Goal: Task Accomplishment & Management: Use online tool/utility

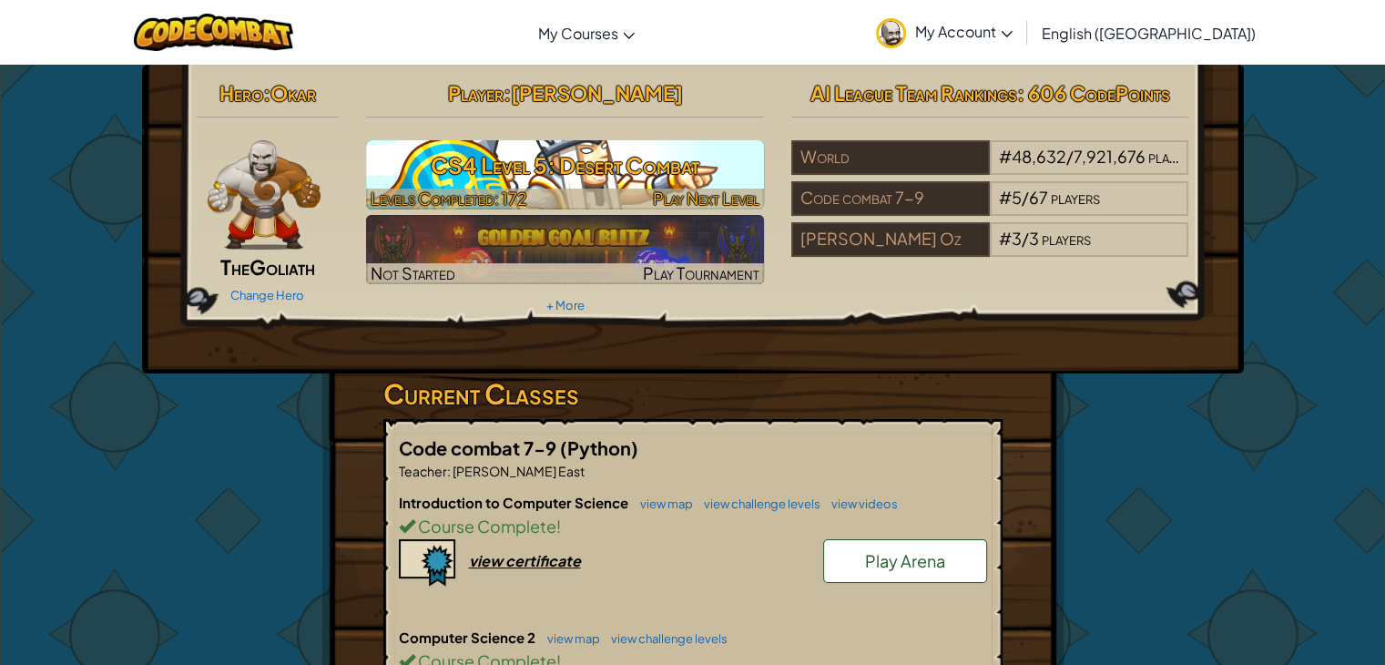
click at [555, 170] on h3 "CS4 Level 5: Desert Combat" at bounding box center [565, 165] width 398 height 41
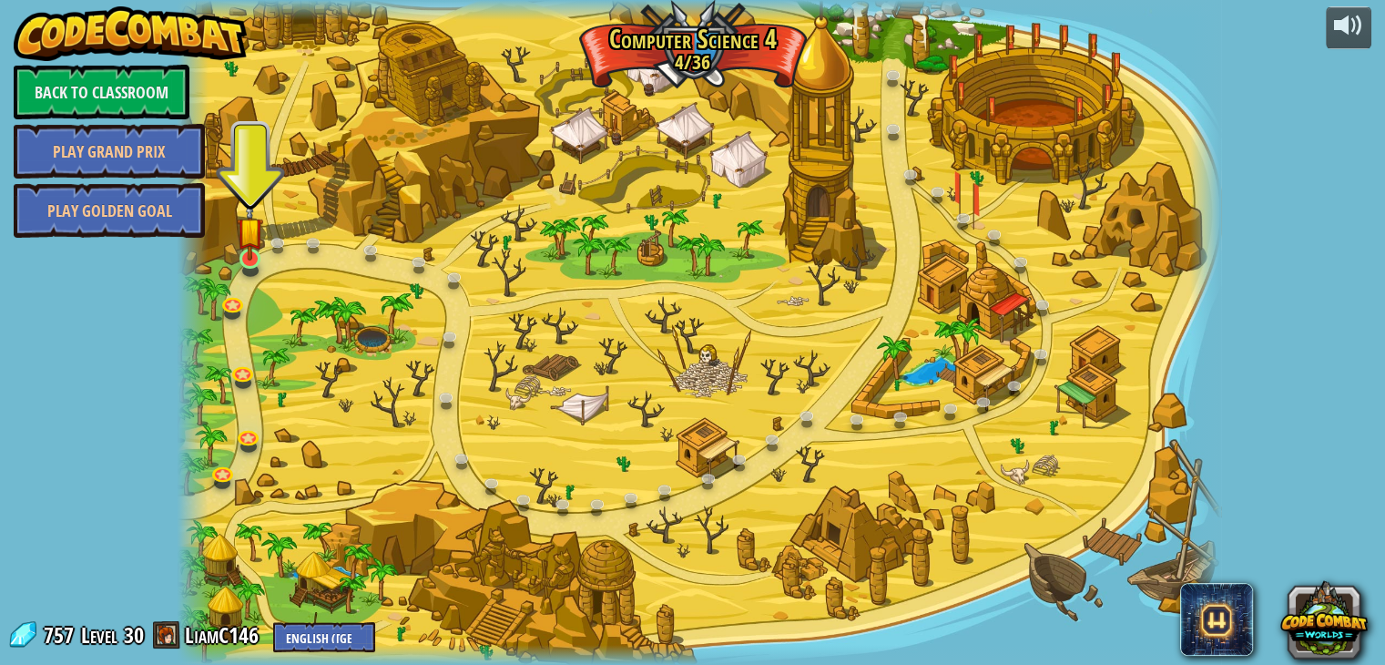
click at [244, 252] on img at bounding box center [250, 230] width 26 height 60
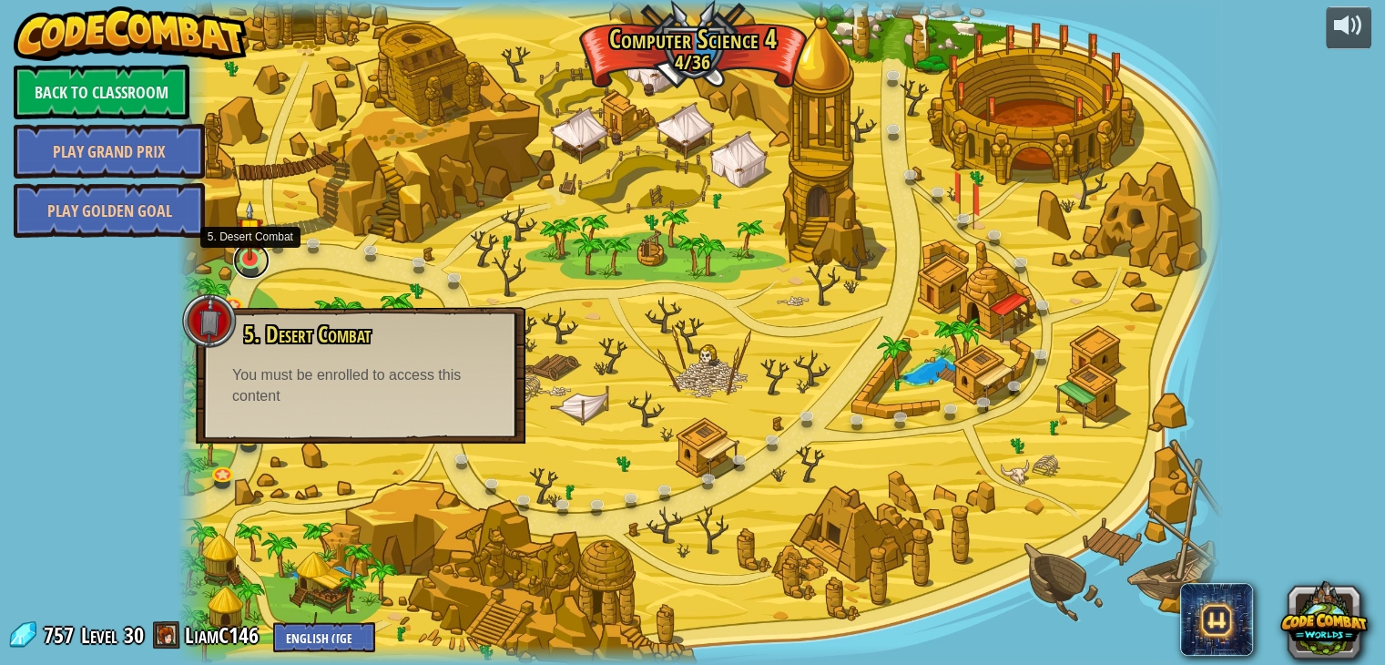
click at [269, 260] on link at bounding box center [251, 260] width 36 height 36
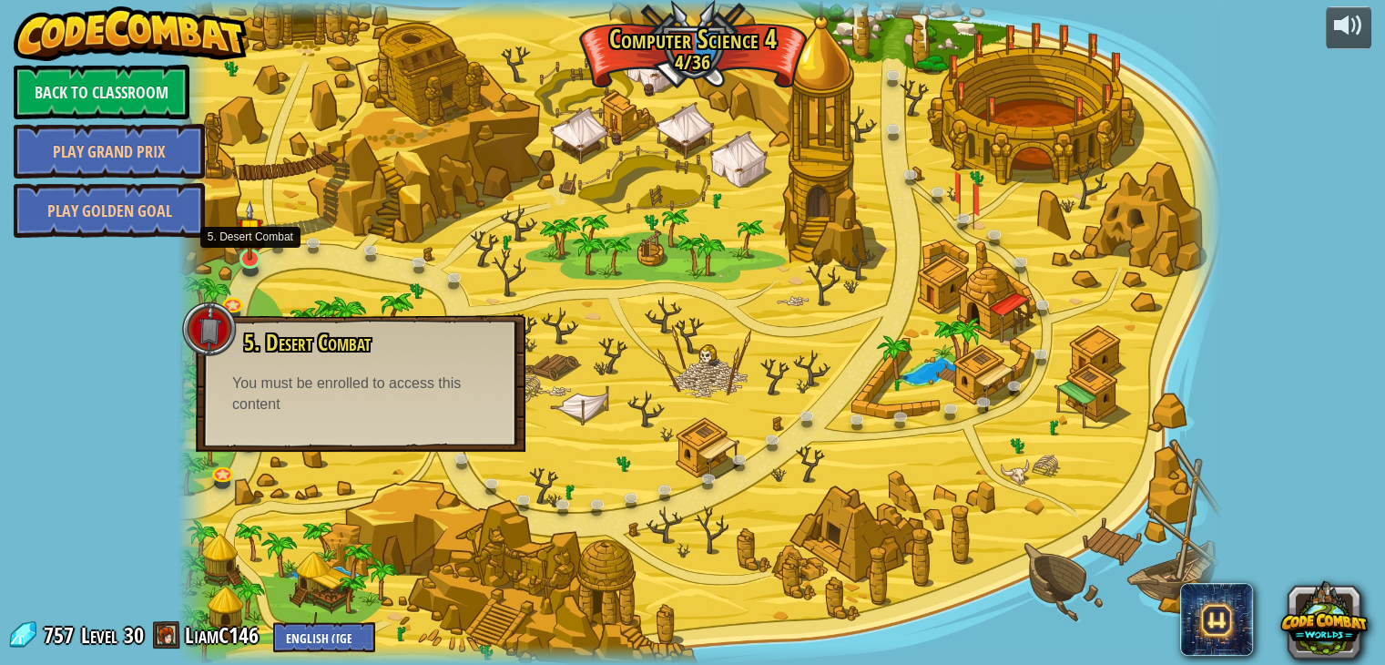
click at [240, 260] on img at bounding box center [250, 230] width 26 height 60
click at [240, 260] on div at bounding box center [250, 259] width 21 height 20
click at [235, 276] on div at bounding box center [700, 332] width 1044 height 665
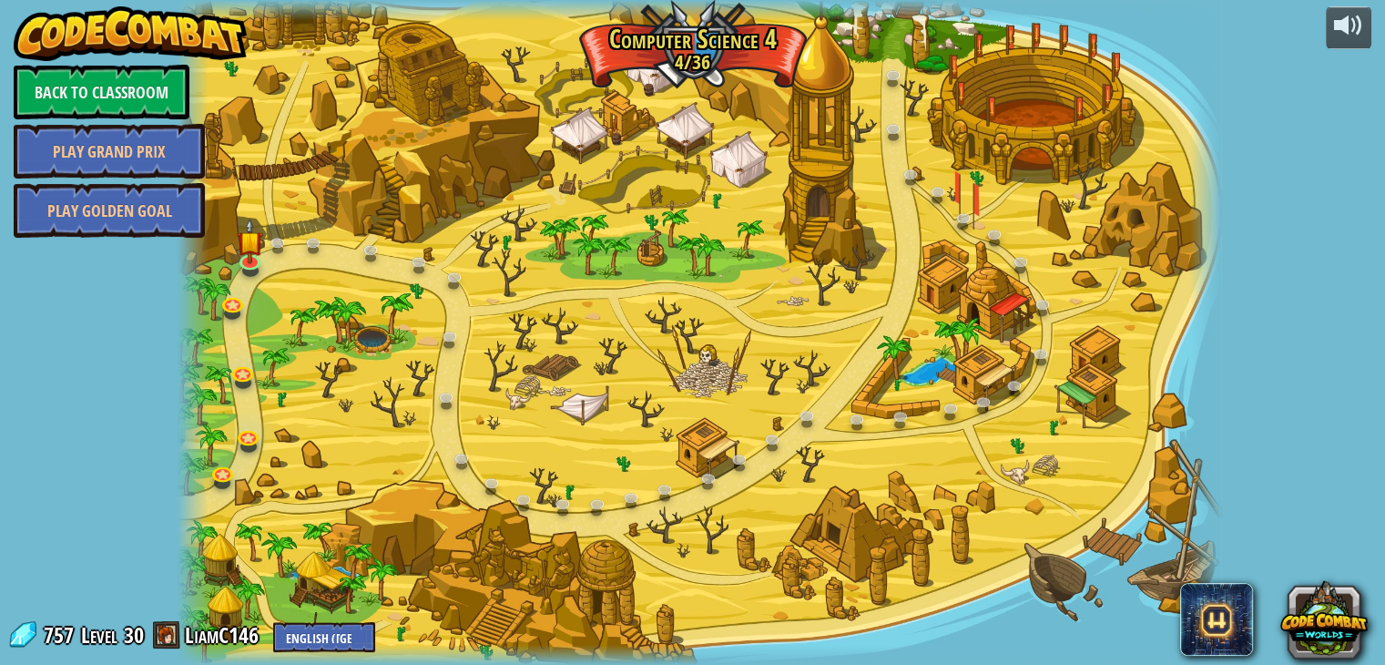
click at [228, 291] on div at bounding box center [700, 332] width 1044 height 665
click at [228, 305] on link at bounding box center [234, 303] width 36 height 36
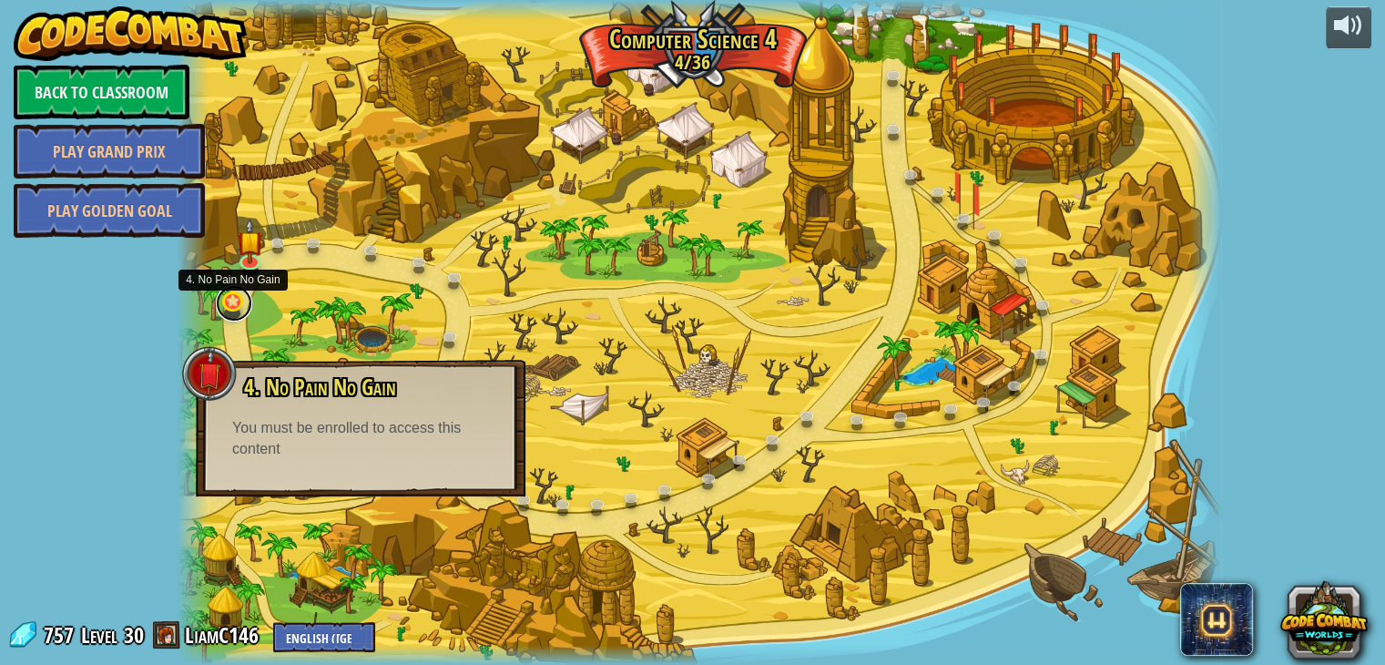
click at [228, 305] on link at bounding box center [234, 303] width 36 height 36
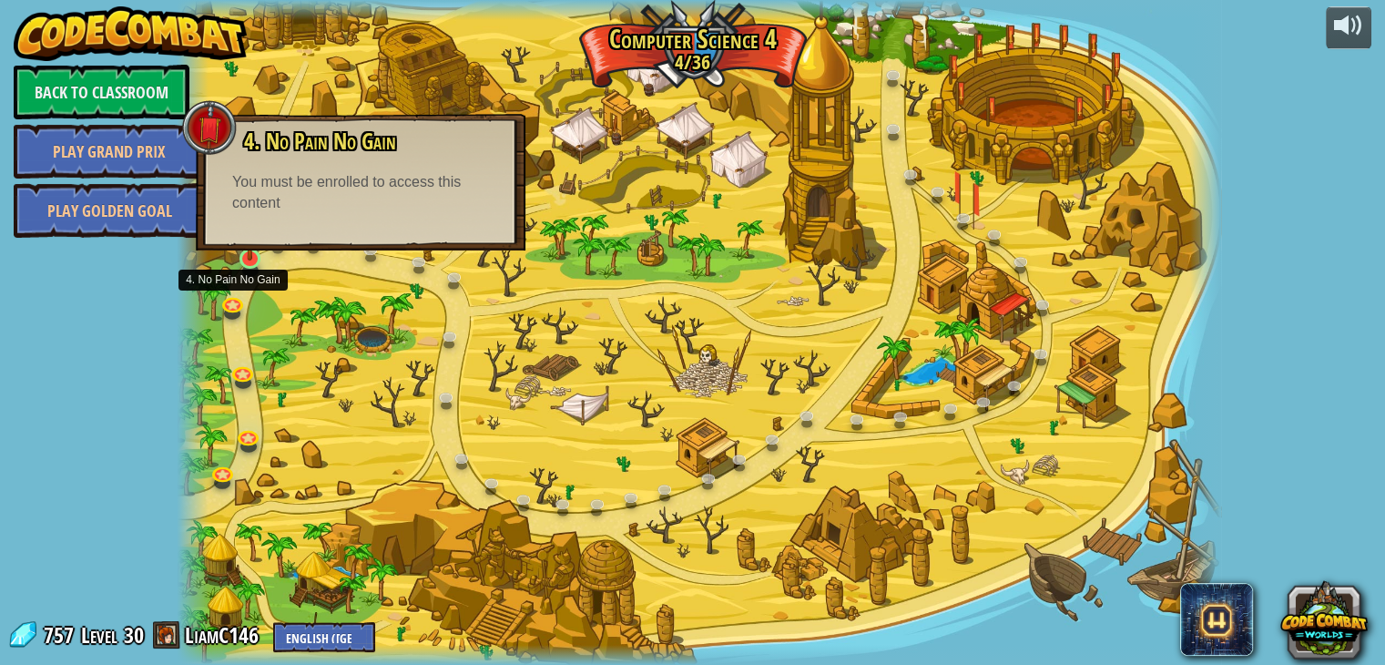
click at [260, 253] on img at bounding box center [250, 230] width 26 height 60
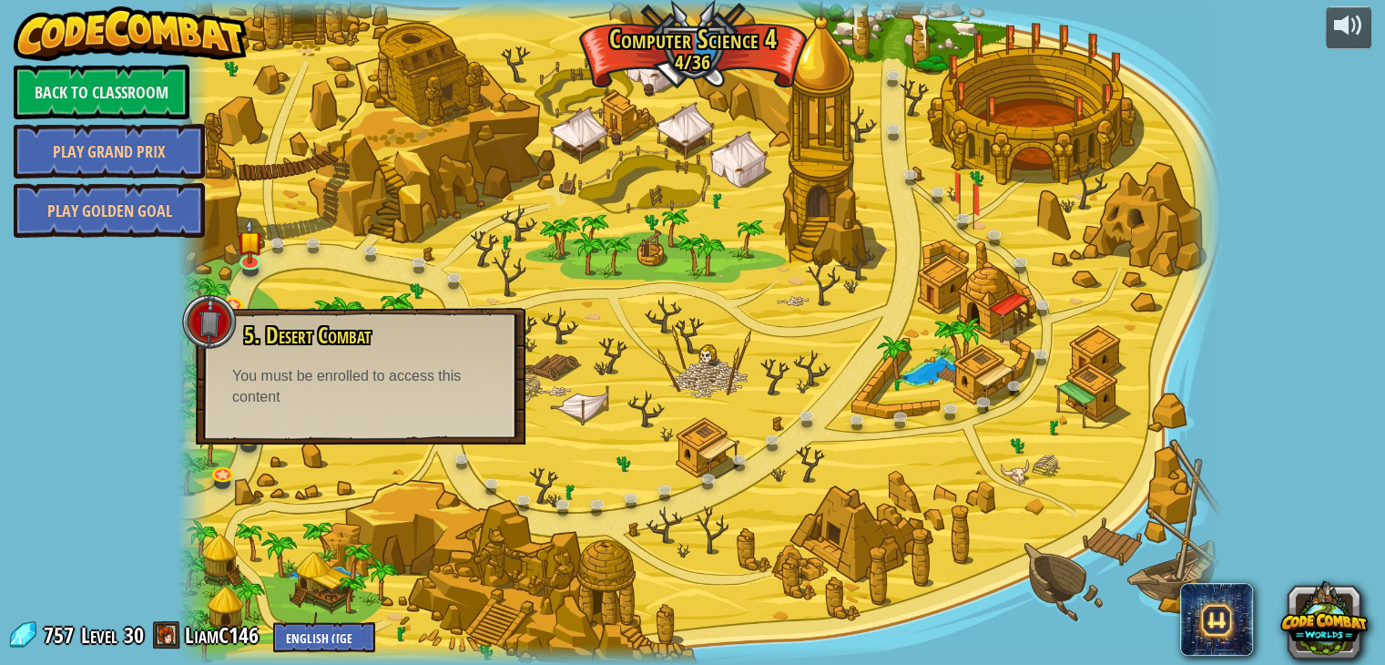
click at [270, 373] on div "You must be enrolled to access this content" at bounding box center [360, 387] width 257 height 42
click at [240, 401] on div "You must be enrolled to access this content" at bounding box center [360, 387] width 257 height 42
click at [152, 402] on div "powered by Back to Classroom Play Grand Prix Play Golden Goal 37. Summation Sum…" at bounding box center [692, 332] width 1385 height 665
click at [186, 383] on div at bounding box center [193, 332] width 31 height 665
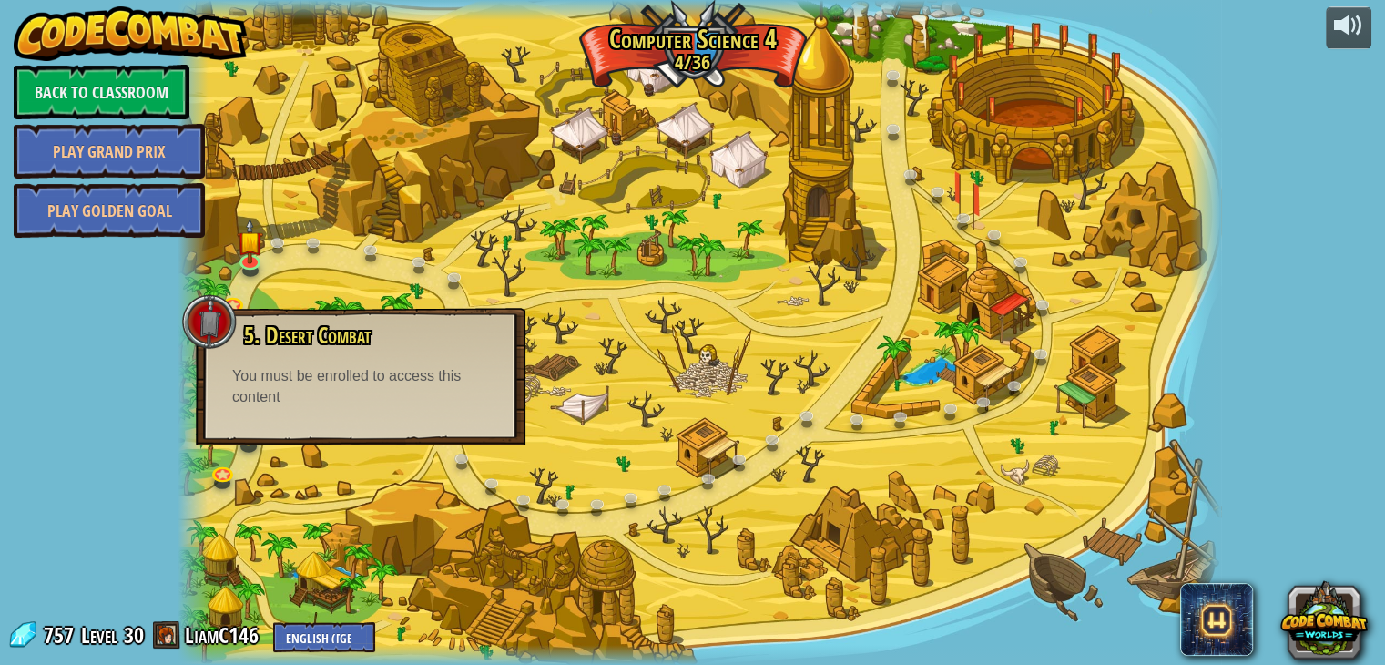
click at [112, 446] on div "powered by Back to Classroom Play Grand Prix Play Golden Goal 37. Summation Sum…" at bounding box center [692, 332] width 1385 height 665
click at [228, 480] on link at bounding box center [224, 472] width 36 height 36
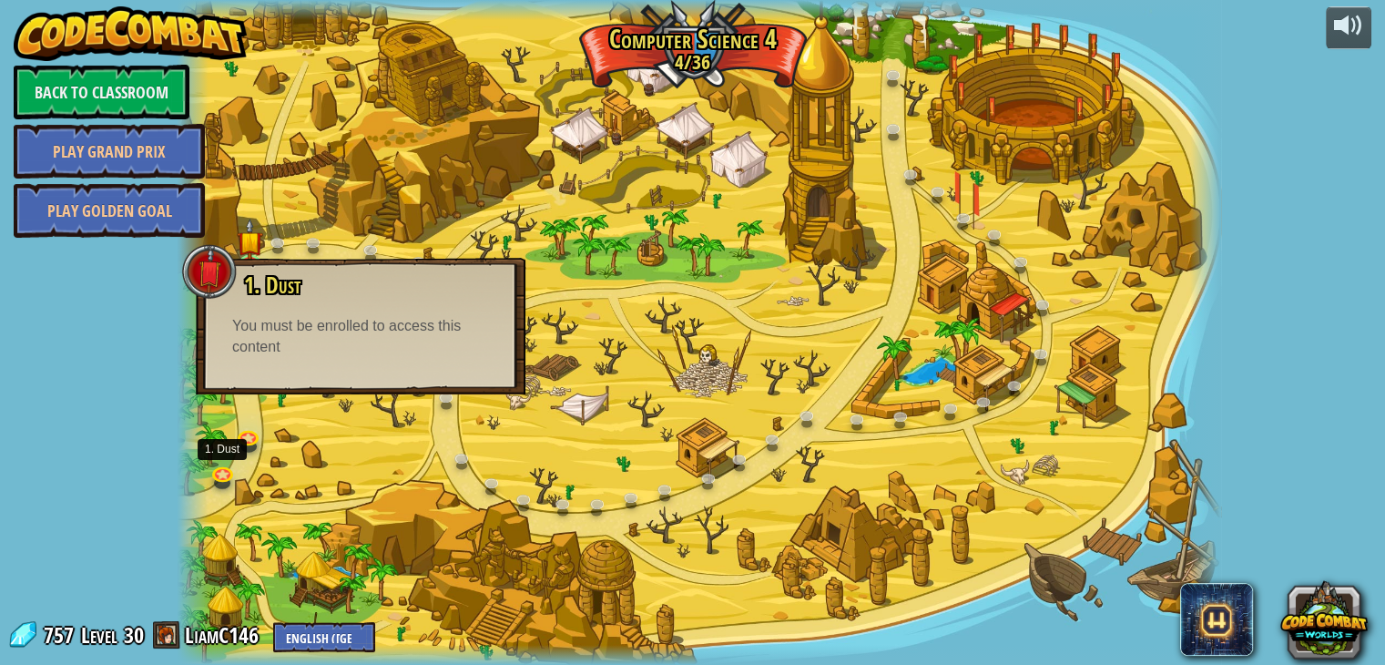
click at [333, 358] on div "1. Dust Swords flash and maws gnash in a dusty canyon ambush. You must be enrol…" at bounding box center [361, 326] width 330 height 137
click at [40, 520] on div "powered by Back to Classroom Play Grand Prix Play Golden Goal 37. Summation Sum…" at bounding box center [692, 332] width 1385 height 665
click at [317, 413] on div at bounding box center [700, 332] width 1044 height 665
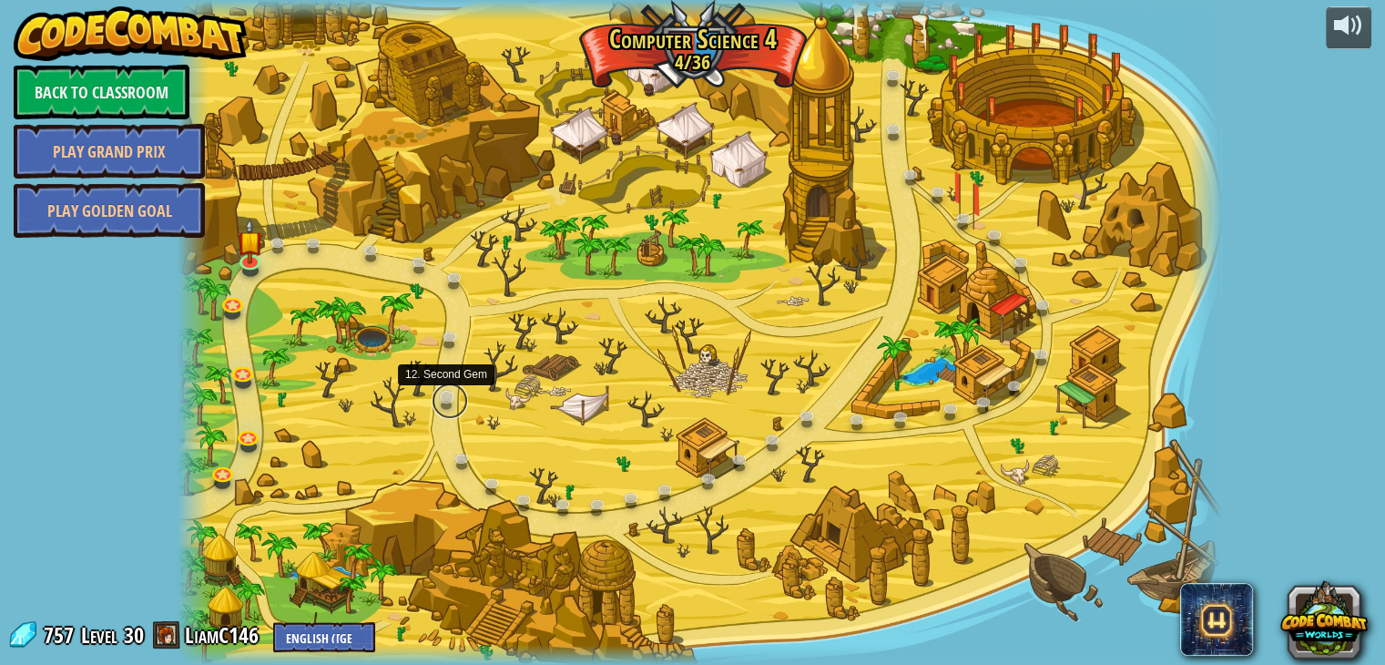
click at [455, 394] on link at bounding box center [450, 401] width 36 height 36
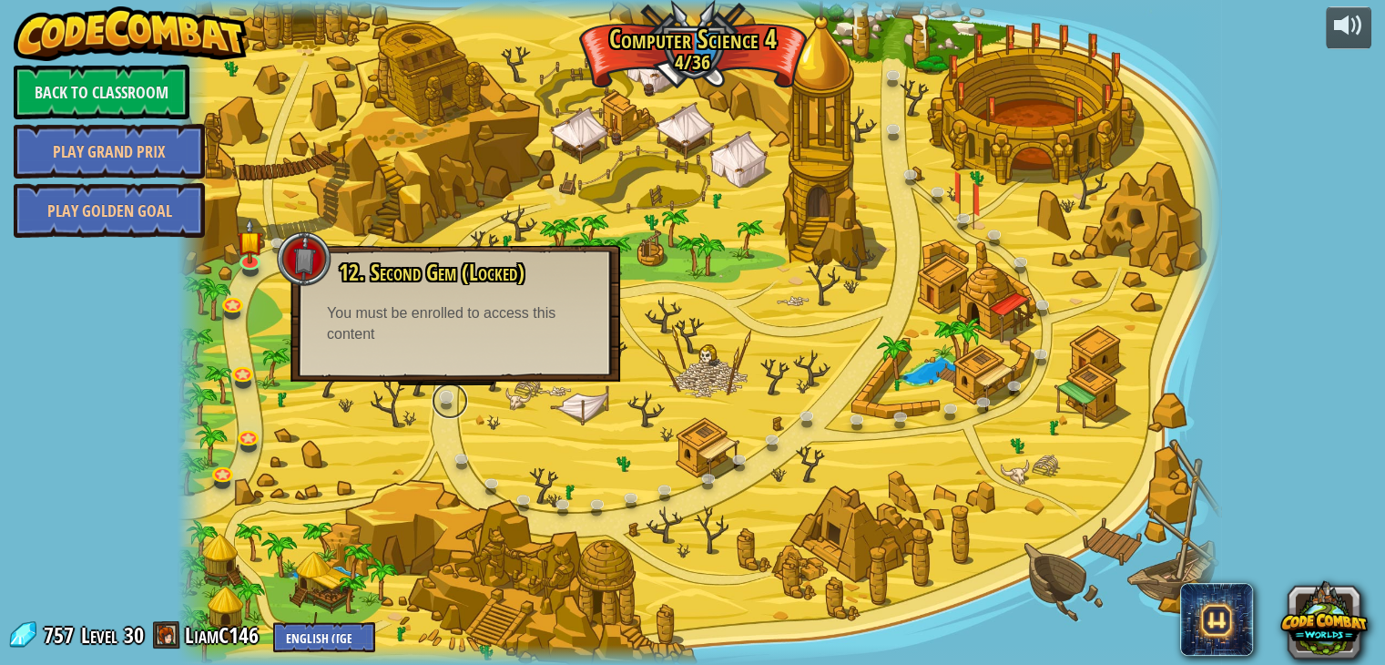
click at [455, 394] on link at bounding box center [450, 401] width 36 height 36
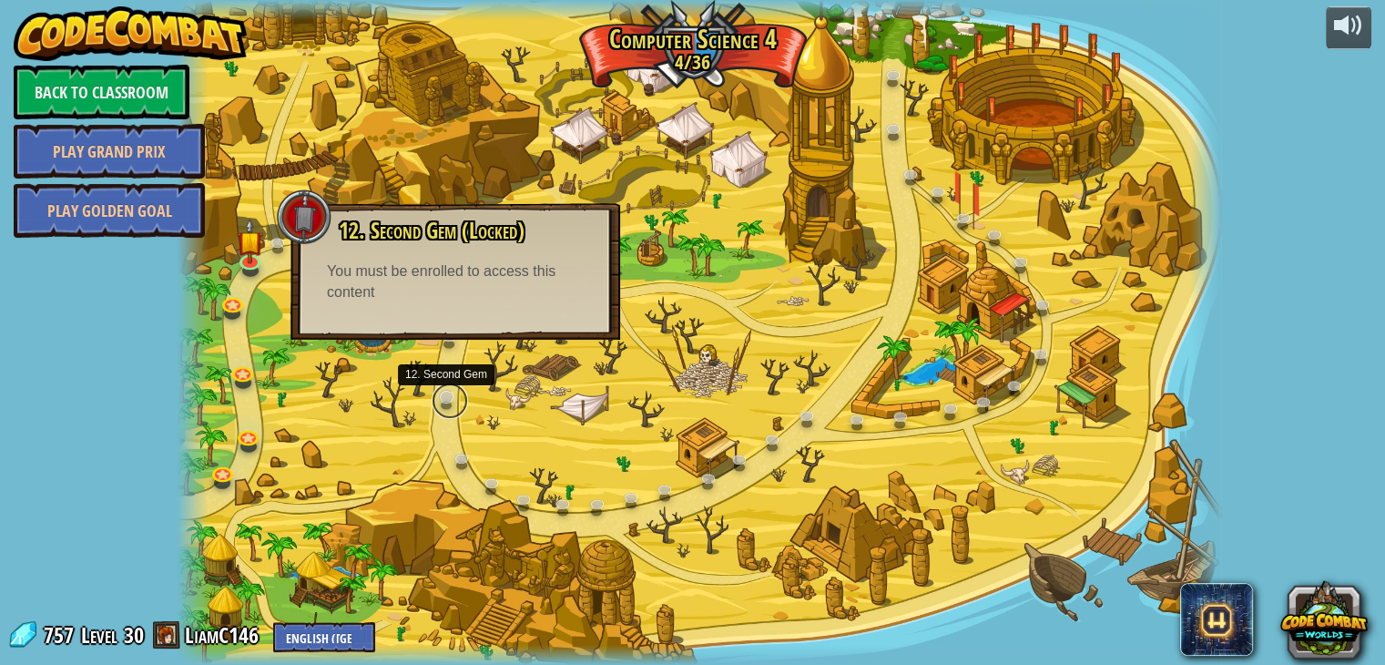
click at [455, 394] on link at bounding box center [450, 401] width 36 height 36
click at [395, 376] on div at bounding box center [700, 332] width 1044 height 665
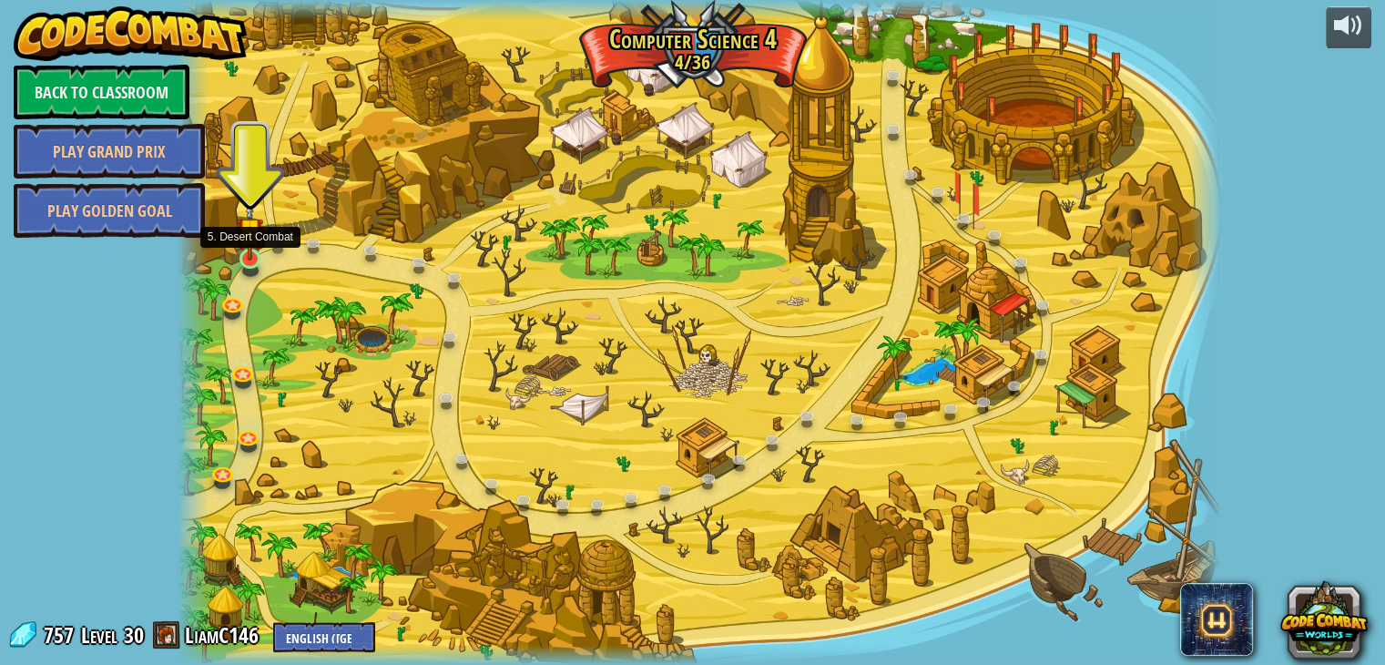
click at [250, 257] on img at bounding box center [250, 230] width 26 height 60
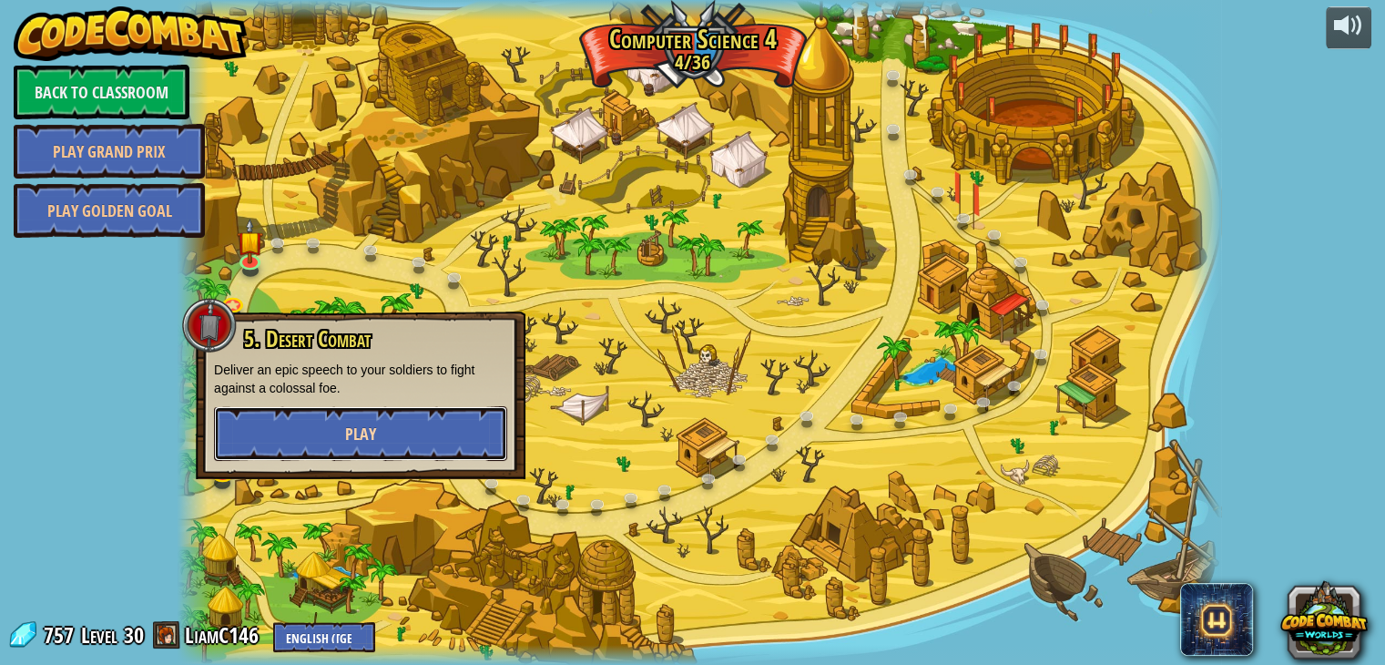
click at [345, 419] on button "Play" at bounding box center [360, 433] width 293 height 55
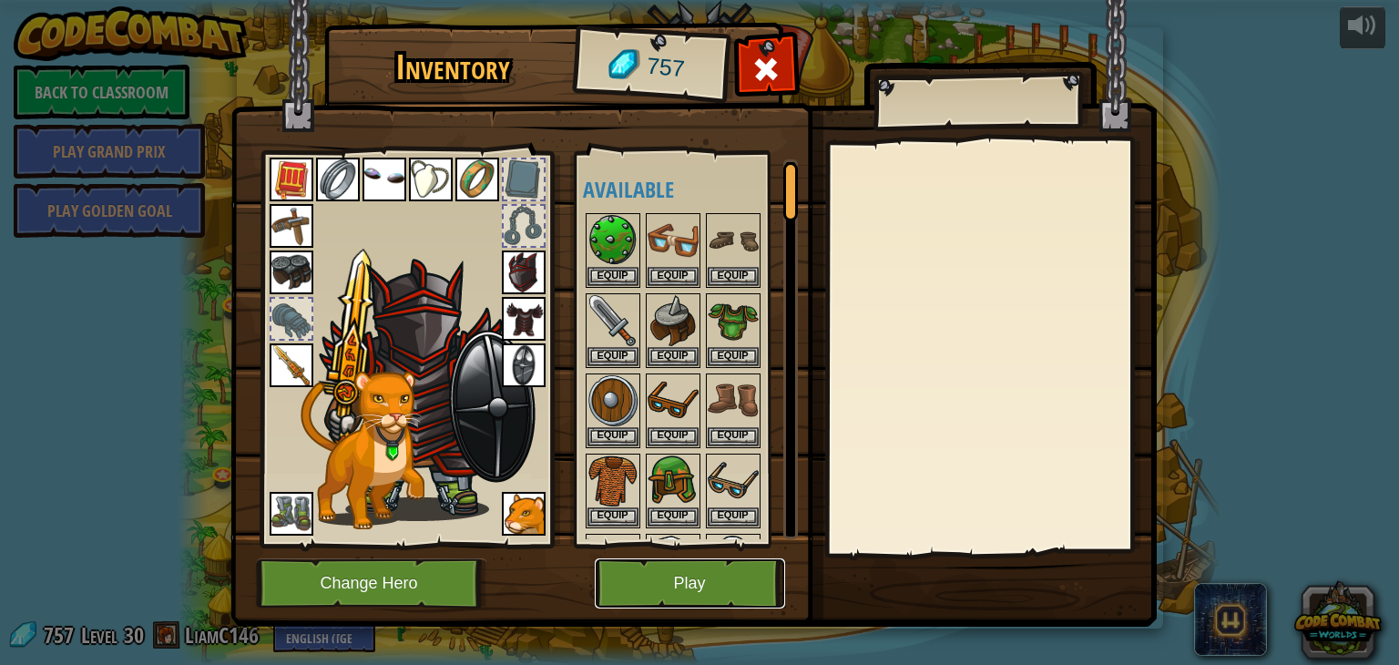
click at [694, 589] on button "Play" at bounding box center [690, 583] width 190 height 50
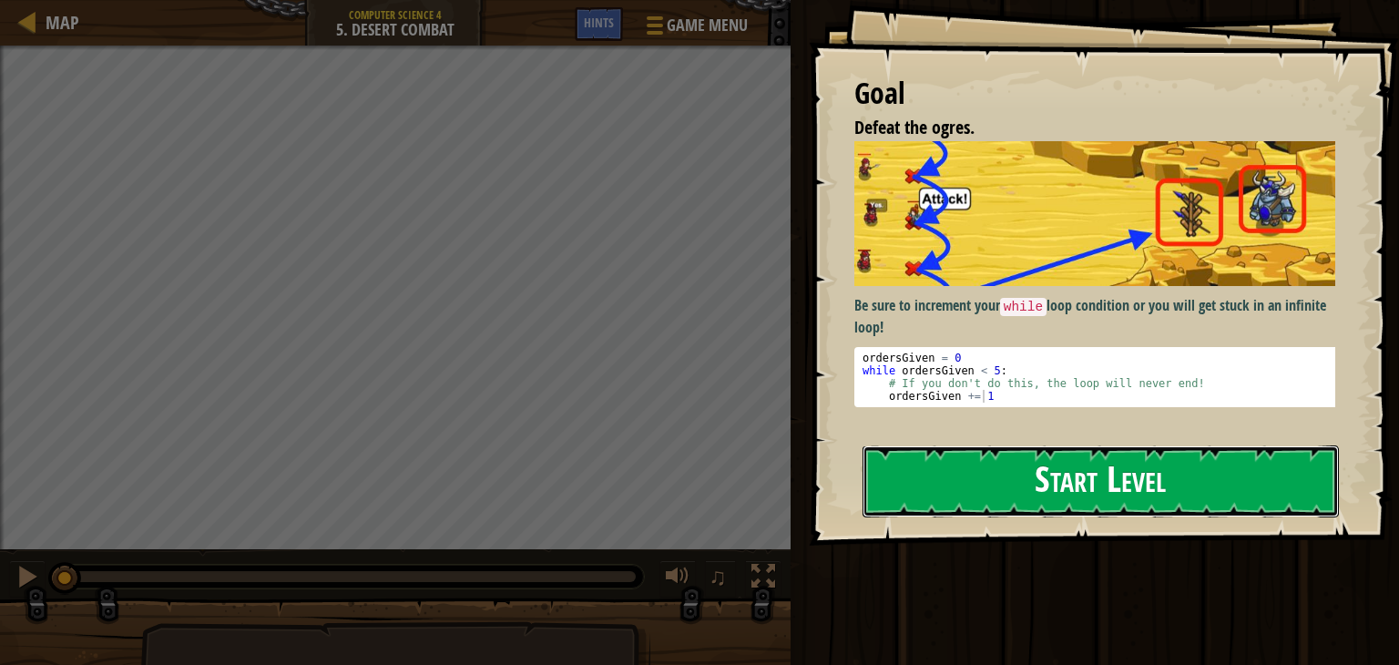
click at [1035, 489] on button "Start Level" at bounding box center [1100, 481] width 476 height 72
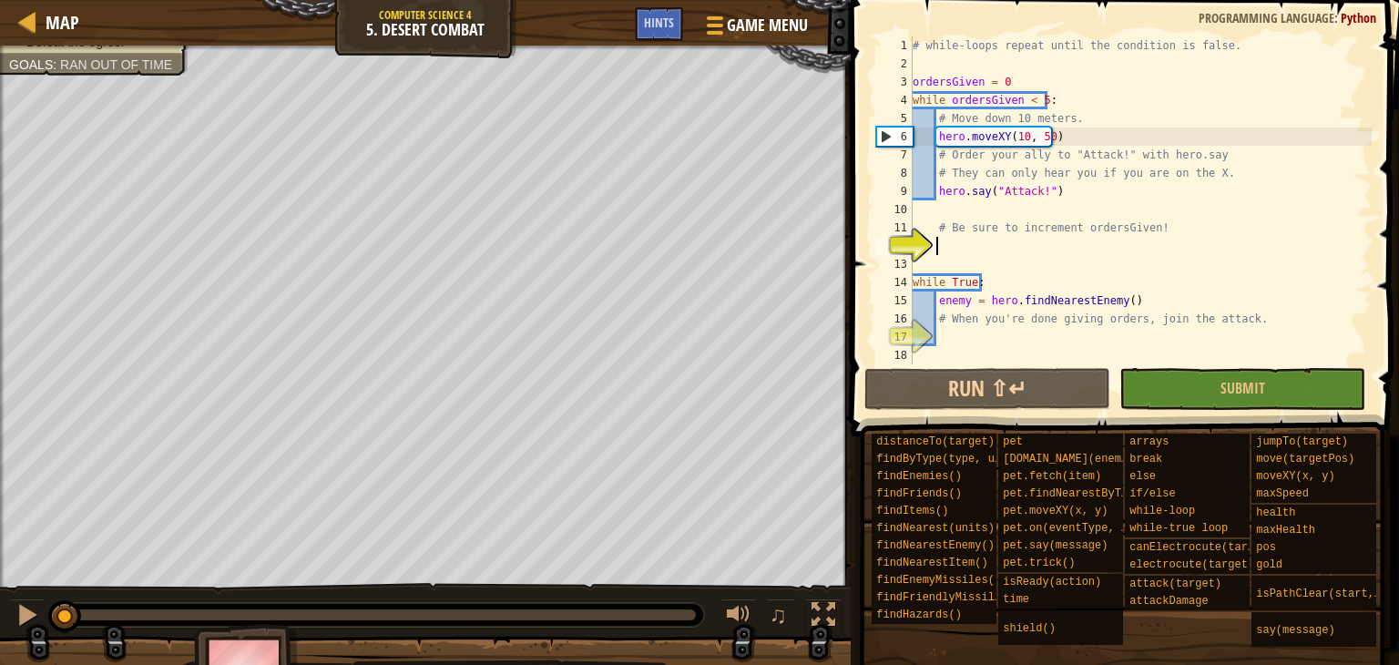
click at [1023, 253] on div "# while-loops repeat until the condition is false. ordersGiven = 0 while orders…" at bounding box center [1140, 218] width 463 height 364
click at [958, 343] on div "# while-loops repeat until the condition is false. ordersGiven = 0 while orders…" at bounding box center [1140, 218] width 463 height 364
click at [941, 256] on div "# while-loops repeat until the condition is false. ordersGiven = 0 while orders…" at bounding box center [1140, 218] width 463 height 364
click at [678, 19] on div "Hints" at bounding box center [659, 24] width 48 height 34
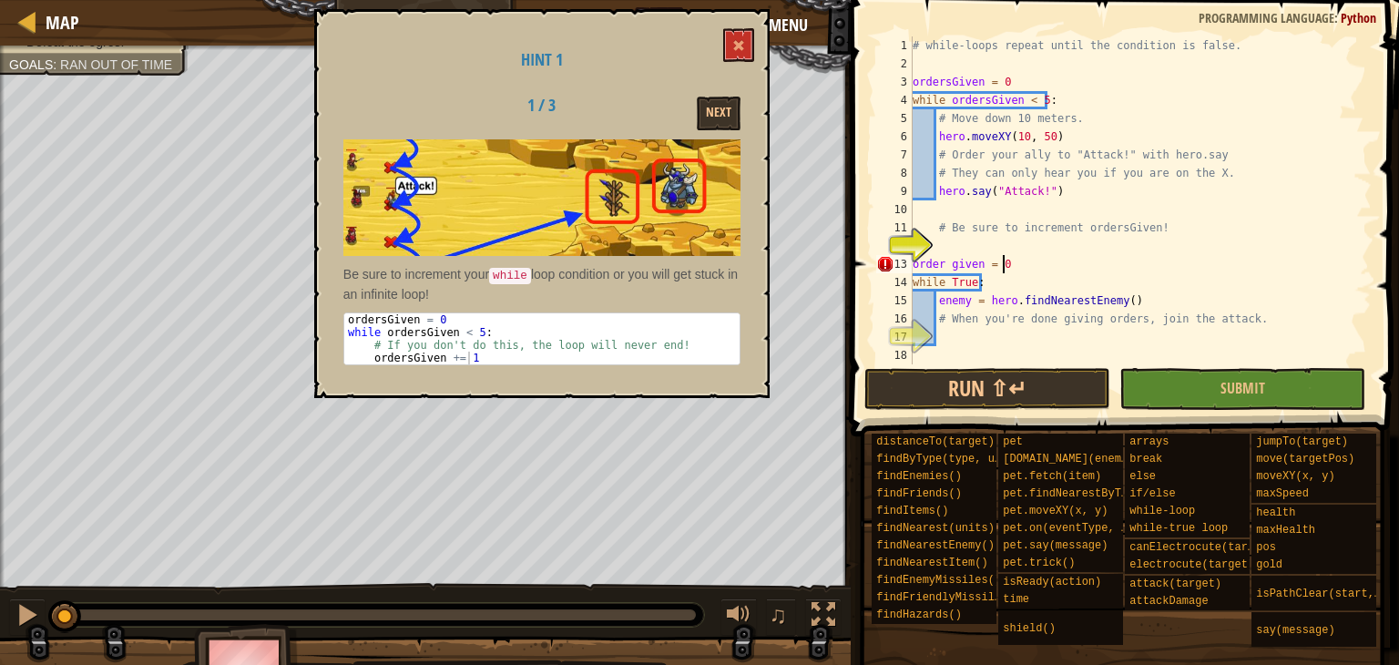
scroll to position [8, 6]
type textarea "order given = 0"
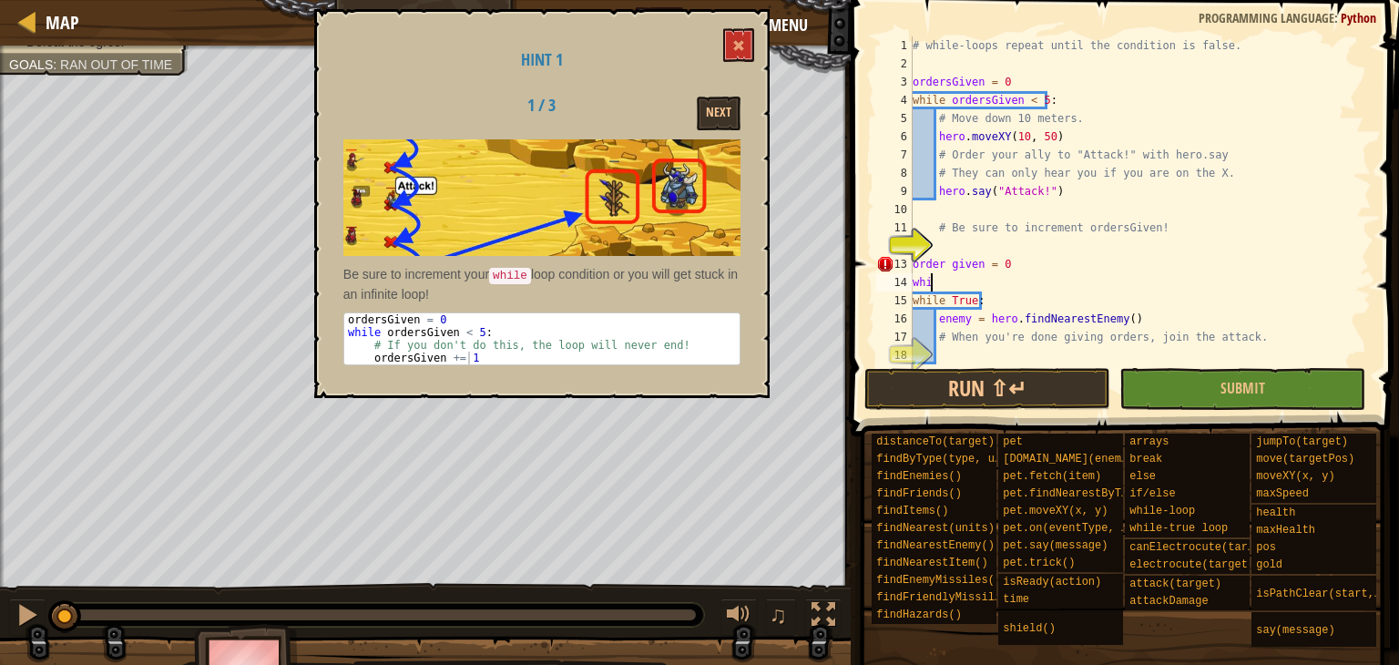
scroll to position [8, 1]
click at [953, 265] on div "# while-loops repeat until the condition is false. ordersGiven = 0 while orders…" at bounding box center [1133, 218] width 449 height 364
click at [962, 285] on div "# while-loops repeat until the condition is false. ordersGiven = 0 while orders…" at bounding box center [1133, 218] width 449 height 364
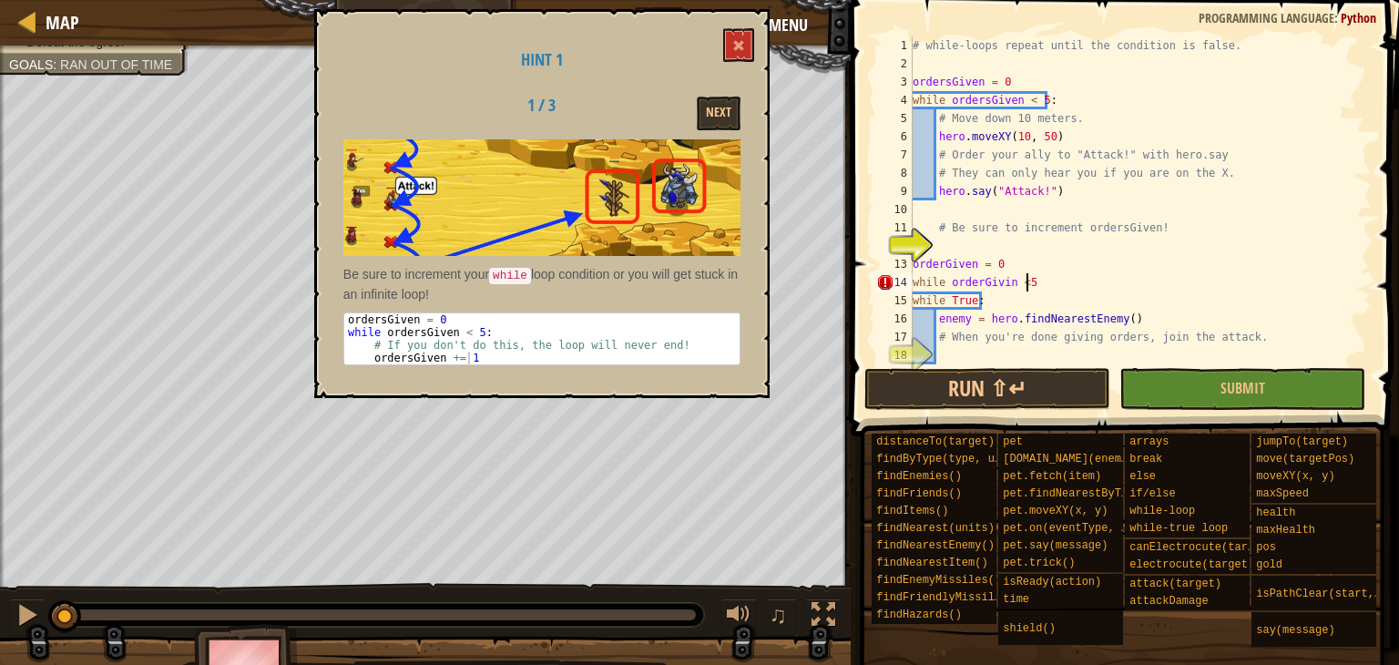
type textarea "while orderGivin <5:"
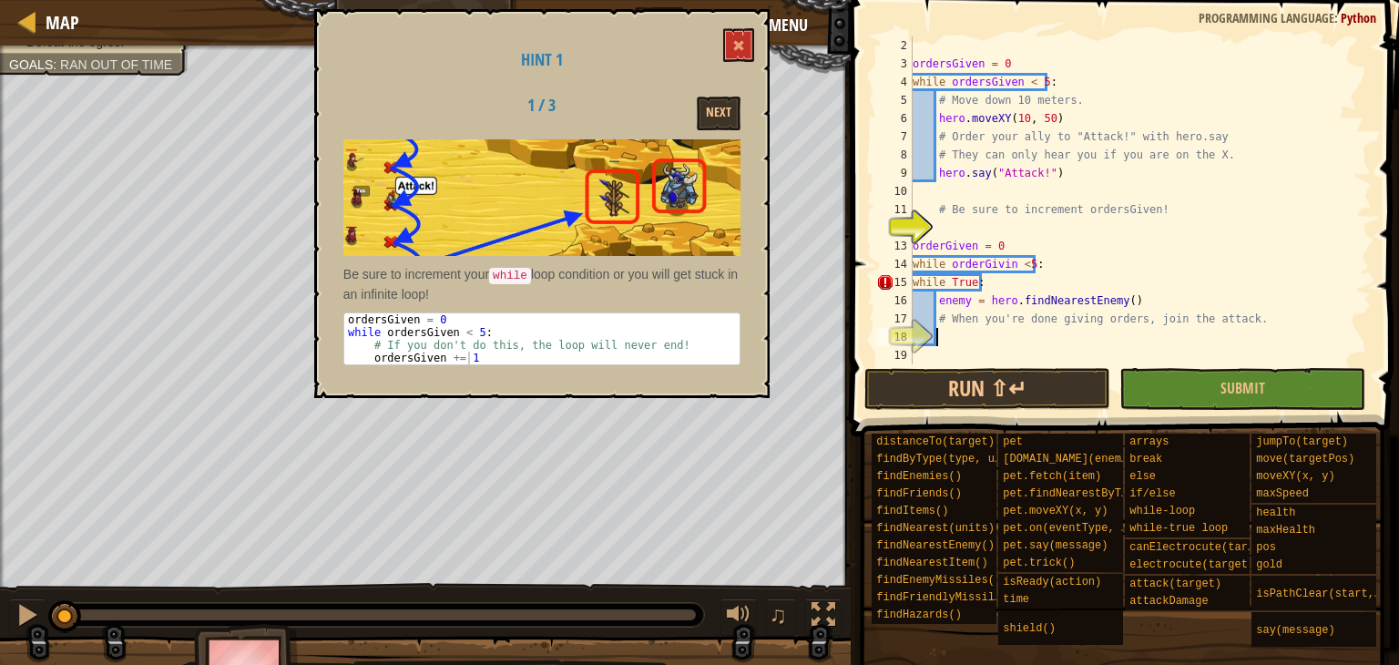
click at [998, 333] on div "ordersGiven = 0 while ordersGiven < 5 : # Move down 10 meters. hero . moveXY ( …" at bounding box center [1133, 218] width 449 height 364
click at [975, 266] on div "ordersGiven = 0 while ordersGiven < 5 : # Move down 10 meters. hero . moveXY ( …" at bounding box center [1133, 218] width 449 height 364
click at [992, 328] on div "ordersGiven = 0 while ordersGiven < 5 : # Move down 10 meters. hero . moveXY ( …" at bounding box center [1133, 218] width 449 height 364
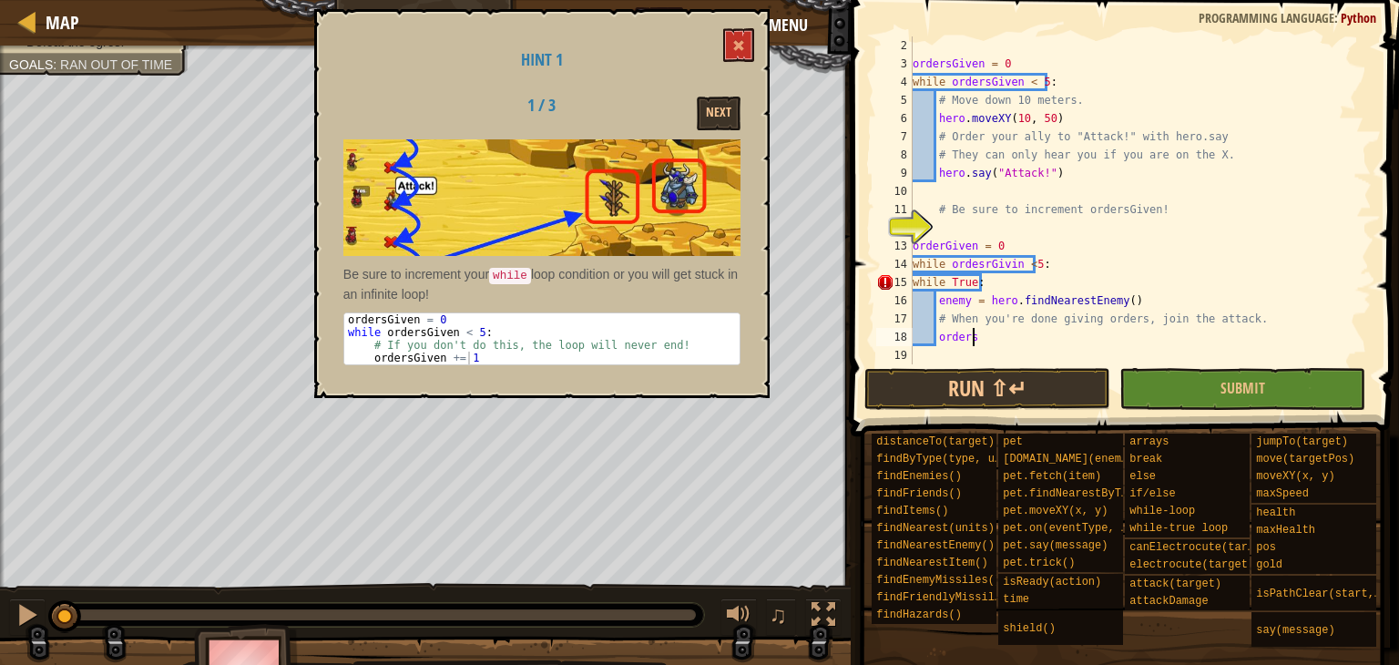
scroll to position [8, 4]
click at [989, 262] on div "ordersGiven = 0 while ordersGiven < 5 : # Move down 10 meters. hero . moveXY ( …" at bounding box center [1133, 218] width 449 height 364
type textarea "while ordersGivin <5:"
click at [998, 346] on div "ordersGiven = 0 while ordersGiven < 5 : # Move down 10 meters. hero . moveXY ( …" at bounding box center [1133, 218] width 449 height 364
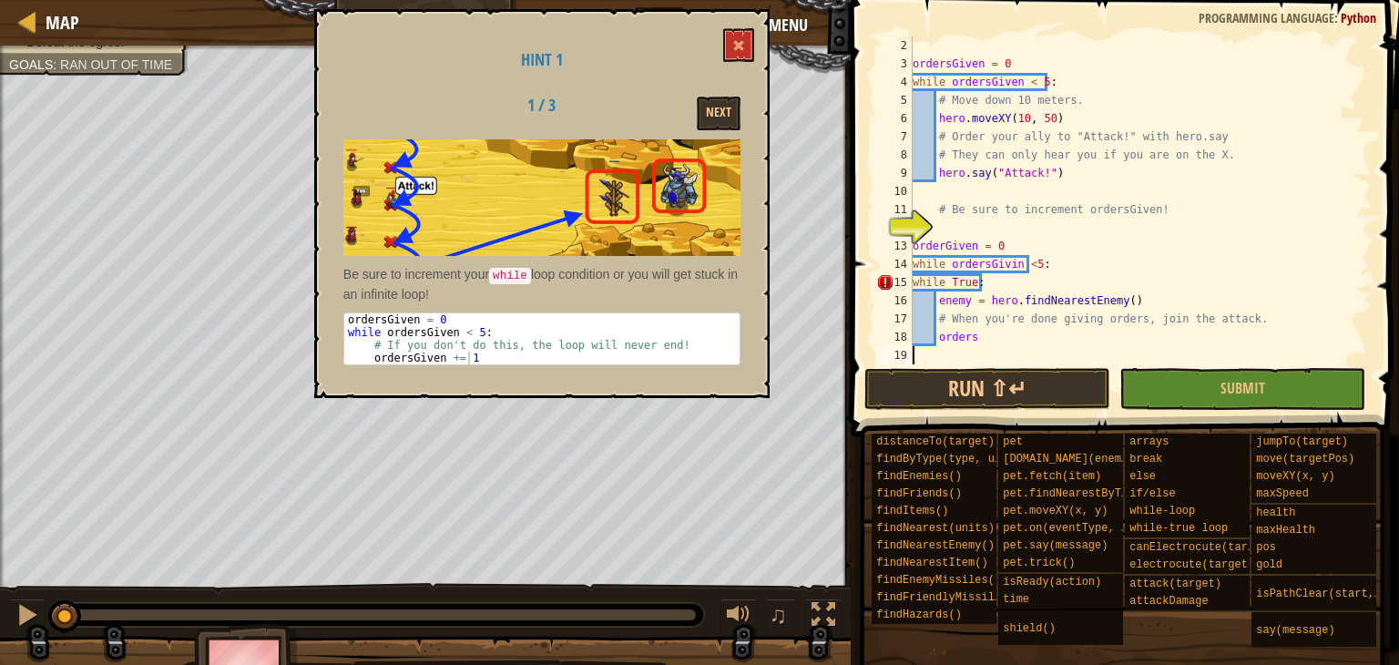
scroll to position [8, 0]
click at [1005, 332] on div "ordersGiven = 0 while ordersGiven < 5 : # Move down 10 meters. hero . moveXY ( …" at bounding box center [1133, 218] width 449 height 364
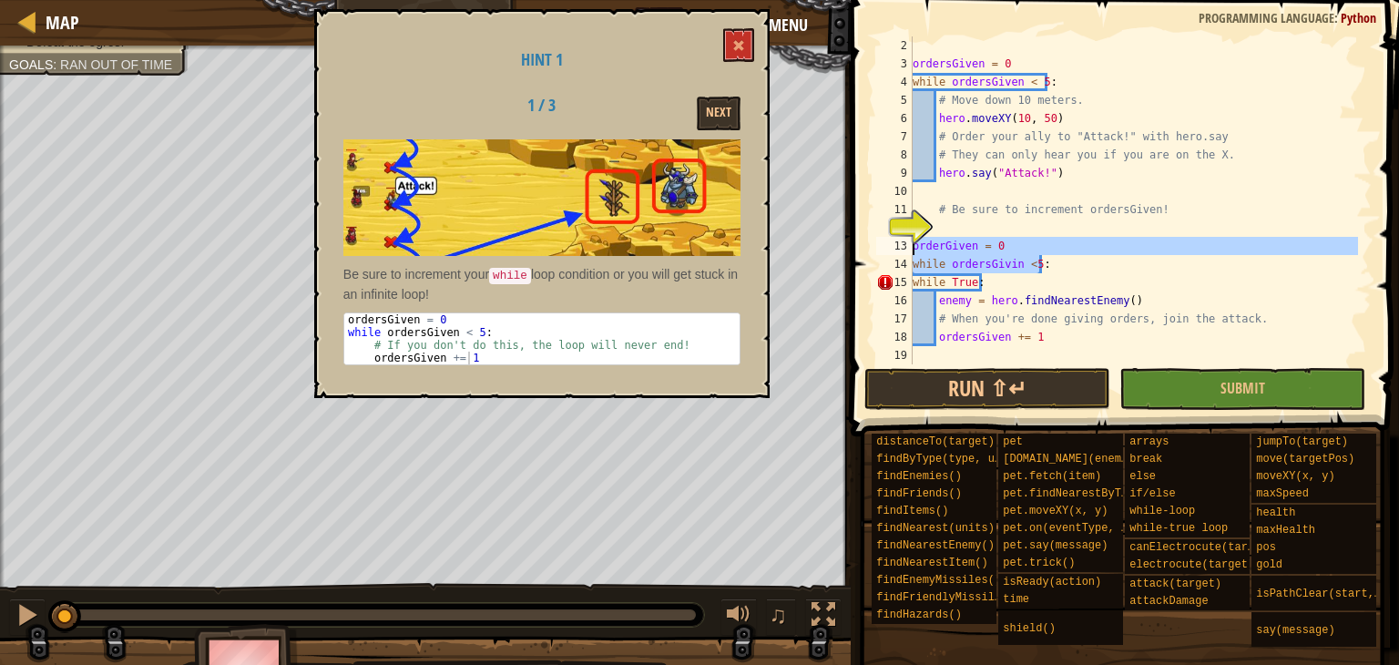
drag, startPoint x: 1056, startPoint y: 263, endPoint x: 913, endPoint y: 252, distance: 144.3
click at [913, 252] on div "ordersGiven = 0 while ordersGiven < 5 : # Move down 10 meters. hero . moveXY ( …" at bounding box center [1133, 218] width 449 height 364
type textarea "orderGiven = 0 while ordersGivin <5:"
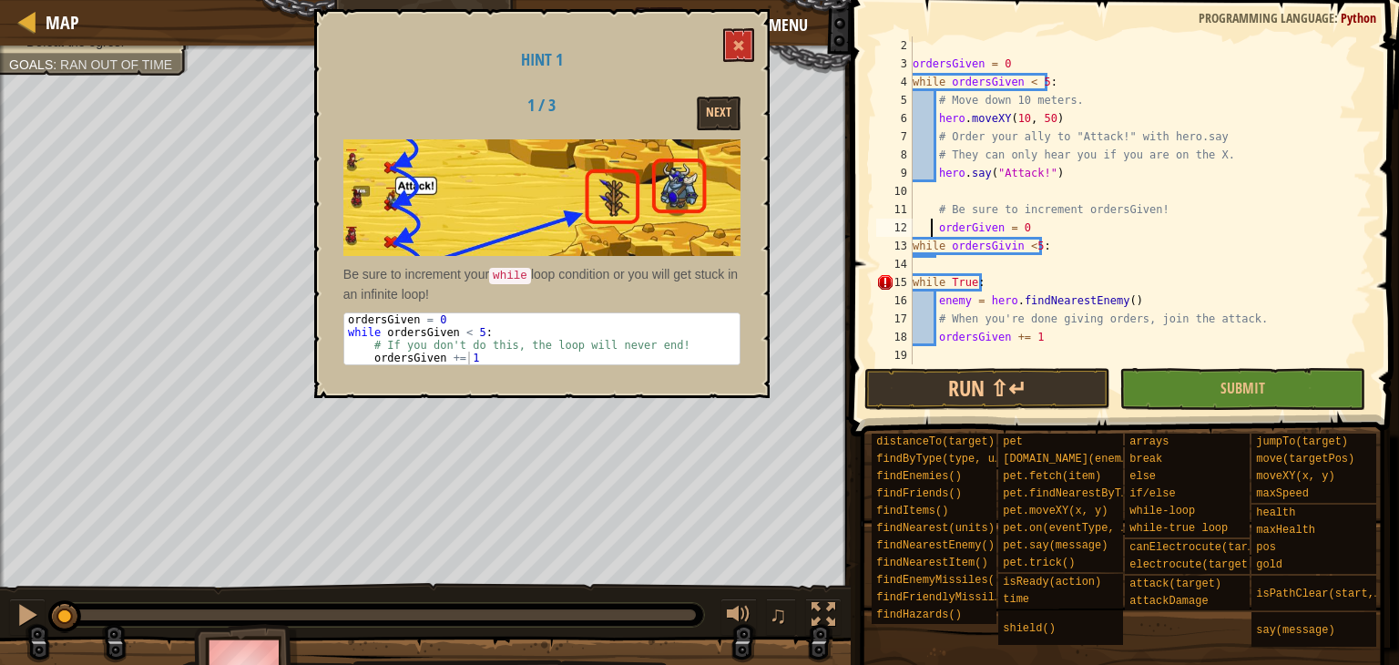
click at [929, 229] on div "ordersGiven = 0 while ordersGiven < 5 : # Move down 10 meters. hero . moveXY ( …" at bounding box center [1133, 218] width 449 height 364
click at [994, 393] on button "Run ⇧↵" at bounding box center [987, 389] width 246 height 42
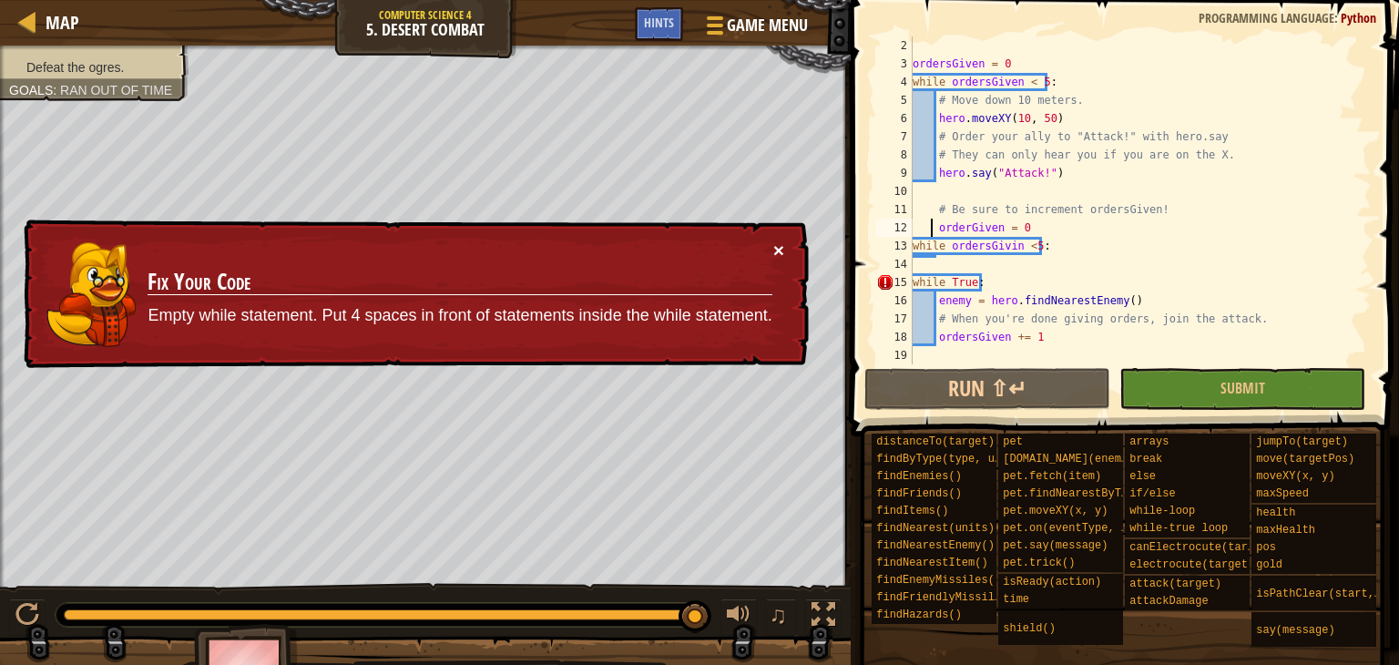
click at [779, 250] on button "×" at bounding box center [778, 249] width 11 height 19
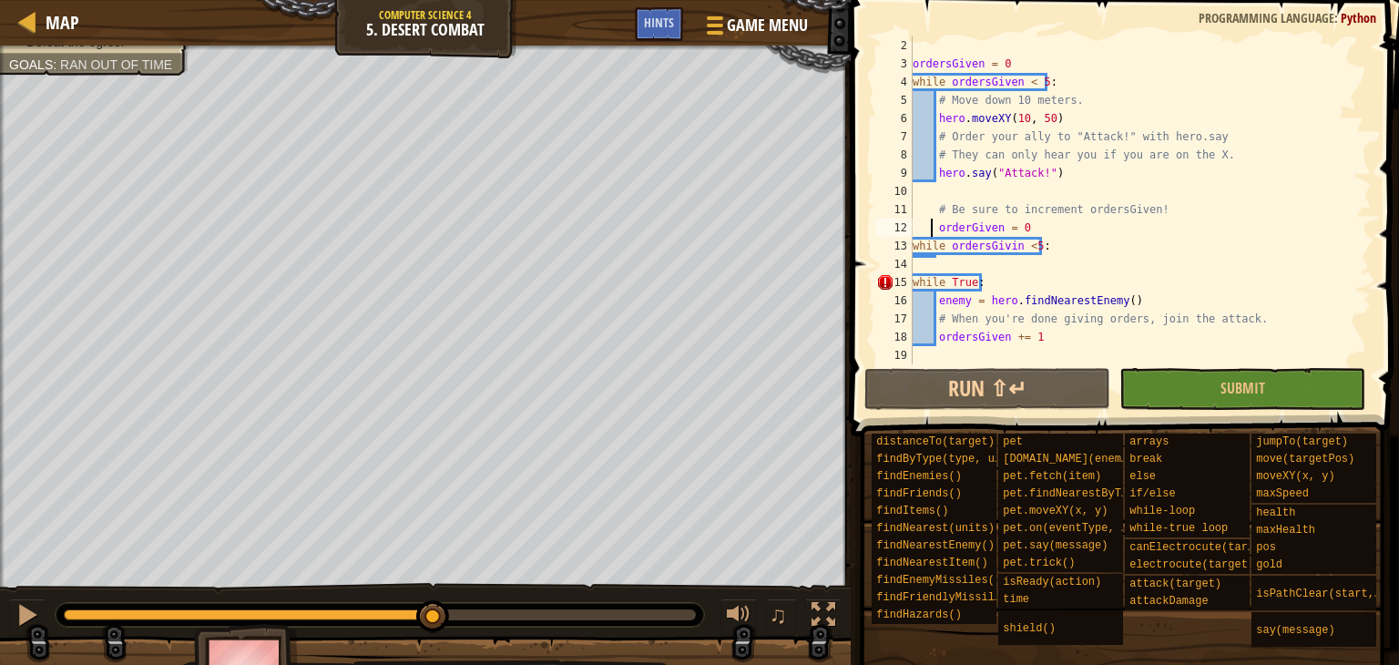
click at [425, 390] on div "Defeat the ogres. Goals : Ran out of time ♫ Okar 3814 x: 10 y: 60 No target" at bounding box center [699, 378] width 1399 height 665
click at [536, 485] on div "Defeat the ogres. Goals : Ran out of time ♫ Okar 3814 x: 10 y: 60 No target" at bounding box center [699, 378] width 1399 height 665
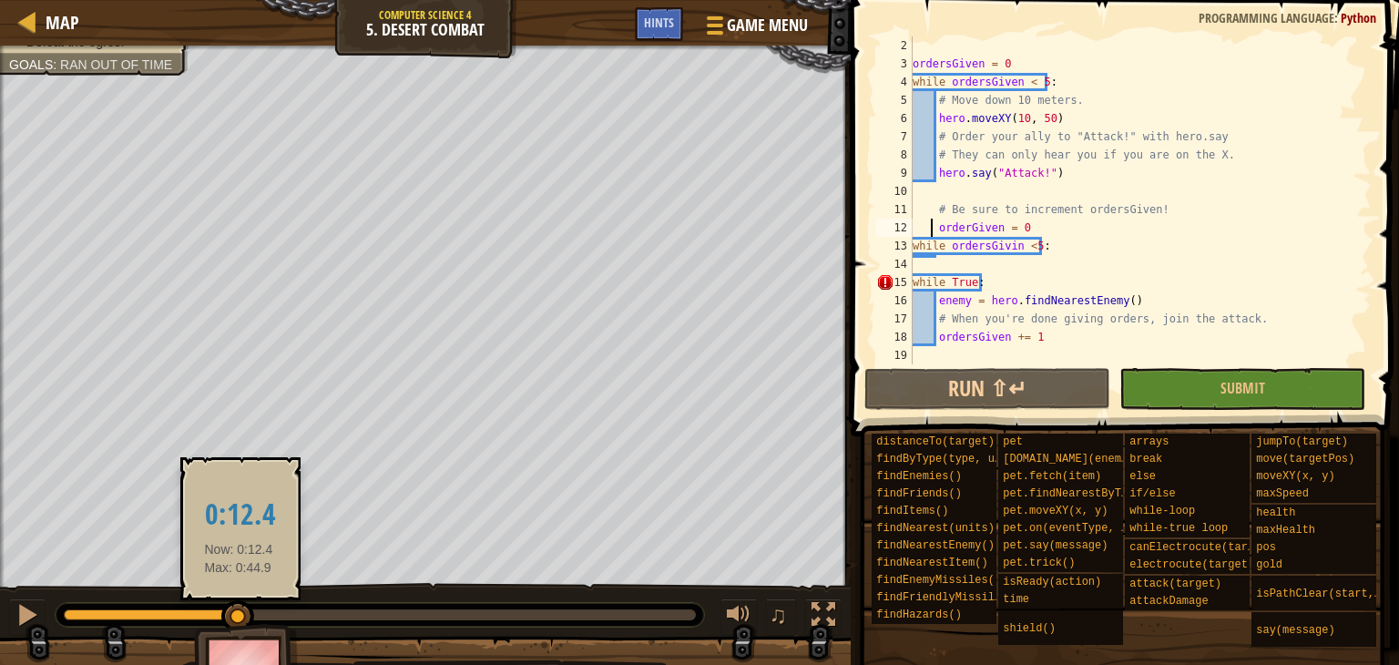
drag, startPoint x: 520, startPoint y: 615, endPoint x: 239, endPoint y: 613, distance: 281.4
click at [239, 613] on div at bounding box center [237, 616] width 33 height 33
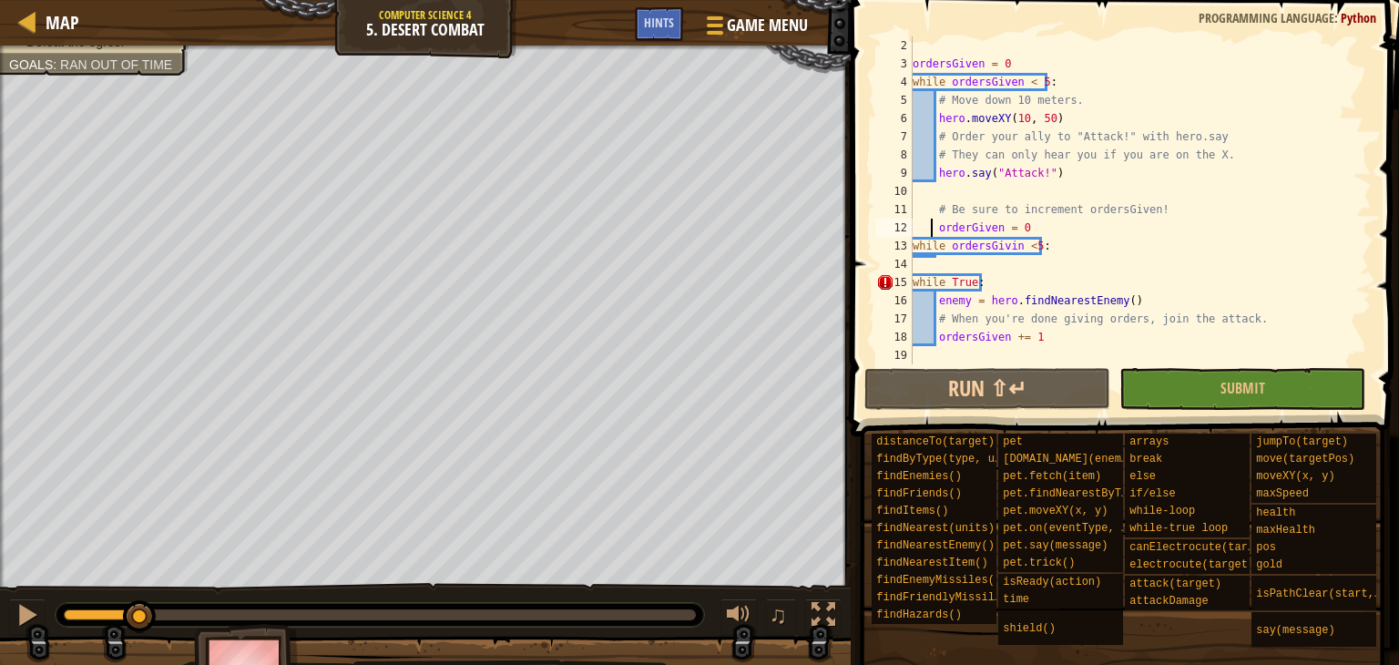
drag, startPoint x: 250, startPoint y: 613, endPoint x: 142, endPoint y: 589, distance: 110.0
click at [142, 589] on div "♫" at bounding box center [425, 610] width 851 height 55
click at [274, 366] on div "Defeat the ogres. Goals : Ran out of time ♫ Okar 3814 x: 10 y: 60 No target" at bounding box center [699, 378] width 1399 height 665
click at [764, 545] on div "Defeat the ogres. Goals : Ran out of time ♫ Okar 3814 x: 10 y: 60 No target" at bounding box center [699, 378] width 1399 height 665
click at [0, 0] on html "Map Computer Science 4 5. Desert Combat Game Menu Done Hints 1 הההההההההההההההה…" at bounding box center [699, 0] width 1399 height 0
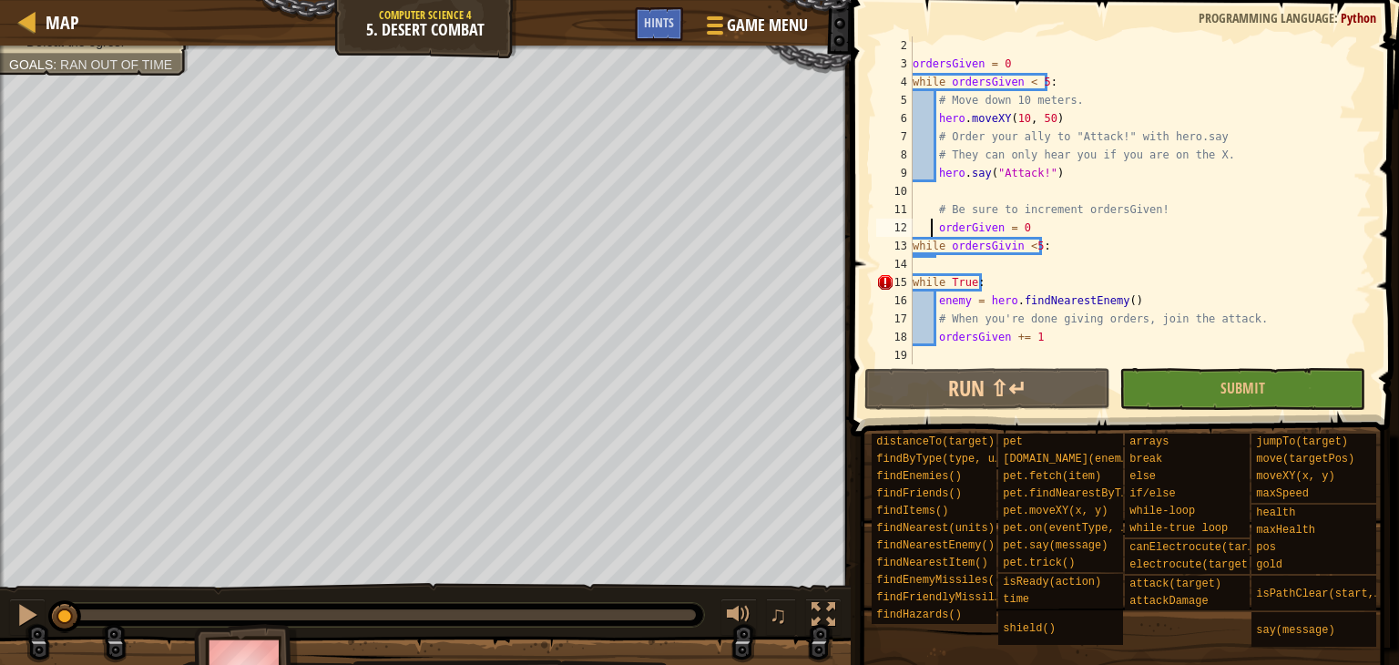
drag, startPoint x: 626, startPoint y: 610, endPoint x: 0, endPoint y: 602, distance: 625.7
click at [0, 602] on div "♫" at bounding box center [425, 610] width 851 height 55
drag, startPoint x: 692, startPoint y: 613, endPoint x: 0, endPoint y: 622, distance: 692.2
click at [0, 622] on div "♫" at bounding box center [425, 610] width 851 height 55
click at [0, 0] on html "Map Computer Science 4 5. Desert Combat Game Menu Done Hints 1 הההההההההההההההה…" at bounding box center [699, 0] width 1399 height 0
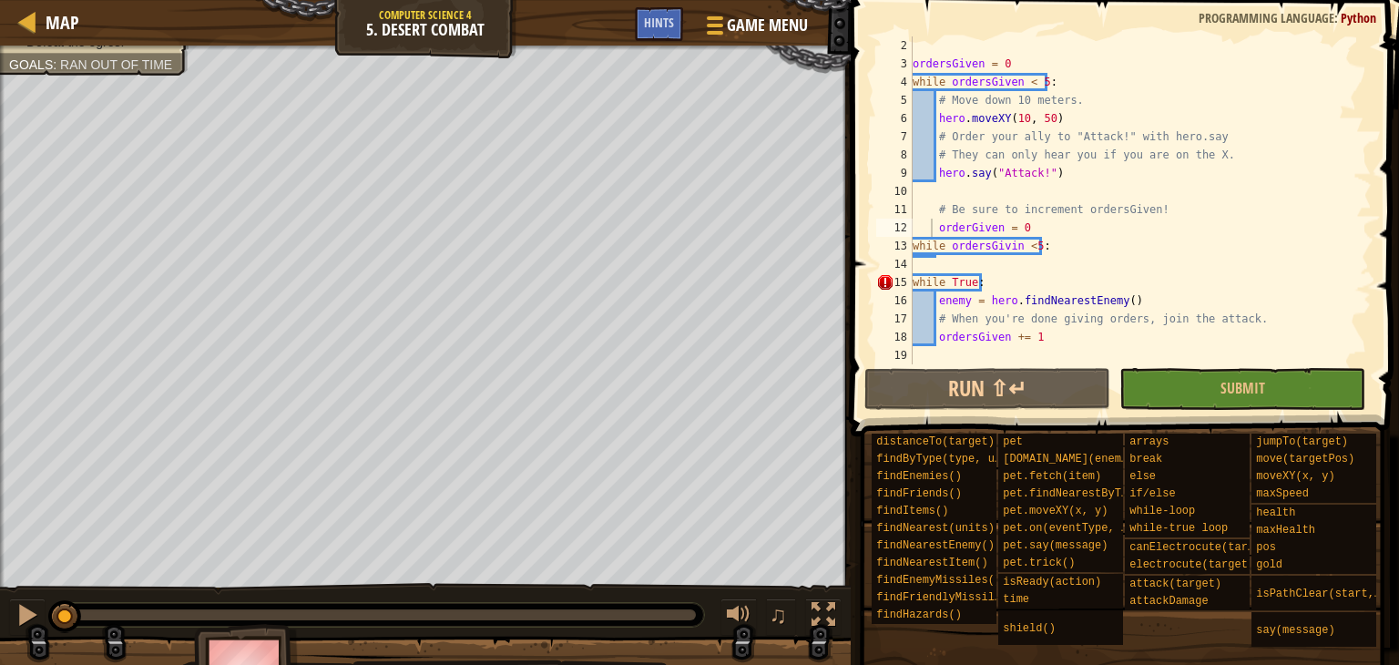
drag, startPoint x: 695, startPoint y: 616, endPoint x: 0, endPoint y: 624, distance: 694.9
click at [0, 624] on div "♫" at bounding box center [425, 610] width 851 height 55
drag, startPoint x: 308, startPoint y: 631, endPoint x: 0, endPoint y: 703, distance: 316.1
click at [0, 0] on html "Map Computer Science 4 5. Desert Combat Game Menu Done Hints 1 הההההההההההההההה…" at bounding box center [699, 0] width 1399 height 0
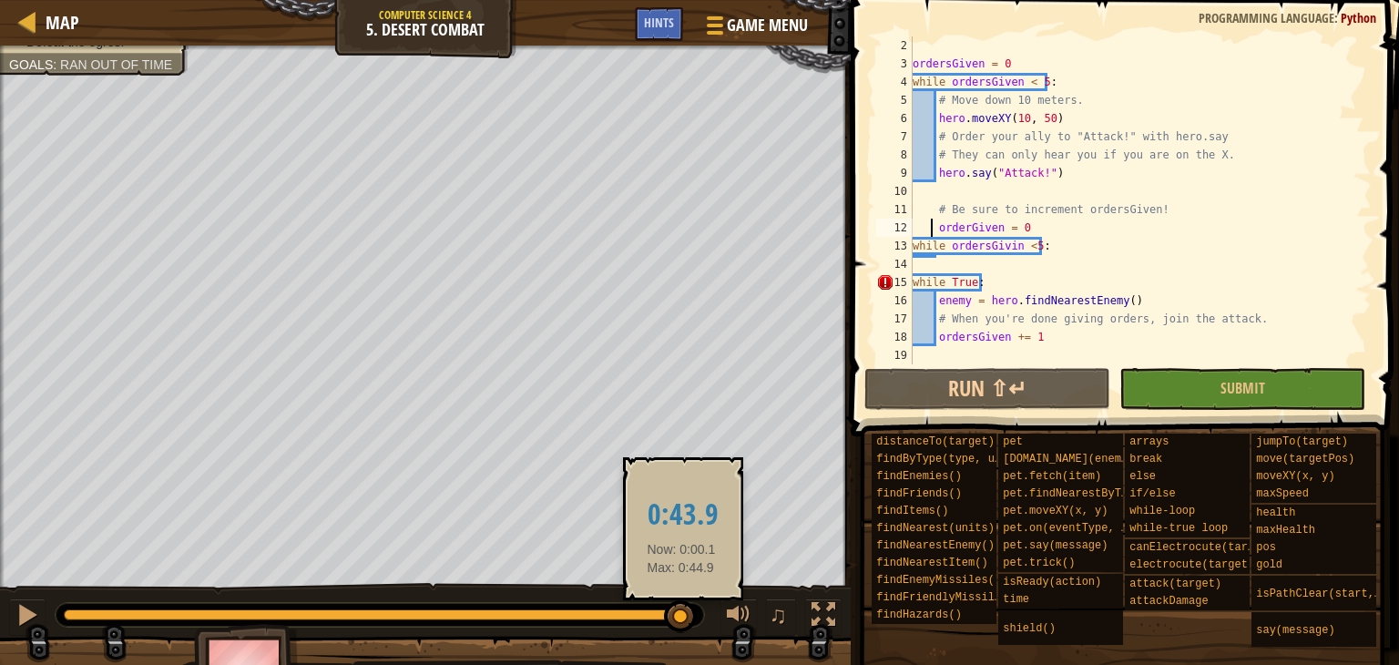
click at [681, 617] on div at bounding box center [380, 614] width 632 height 11
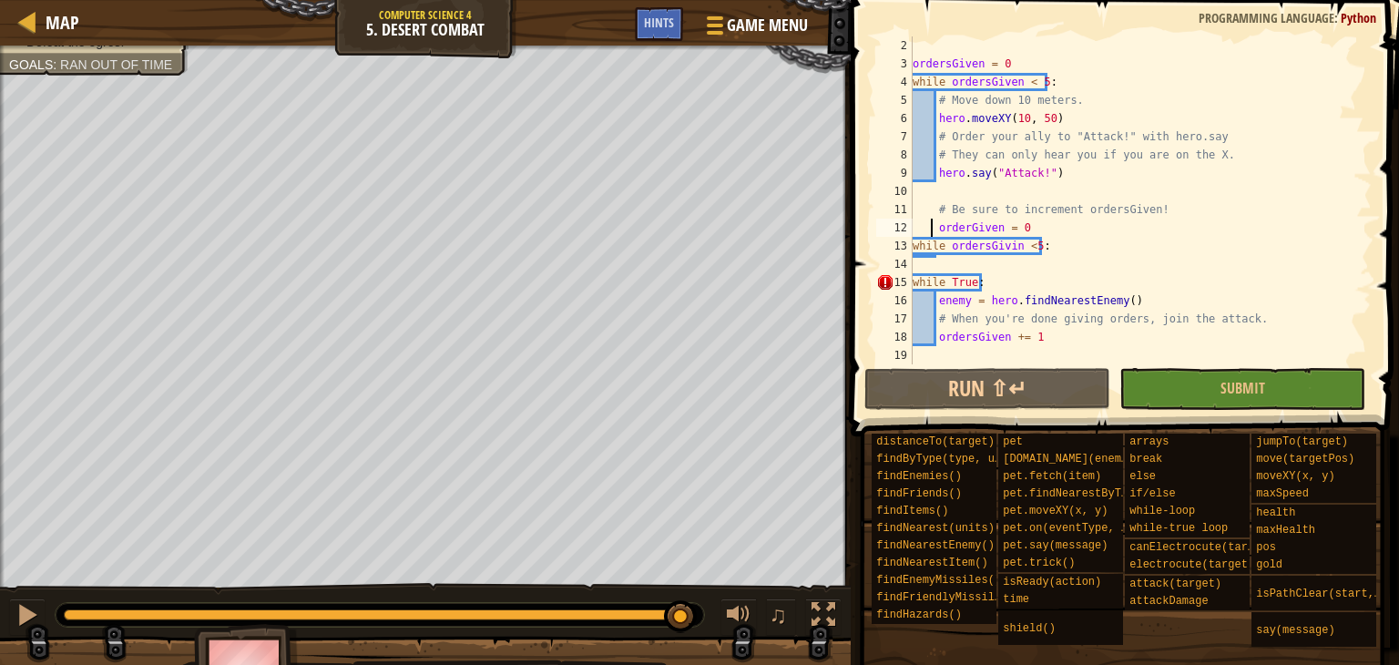
click at [593, 609] on div at bounding box center [372, 614] width 617 height 11
click at [181, 611] on div at bounding box center [328, 614] width 528 height 11
click at [0, 0] on html "Map Computer Science 4 5. Desert Combat Game Menu Done Hints 1 הההההההההההההההה…" at bounding box center [699, 0] width 1399 height 0
drag, startPoint x: 691, startPoint y: 608, endPoint x: 0, endPoint y: 707, distance: 698.2
click at [0, 0] on html "Map Computer Science 4 5. Desert Combat Game Menu Done Hints 1 הההההההההההההההה…" at bounding box center [699, 0] width 1399 height 0
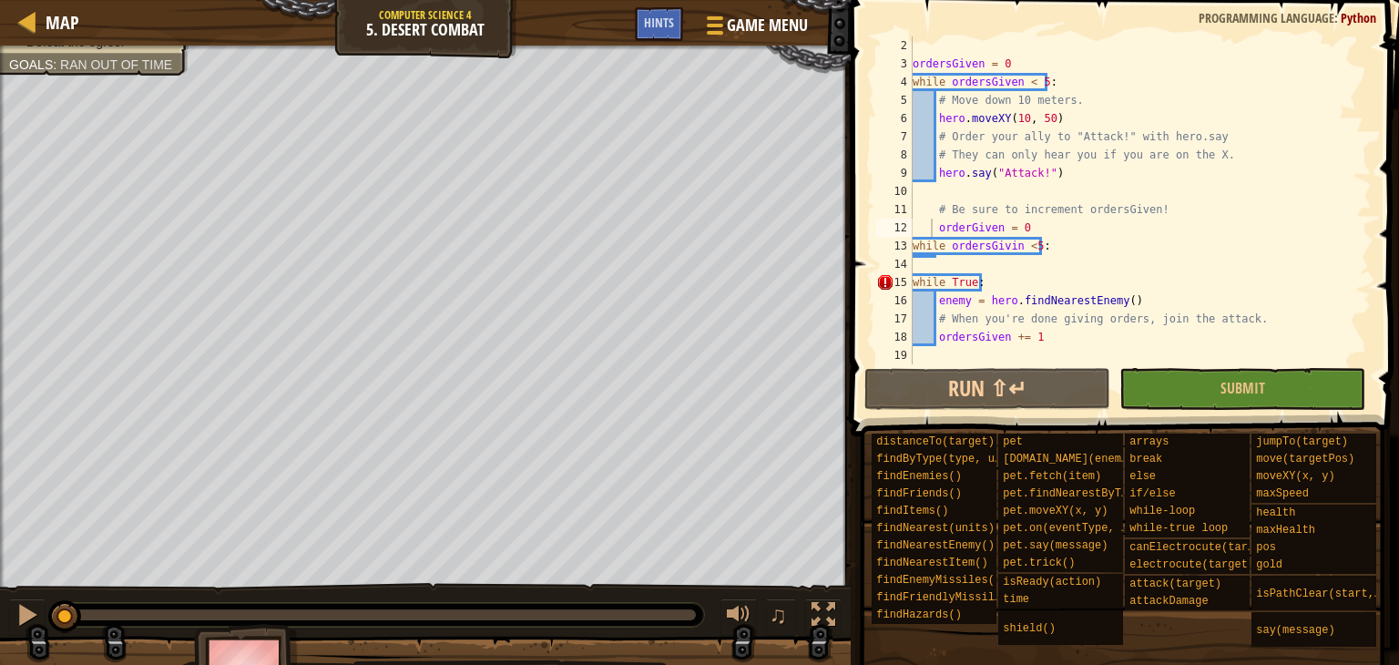
click at [0, 0] on html "Map Computer Science 4 5. Desert Combat Game Menu Done Hints 1 הההההההההההההההה…" at bounding box center [699, 0] width 1399 height 0
click at [3, 658] on div "Defeat the ogres. Goals : Ran out of time ♫ Okar 3814 x: 10 y: 60 No target" at bounding box center [699, 378] width 1399 height 665
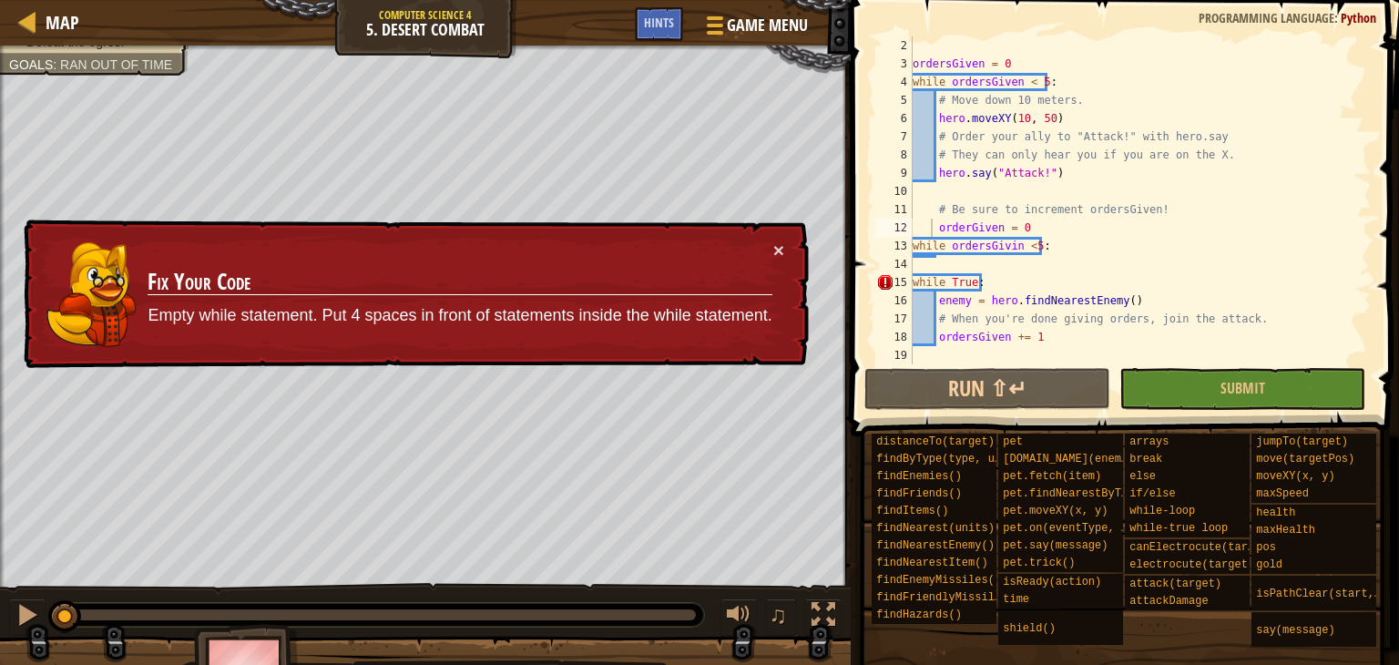
type textarea "while ordersGivin <5:"
click at [928, 249] on div "ordersGiven = 0 while ordersGiven < 5 : # Move down 10 meters. hero . moveXY ( …" at bounding box center [1133, 218] width 449 height 364
click at [928, 260] on div "ordersGiven = 0 while ordersGiven < 5 : # Move down 10 meters. hero . moveXY ( …" at bounding box center [1133, 218] width 449 height 364
click at [962, 265] on div "ordersGiven = 0 while ordersGiven < 5 : # Move down 10 meters. hero . moveXY ( …" at bounding box center [1133, 218] width 449 height 364
click at [914, 285] on div "ordersGiven = 0 while ordersGiven < 5 : # Move down 10 meters. hero . moveXY ( …" at bounding box center [1133, 218] width 449 height 364
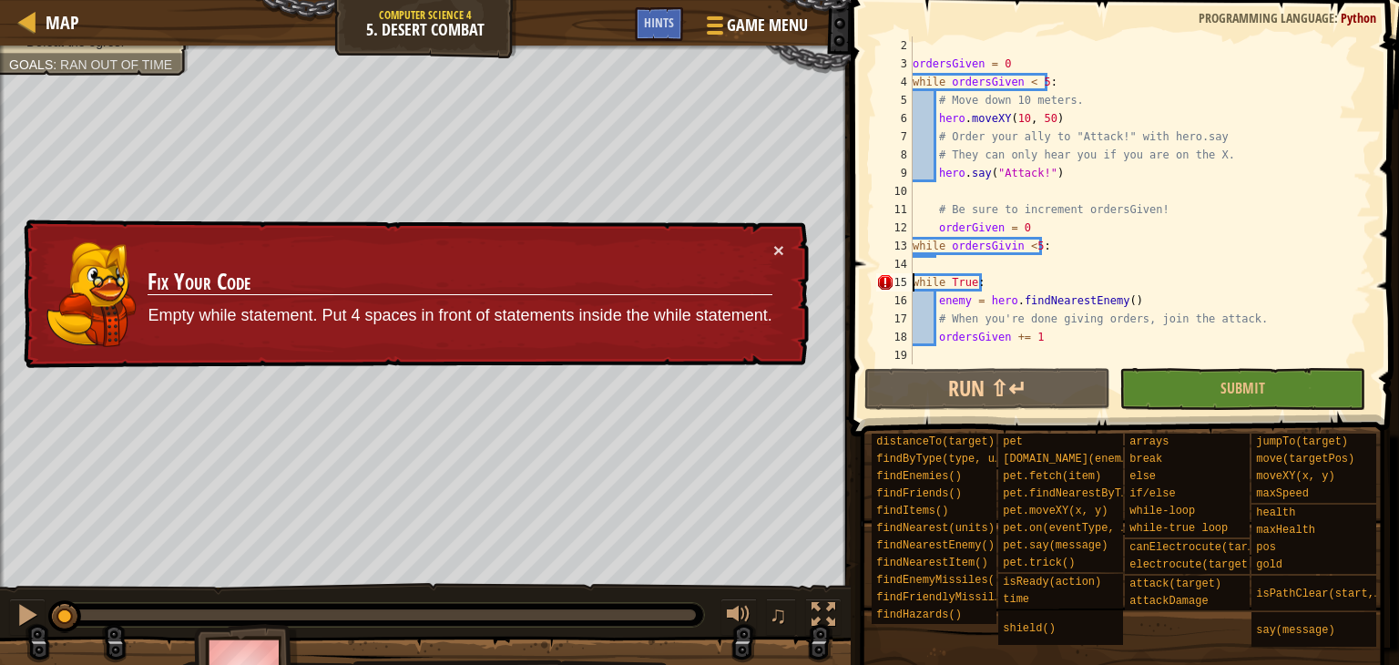
click at [936, 227] on div "ordersGiven = 0 while ordersGiven < 5 : # Move down 10 meters. hero . moveXY ( …" at bounding box center [1133, 218] width 449 height 364
click at [1024, 230] on div "ordersGiven = 0 while ordersGiven < 5 : # Move down 10 meters. hero . moveXY ( …" at bounding box center [1133, 218] width 449 height 364
click at [943, 278] on div "ordersGiven = 0 while ordersGiven < 5 : # Move down 10 meters. hero . moveXY ( …" at bounding box center [1133, 218] width 449 height 364
type textarea "while True:"
click at [934, 264] on div "ordersGiven = 0 while ordersGiven < 5 : # Move down 10 meters. hero . moveXY ( …" at bounding box center [1133, 218] width 449 height 364
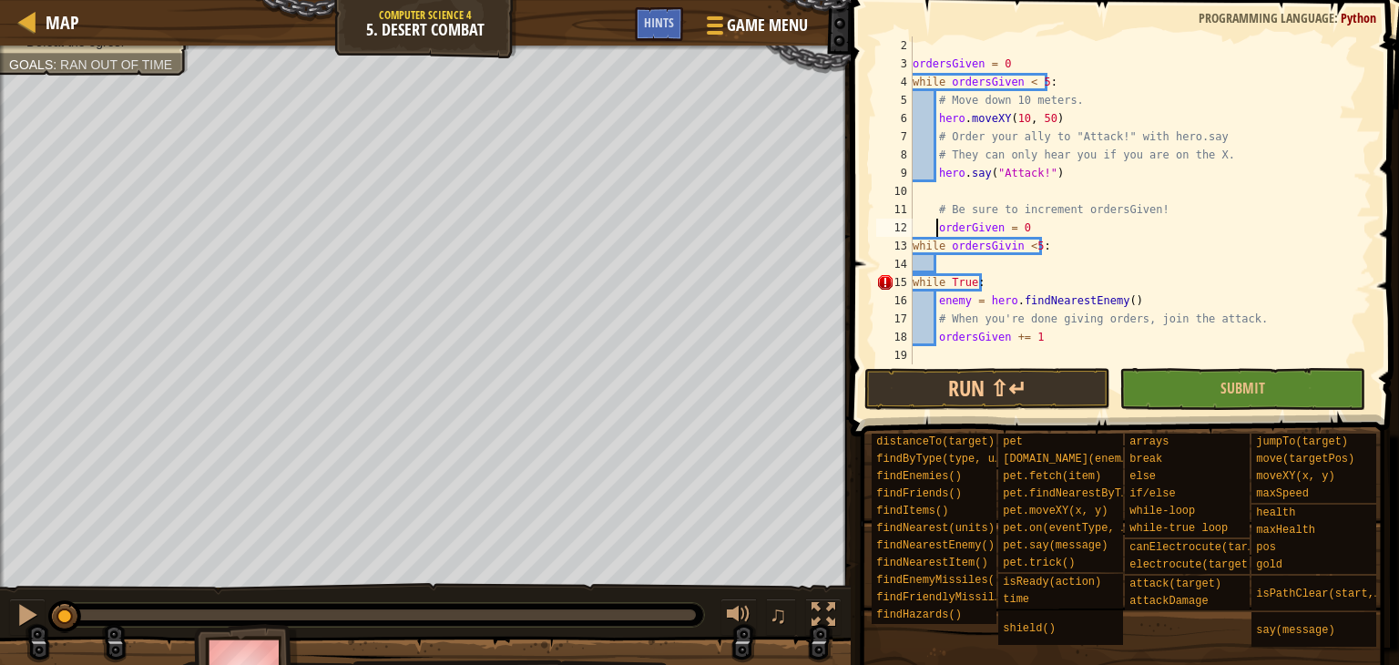
click at [936, 229] on div "ordersGiven = 0 while ordersGiven < 5 : # Move down 10 meters. hero . moveXY ( …" at bounding box center [1133, 218] width 449 height 364
type textarea "orderGiven = 0"
click at [970, 270] on div "ordersGiven = 0 while ordersGiven < 5 : # Move down 10 meters. hero . moveXY ( …" at bounding box center [1133, 218] width 449 height 364
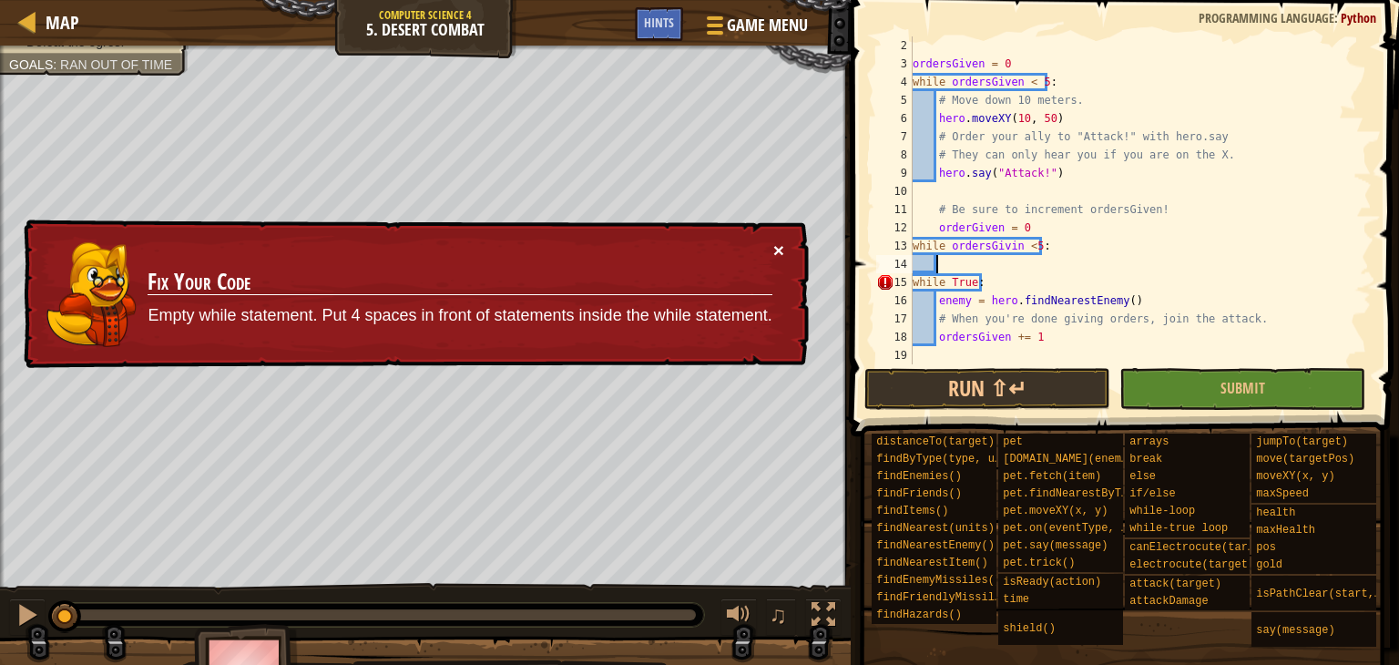
click at [781, 251] on button "×" at bounding box center [778, 249] width 11 height 19
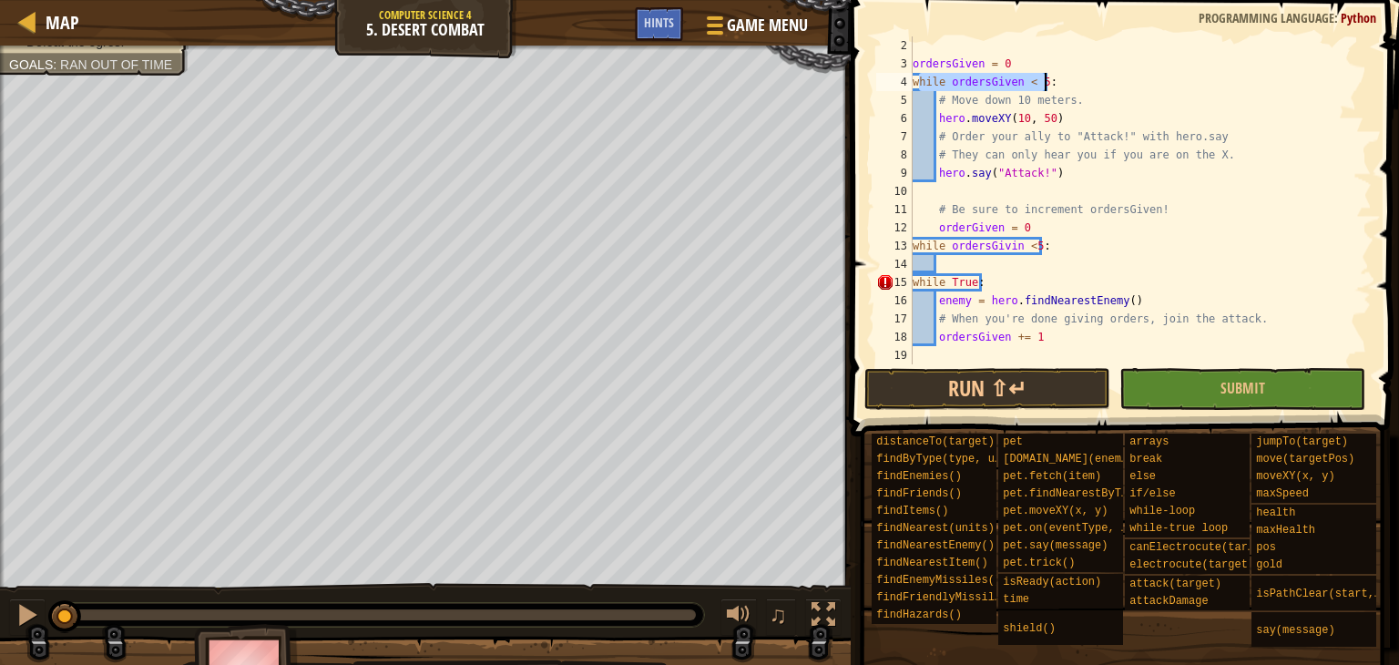
drag, startPoint x: 919, startPoint y: 86, endPoint x: 1088, endPoint y: 77, distance: 169.6
click at [1088, 77] on div "ordersGiven = 0 while ordersGiven < 5 : # Move down 10 meters. hero . moveXY ( …" at bounding box center [1133, 218] width 449 height 364
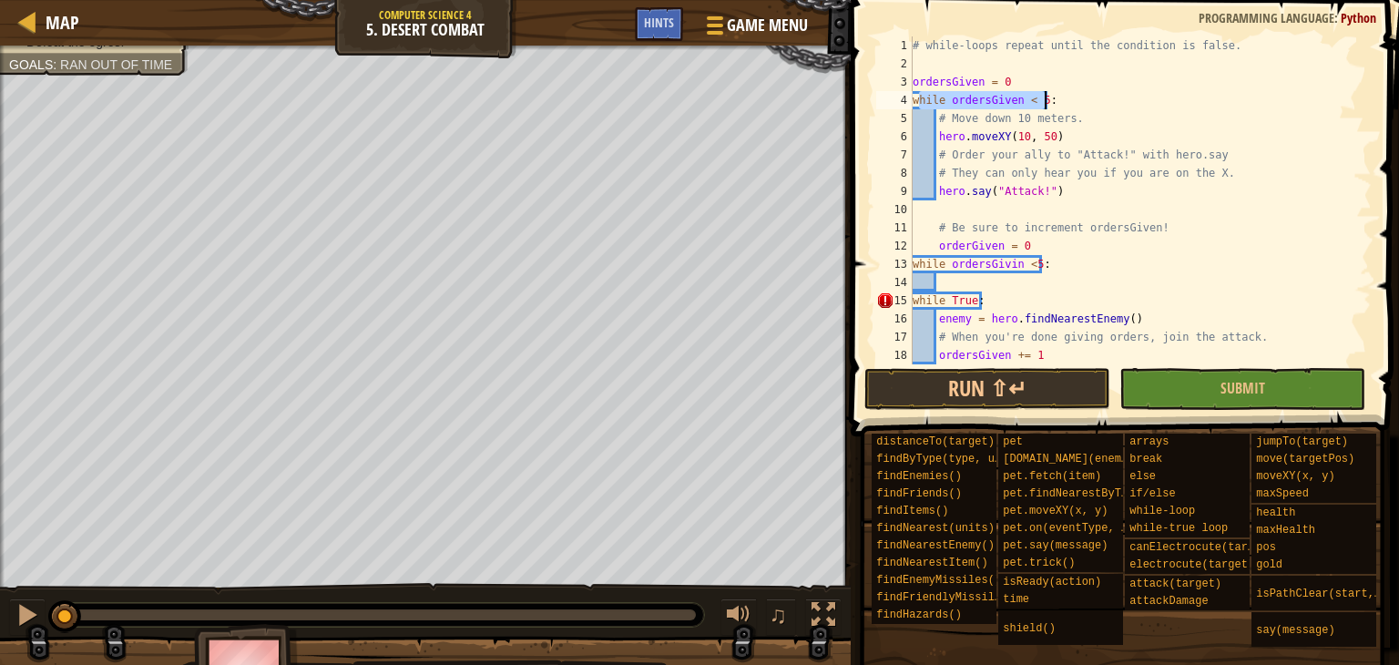
click at [1097, 152] on div "# while-loops repeat until the condition is false. ordersGiven = 0 while orders…" at bounding box center [1133, 218] width 449 height 364
drag, startPoint x: 961, startPoint y: 192, endPoint x: 1046, endPoint y: 184, distance: 86.0
click at [1043, 184] on div "# while-loops repeat until the condition is false. ordersGiven = 0 while orders…" at bounding box center [1133, 218] width 449 height 364
click at [1053, 184] on div "# while-loops repeat until the condition is false. ordersGiven = 0 while orders…" at bounding box center [1133, 218] width 449 height 364
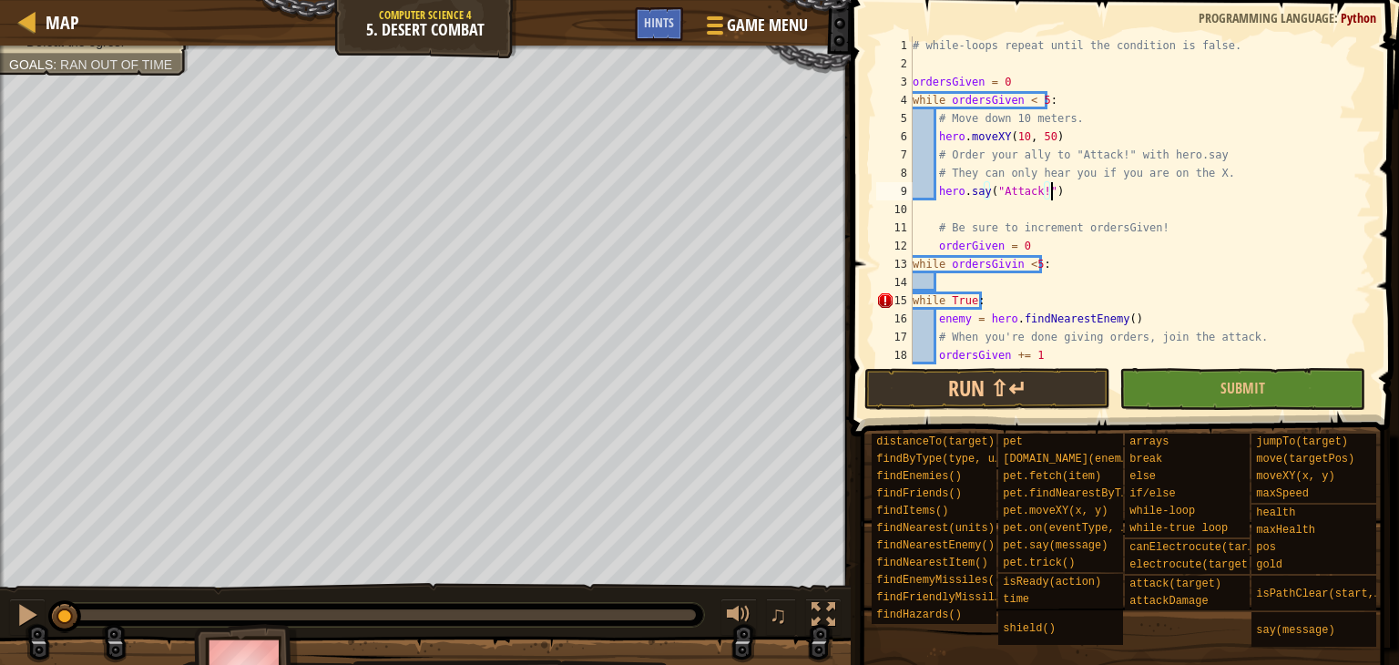
click at [1025, 243] on div "# while-loops repeat until the condition is false. ordersGiven = 0 while orders…" at bounding box center [1133, 218] width 449 height 364
type textarea "orderGiven += 1"
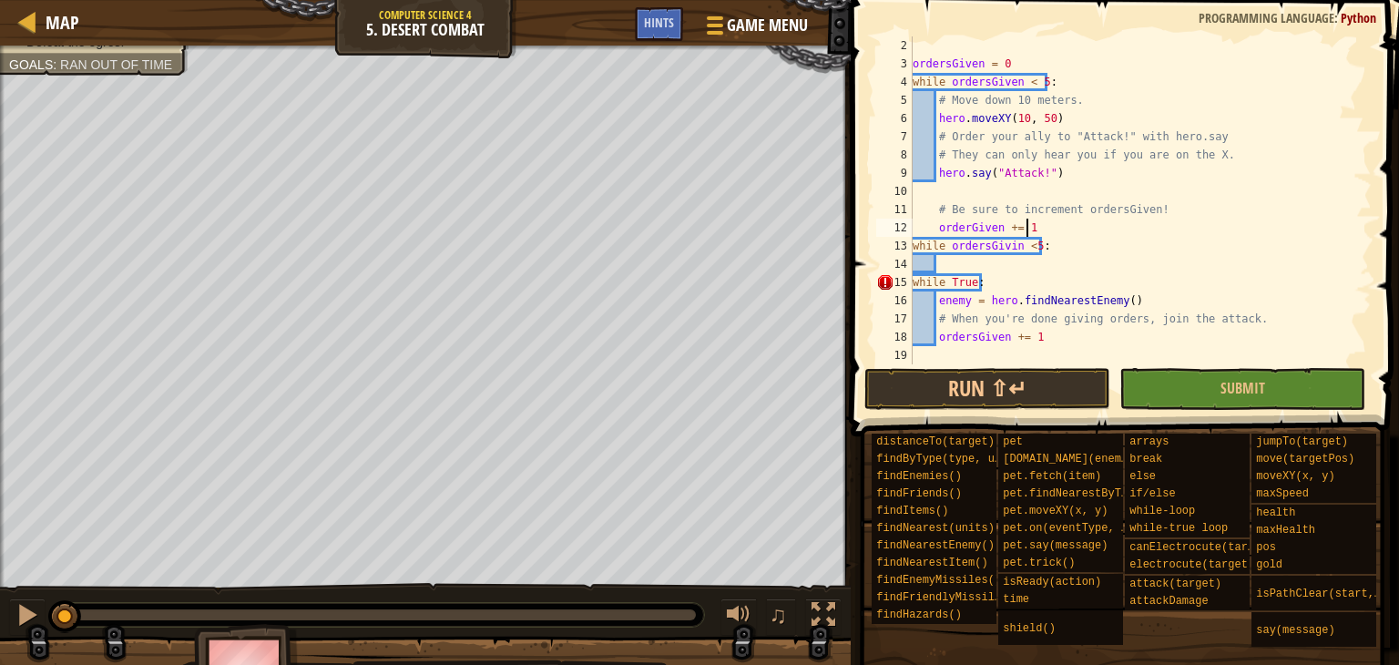
scroll to position [18, 0]
click at [929, 199] on div "ordersGiven = 0 while ordersGiven < 5 : # Move down 10 meters. hero . moveXY ( …" at bounding box center [1133, 218] width 449 height 364
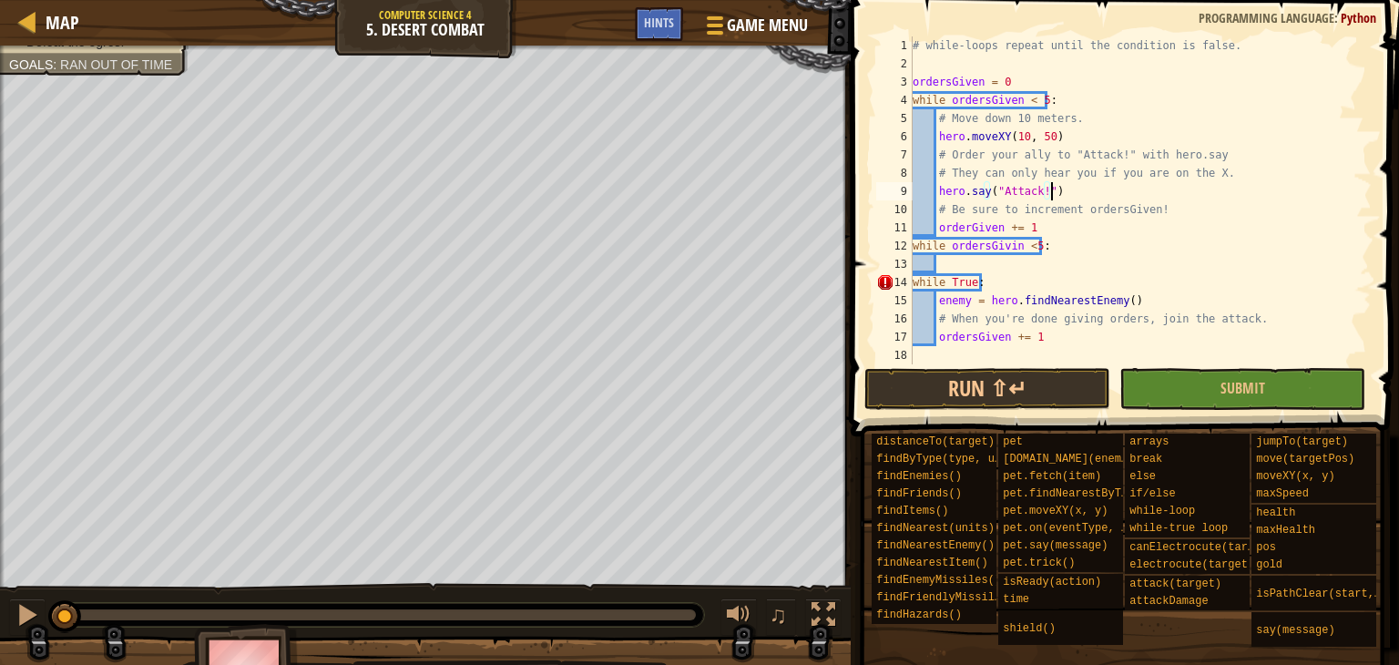
click at [1069, 223] on div "# while-loops repeat until the condition is false. ordersGiven = 0 while orders…" at bounding box center [1140, 218] width 463 height 364
type textarea "orderGiven += 1"
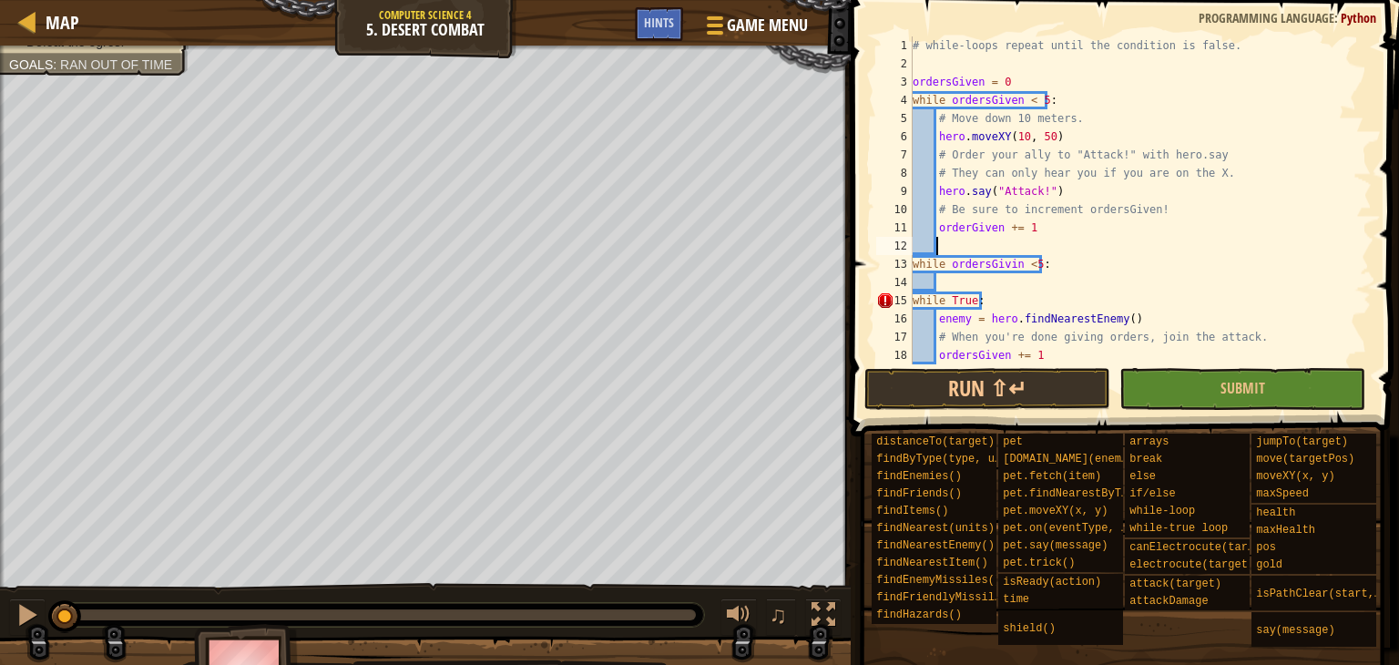
scroll to position [0, 0]
click at [1069, 223] on div "# while-loops repeat until the condition is false. ordersGiven = 0 while orders…" at bounding box center [1133, 218] width 449 height 364
click at [1020, 188] on div "# while-loops repeat until the condition is false. ordersGiven = 0 while orders…" at bounding box center [1133, 218] width 449 height 364
click at [1030, 220] on div "# while-loops repeat until the condition is false. ordersGiven = 0 while orders…" at bounding box center [1133, 218] width 449 height 364
drag, startPoint x: 1009, startPoint y: 105, endPoint x: 1033, endPoint y: 103, distance: 23.7
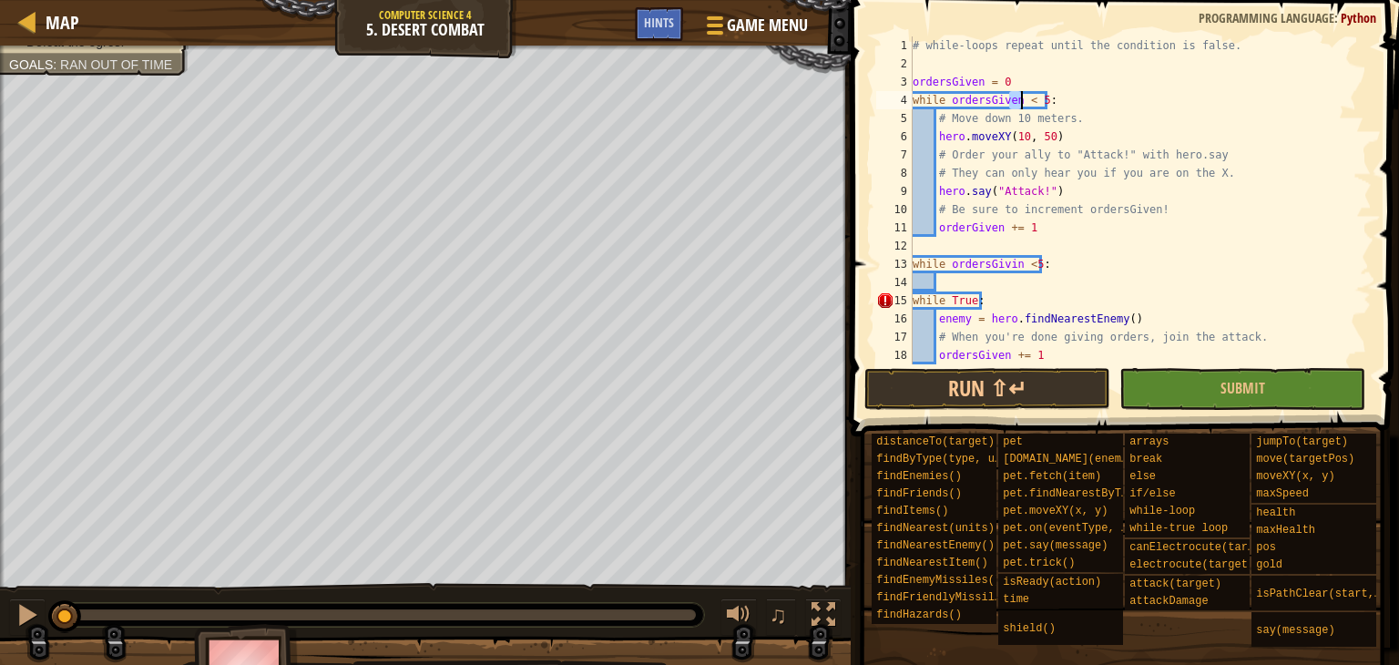
click at [1028, 102] on div "# while-loops repeat until the condition is false. ordersGiven = 0 while orders…" at bounding box center [1133, 218] width 449 height 364
click at [1023, 225] on div "# while-loops repeat until the condition is false. ordersGiven = 0 while orders…" at bounding box center [1133, 218] width 449 height 364
click at [1031, 104] on div "# while-loops repeat until the condition is false. ordersGiven = 0 while orders…" at bounding box center [1133, 218] width 449 height 364
click at [984, 101] on div "# while-loops repeat until the condition is false. ordersGiven = 0 while orders…" at bounding box center [1133, 218] width 449 height 364
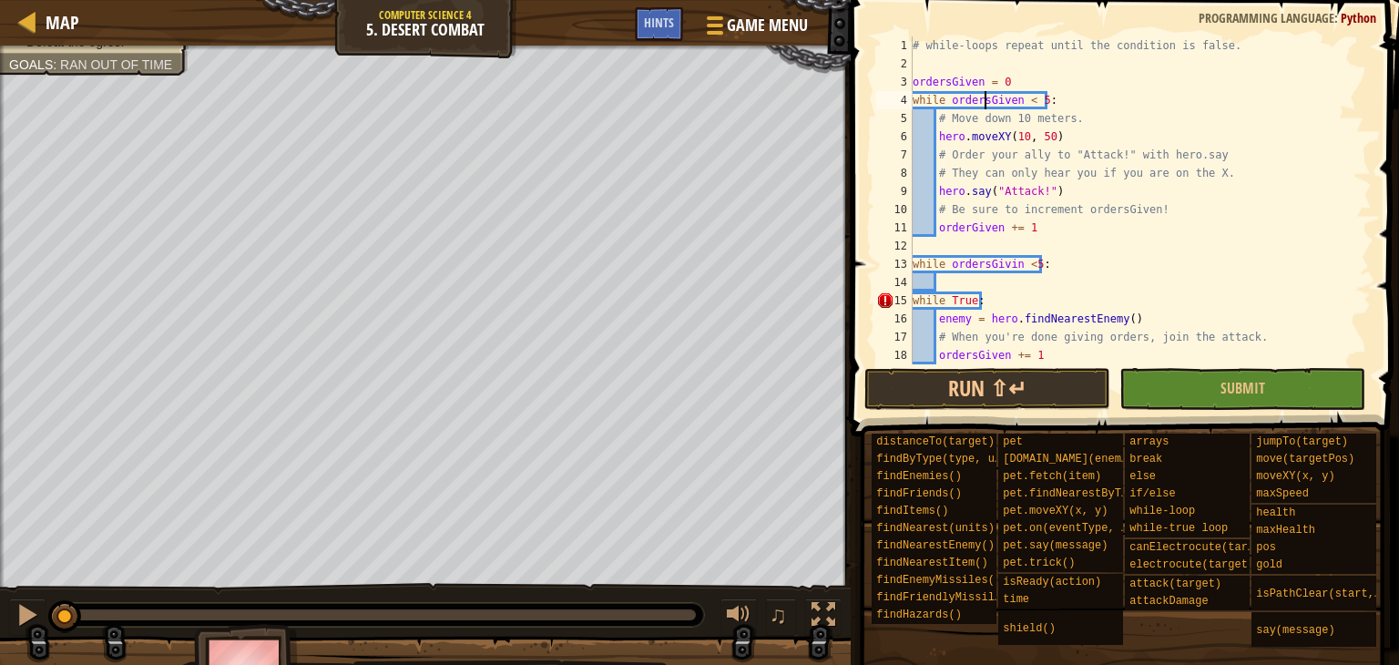
click at [984, 101] on div "# while-loops repeat until the condition is false. ordersGiven = 0 while orders…" at bounding box center [1133, 218] width 449 height 364
click at [1032, 103] on div "# while-loops repeat until the condition is false. ordersGiven = 0 while orders…" at bounding box center [1133, 218] width 449 height 364
click at [1026, 270] on div "# while-loops repeat until the condition is false. ordersGiven = 0 while orders…" at bounding box center [1133, 218] width 449 height 364
drag, startPoint x: 922, startPoint y: 108, endPoint x: 1063, endPoint y: 103, distance: 141.3
click at [1063, 103] on div "# while-loops repeat until the condition is false. ordersGiven = 0 while orders…" at bounding box center [1133, 218] width 449 height 364
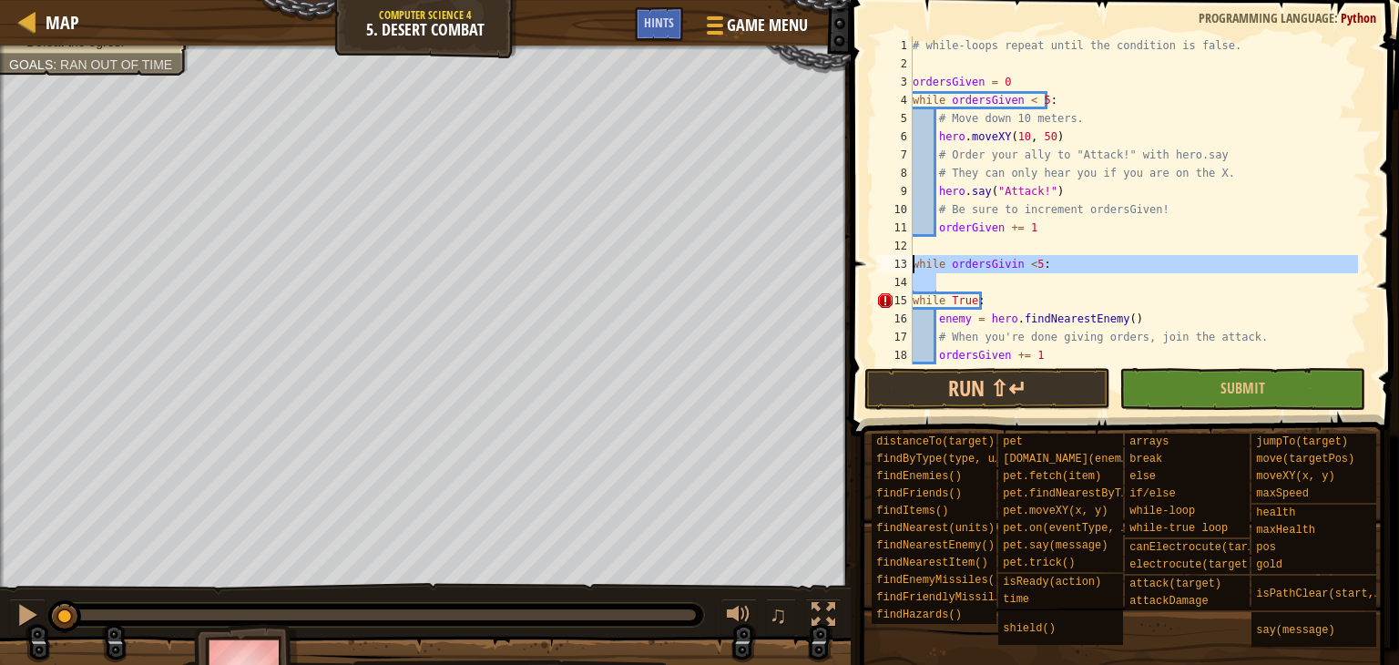
drag, startPoint x: 944, startPoint y: 285, endPoint x: 898, endPoint y: 265, distance: 49.7
click at [898, 265] on div "while ordersGiven < 5: 1 2 3 4 5 6 7 8 9 10 11 12 13 14 15 16 17 18 19 # while-…" at bounding box center [1121, 200] width 499 height 328
type textarea "while ordersGivin <5:"
click at [951, 274] on div "# while-loops repeat until the condition is false. ordersGiven = 0 while orders…" at bounding box center [1133, 200] width 449 height 328
click at [984, 271] on div "# while-loops repeat until the condition is false. ordersGiven = 0 while orders…" at bounding box center [1133, 218] width 449 height 364
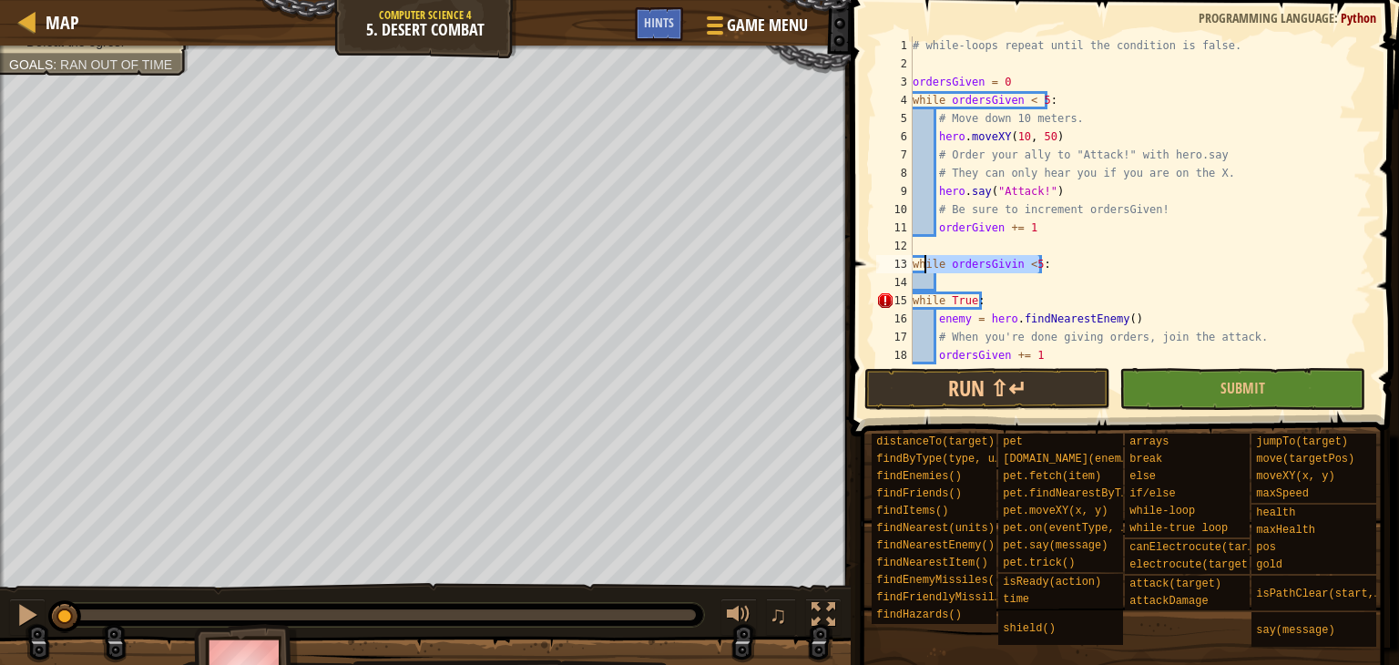
drag, startPoint x: 1045, startPoint y: 260, endPoint x: 923, endPoint y: 257, distance: 121.2
click at [923, 257] on div "# while-loops repeat until the condition is false. ordersGiven = 0 while orders…" at bounding box center [1133, 218] width 449 height 364
type textarea "w"
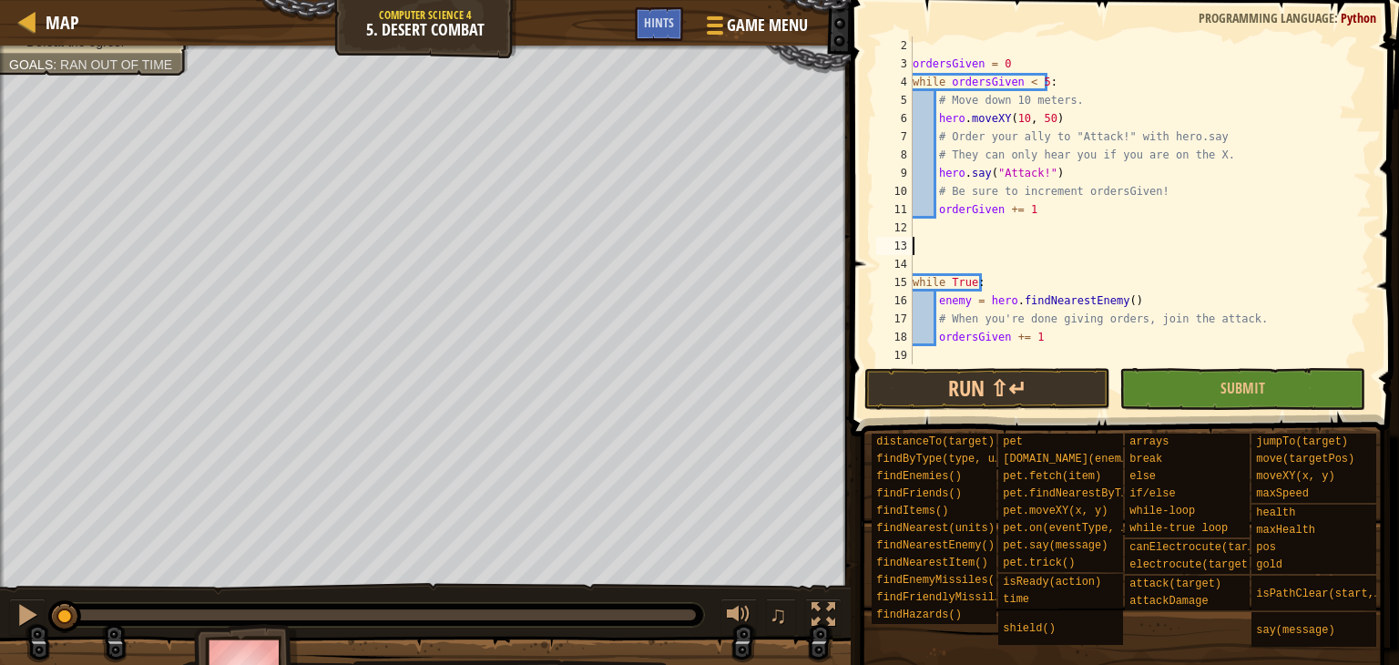
scroll to position [17, 0]
drag, startPoint x: 1002, startPoint y: 265, endPoint x: 954, endPoint y: 260, distance: 47.7
click at [954, 260] on div "# while-loops repeat until the condition is false. ordersGiven = 0 while orders…" at bounding box center [1133, 201] width 449 height 364
click at [1033, 388] on button "Run ⇧↵" at bounding box center [987, 389] width 246 height 42
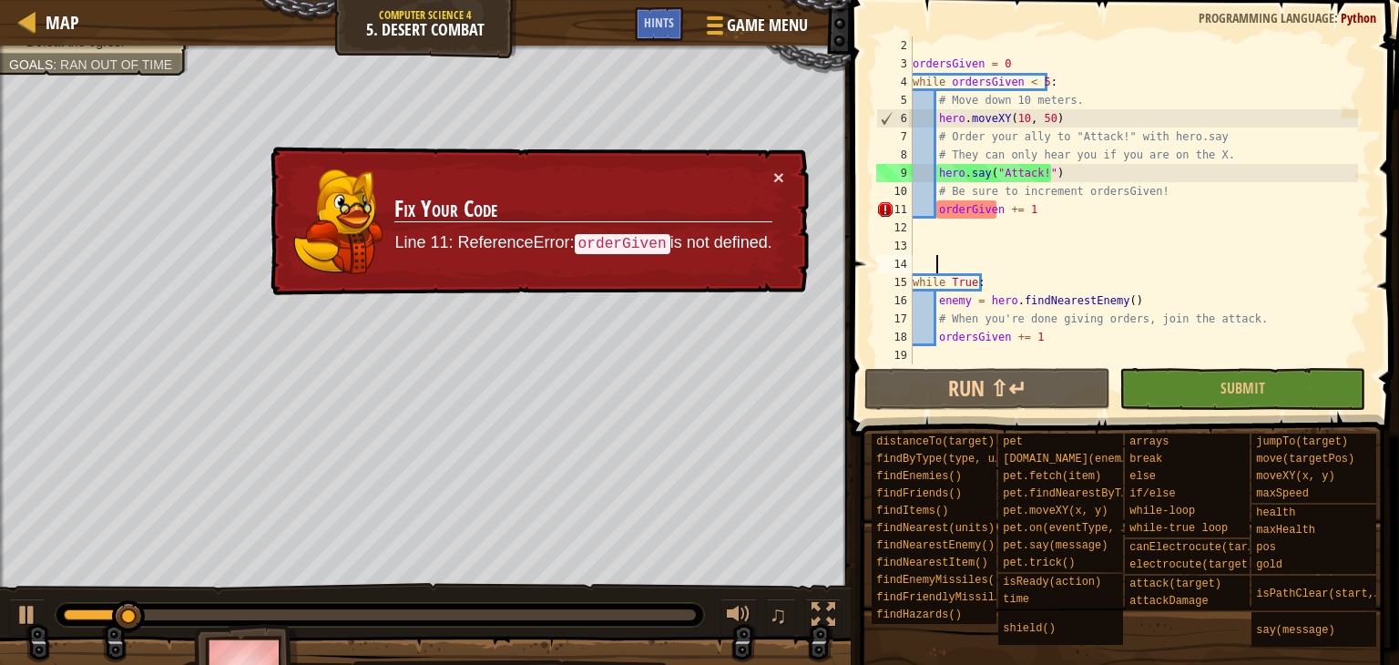
click at [967, 208] on div "ordersGiven = 0 while ordersGiven < 5 : # Move down 10 meters. hero . moveXY ( …" at bounding box center [1133, 218] width 449 height 364
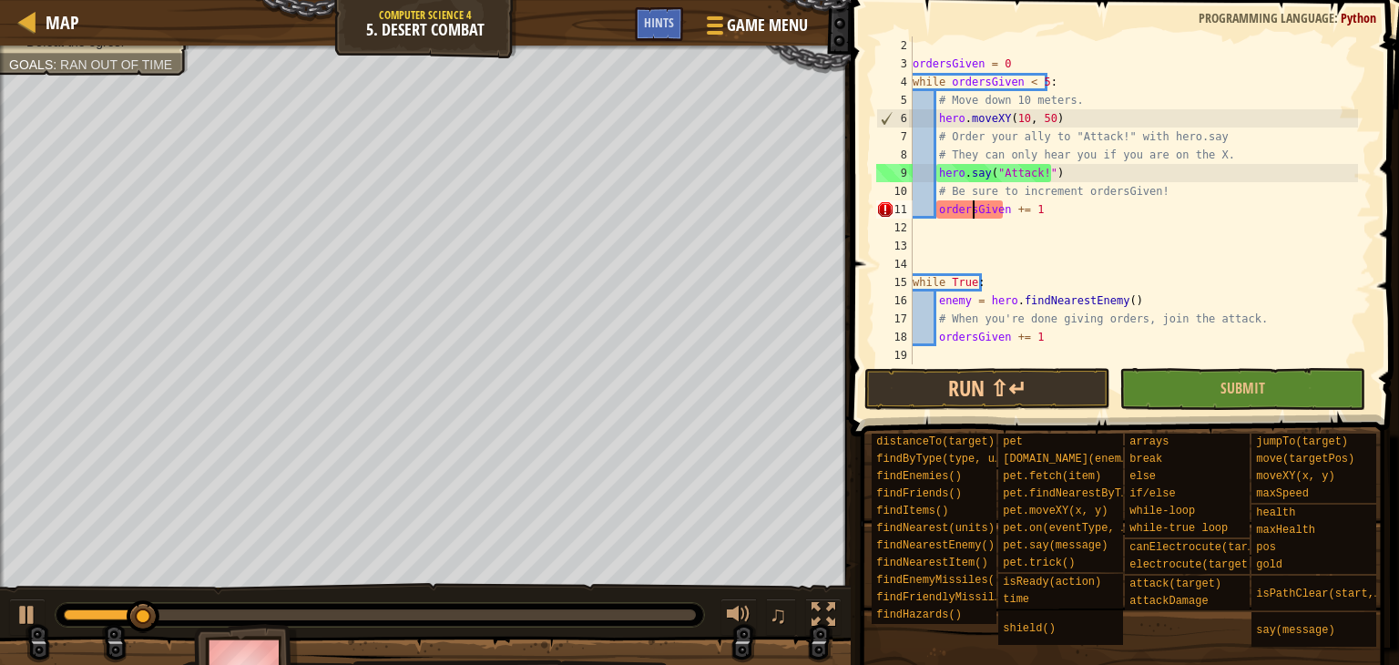
scroll to position [8, 5]
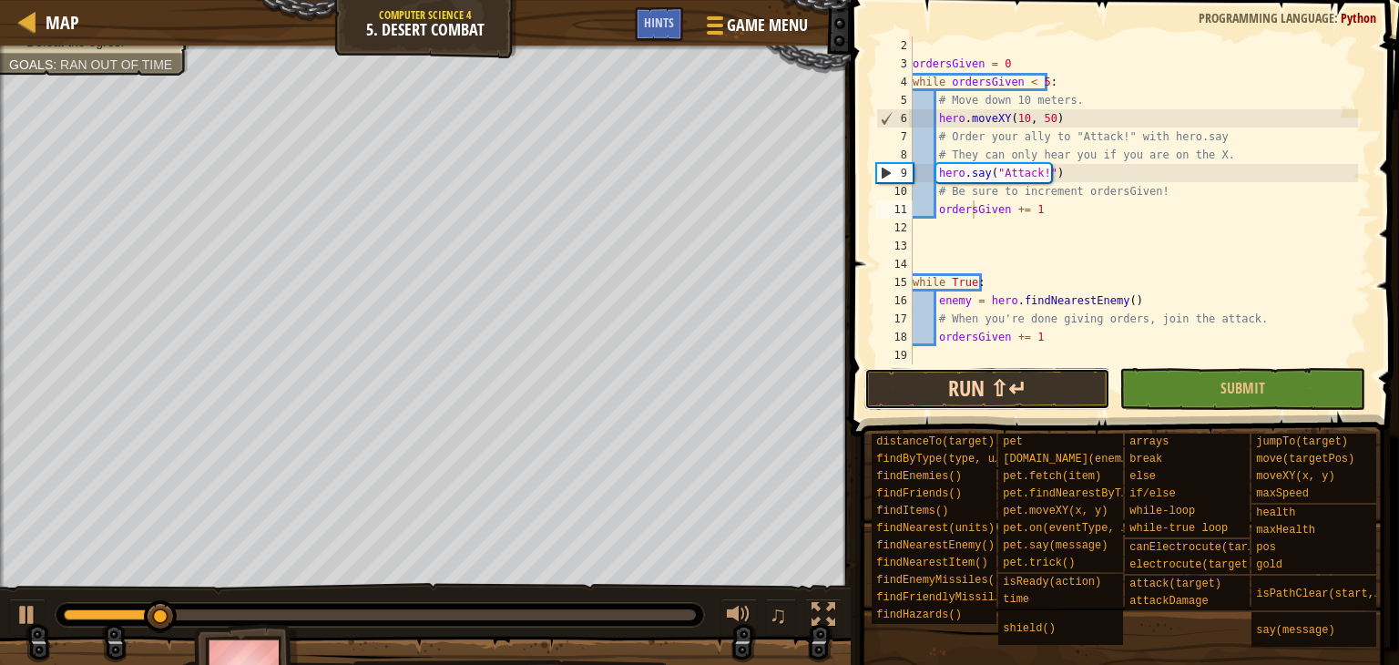
click at [930, 383] on button "Run ⇧↵" at bounding box center [987, 389] width 246 height 42
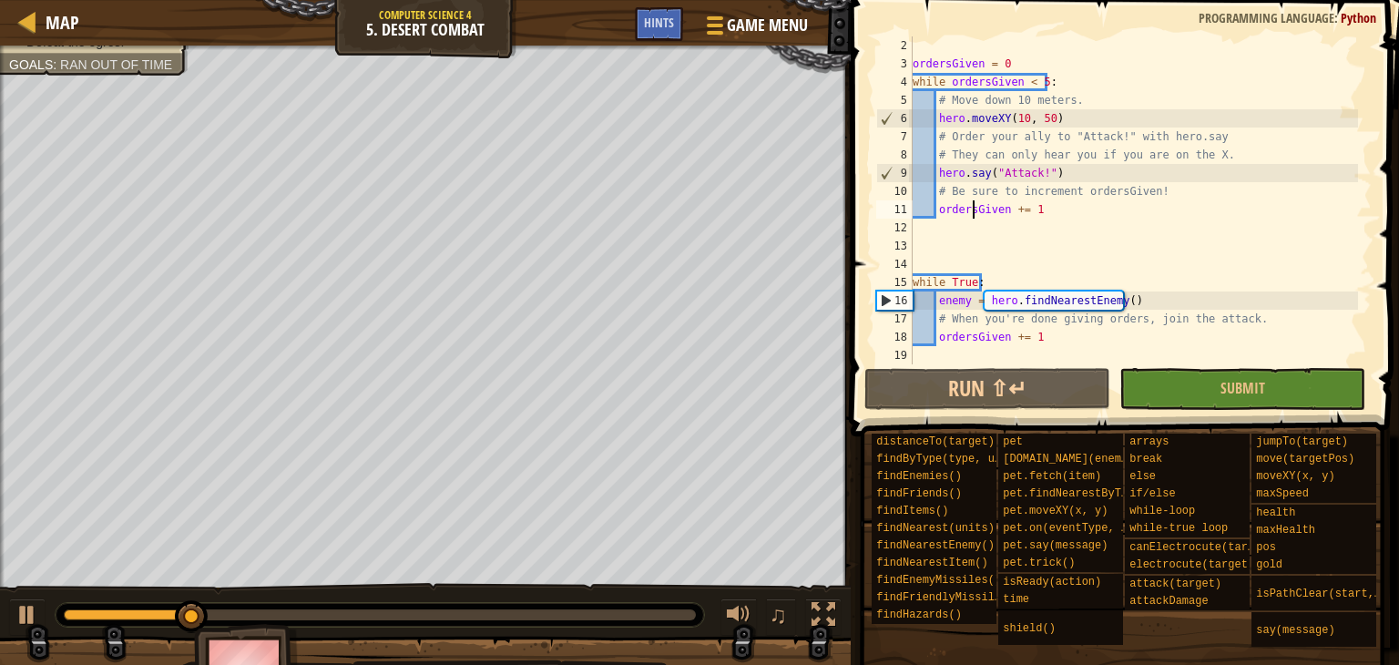
click at [1067, 198] on div "ordersGiven = 0 while ordersGiven < 5 : # Move down 10 meters. hero . moveXY ( …" at bounding box center [1133, 218] width 449 height 364
click at [1064, 207] on div "ordersGiven = 0 while ordersGiven < 5 : # Move down 10 meters. hero . moveXY ( …" at bounding box center [1133, 218] width 449 height 364
type textarea "ordersGiven += 1"
click at [1053, 347] on div "ordersGiven = 0 while ordersGiven < 5 : # Move down 10 meters. hero . moveXY ( …" at bounding box center [1133, 218] width 449 height 364
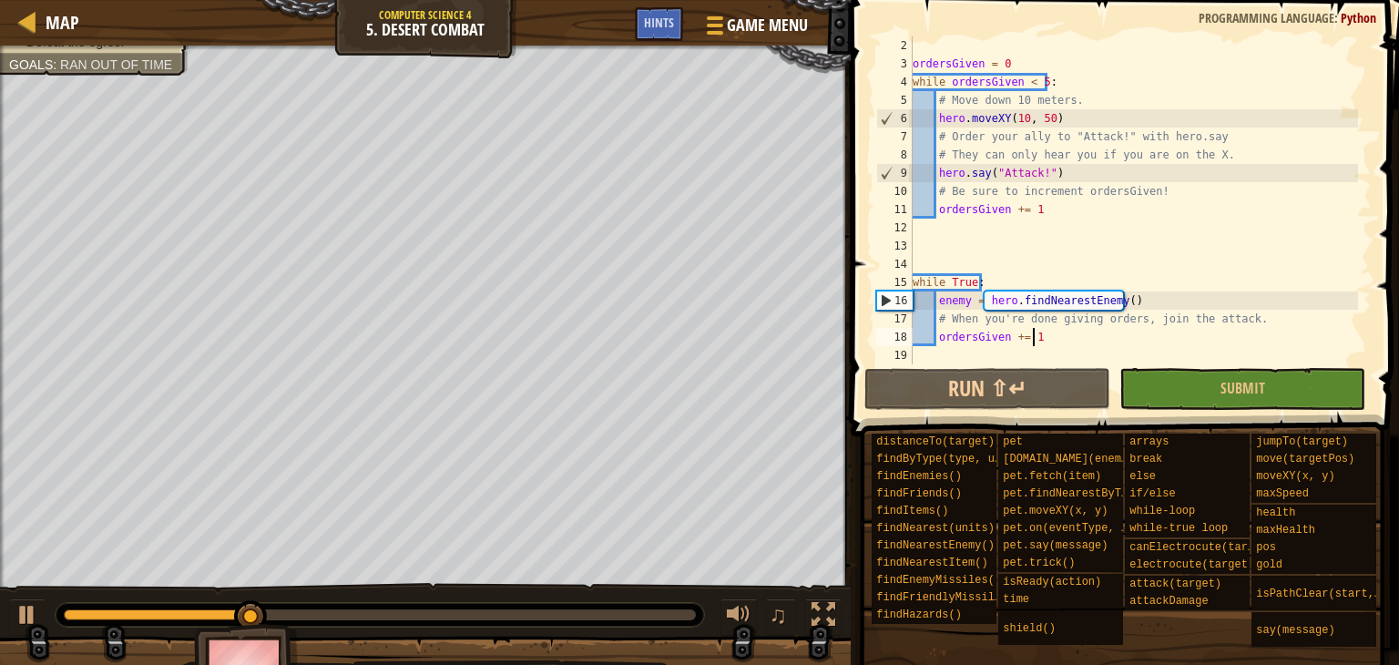
click at [1056, 344] on div "ordersGiven = 0 while ordersGiven < 5 : # Move down 10 meters. hero . moveXY ( …" at bounding box center [1133, 218] width 449 height 364
click at [1056, 347] on div "ordersGiven = 0 while ordersGiven < 5 : # Move down 10 meters. hero . moveXY ( …" at bounding box center [1133, 218] width 449 height 364
type textarea "ordersGiven += 1"
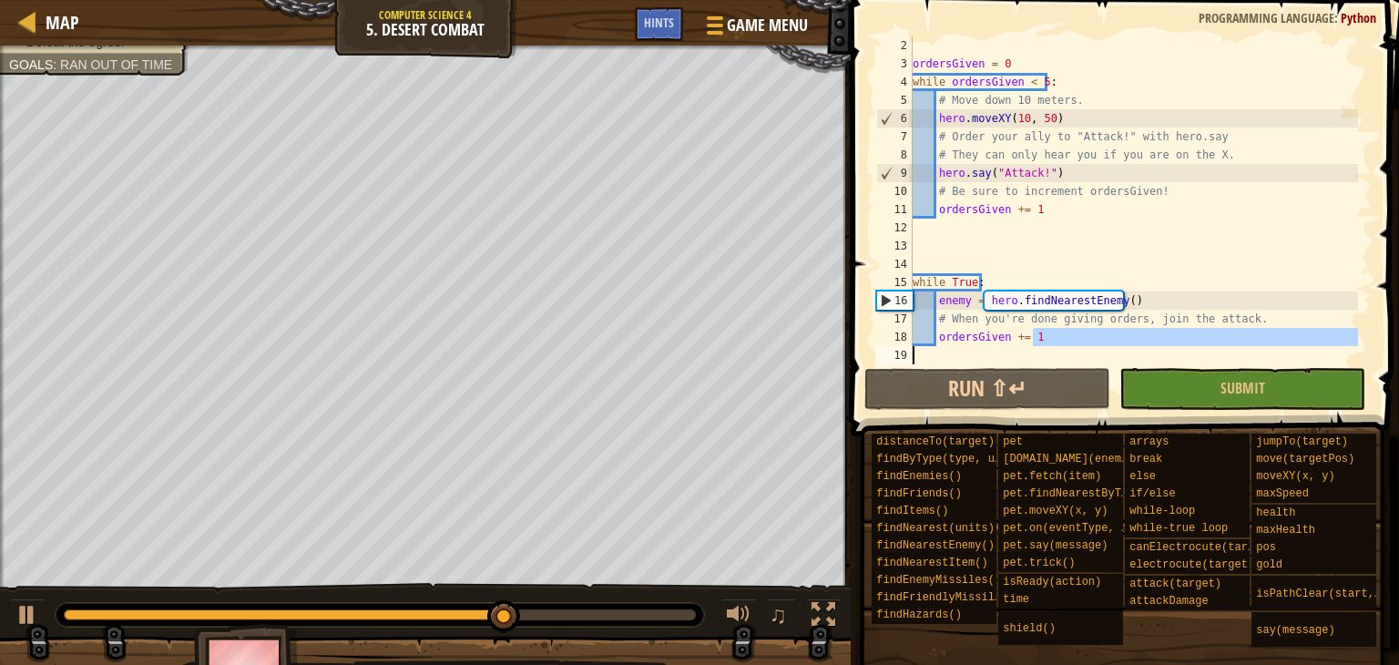
click at [1056, 350] on div "ordersGiven = 0 while ordersGiven < 5 : # Move down 10 meters. hero . moveXY ( …" at bounding box center [1133, 200] width 449 height 328
click at [1059, 337] on div "ordersGiven = 0 while ordersGiven < 5 : # Move down 10 meters. hero . moveXY ( …" at bounding box center [1133, 218] width 449 height 364
type textarea "ordersGiven += 1"
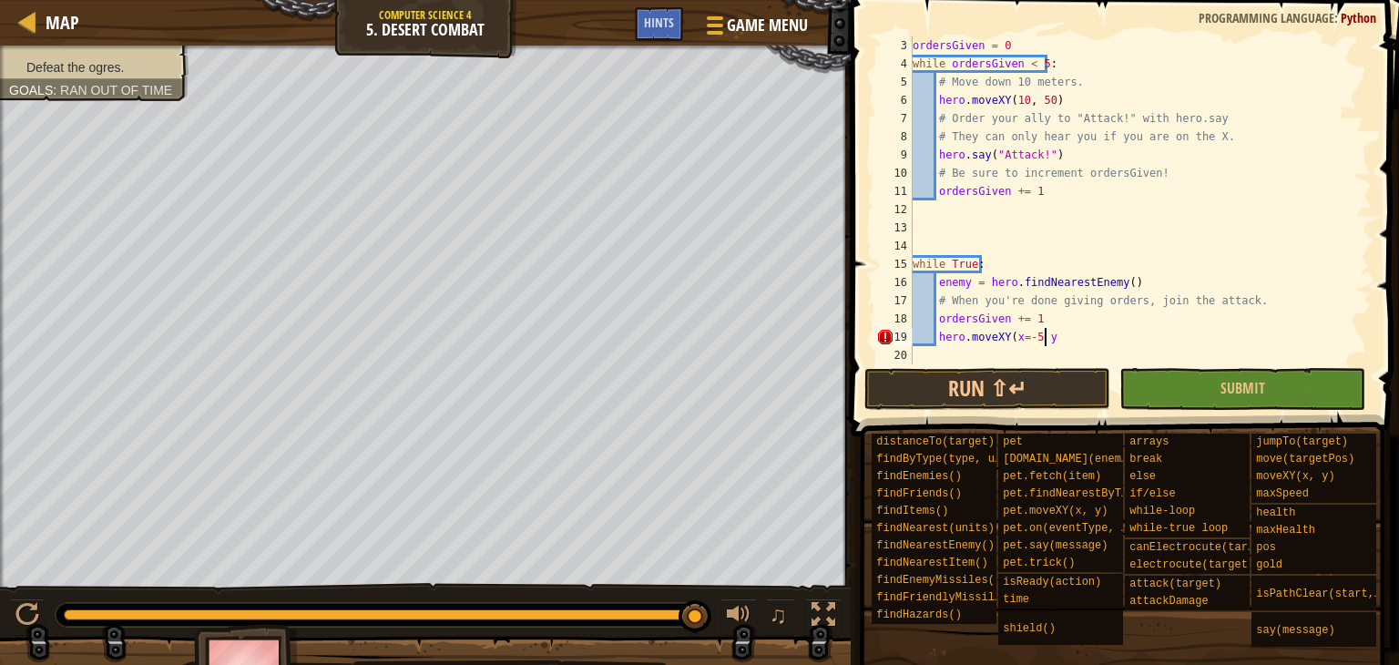
scroll to position [8, 9]
click at [1032, 340] on div "ordersGiven = 0 while ordersGiven < 5 : # Move down 10 meters. hero . moveXY ( …" at bounding box center [1133, 218] width 449 height 364
type textarea "hero.moveXY(x=-10 y"
click at [1065, 352] on div "ordersGiven = 0 while ordersGiven < 5 : # Move down 10 meters. hero . moveXY ( …" at bounding box center [1133, 218] width 449 height 364
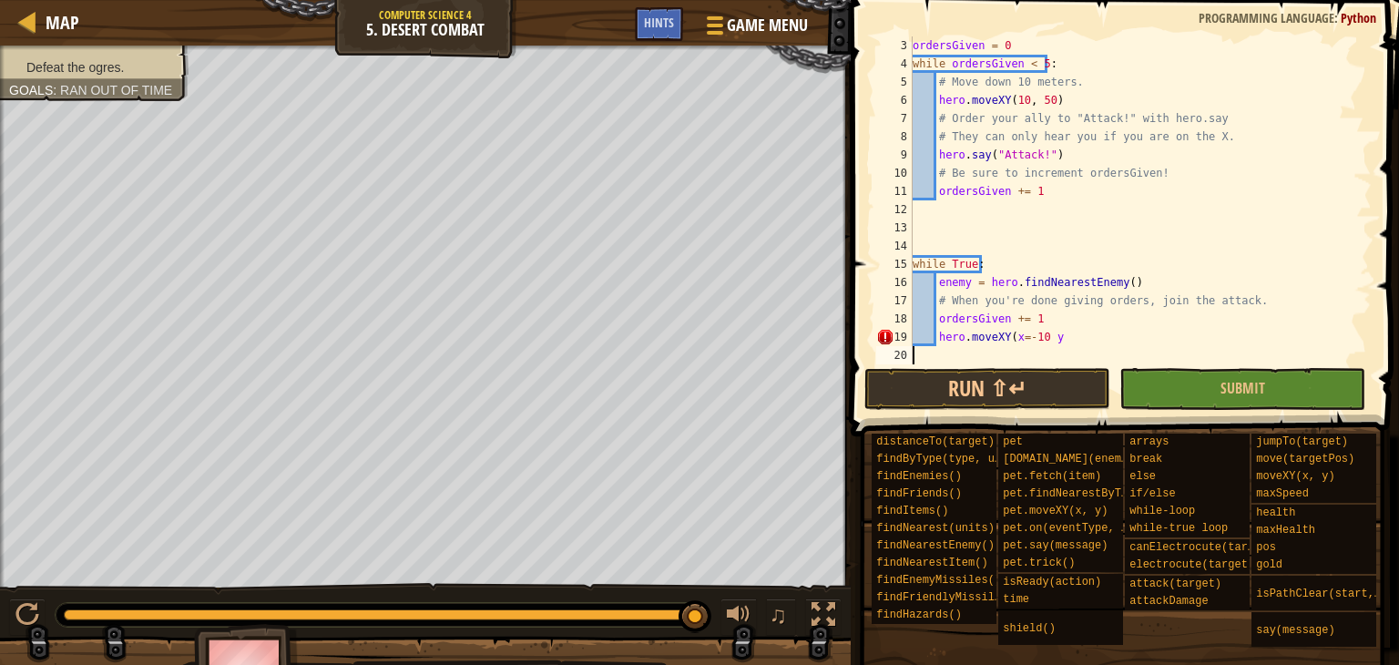
scroll to position [8, 0]
click at [1066, 337] on div "ordersGiven = 0 while ordersGiven < 5 : # Move down 10 meters. hero . moveXY ( …" at bounding box center [1133, 218] width 449 height 364
click at [1073, 379] on button "Run ⇧↵" at bounding box center [987, 389] width 246 height 42
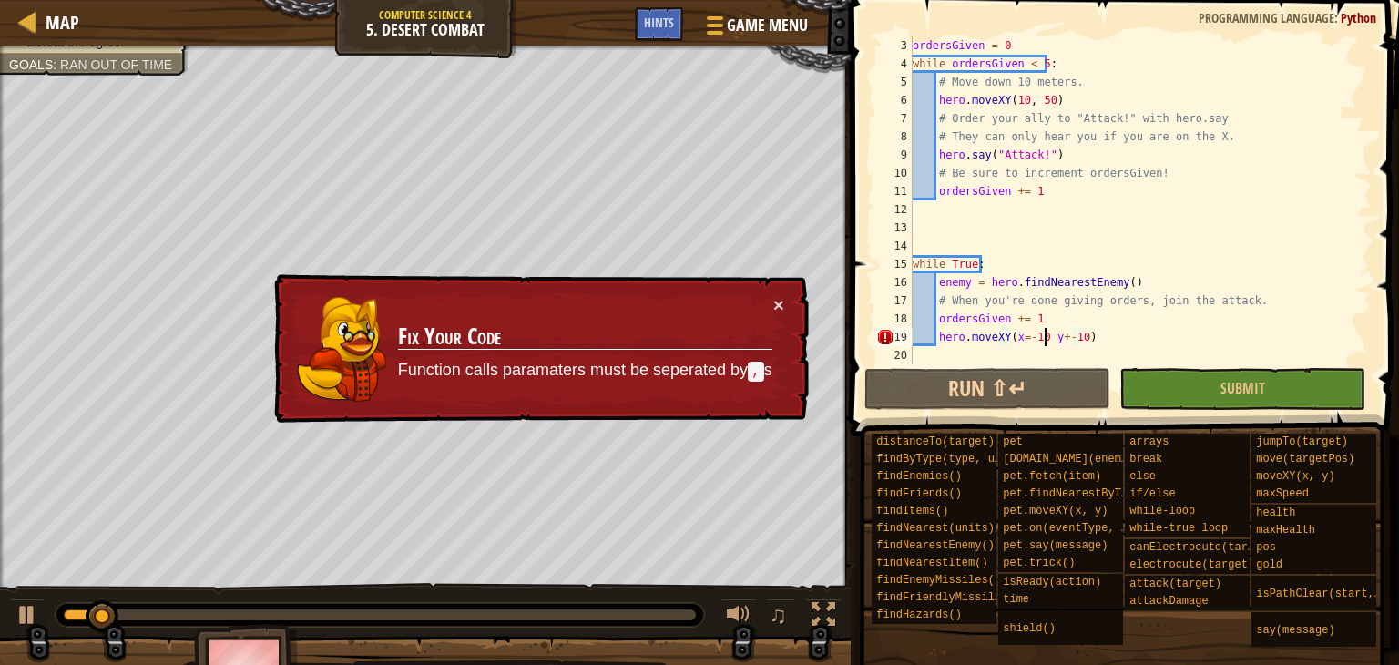
click at [1042, 342] on div "ordersGiven = 0 while ordersGiven < 5 : # Move down 10 meters. hero . moveXY ( …" at bounding box center [1133, 218] width 449 height 364
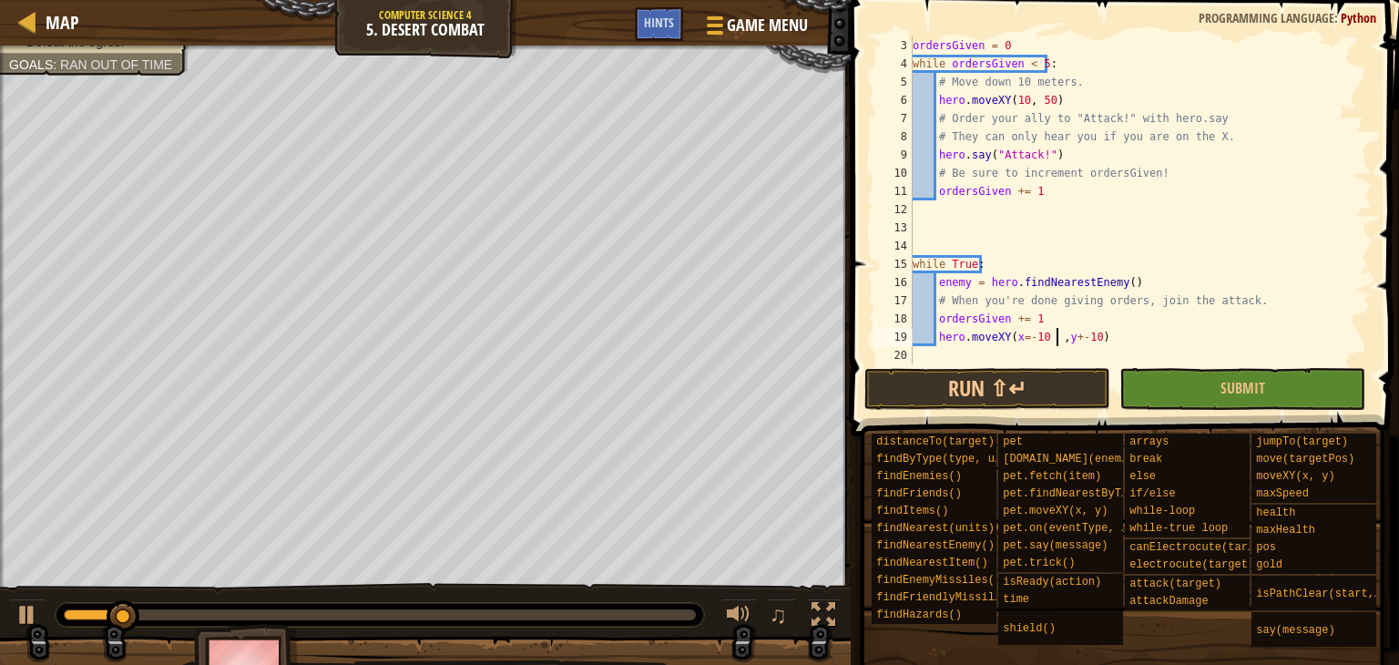
scroll to position [8, 12]
type textarea "hero.moveXY(x=-10 , y+-10)"
click at [1046, 350] on div "ordersGiven = 0 while ordersGiven < 5 : # Move down 10 meters. hero . moveXY ( …" at bounding box center [1133, 218] width 449 height 364
click at [1044, 340] on div "ordersGiven = 0 while ordersGiven < 5 : # Move down 10 meters. hero . moveXY ( …" at bounding box center [1133, 218] width 449 height 364
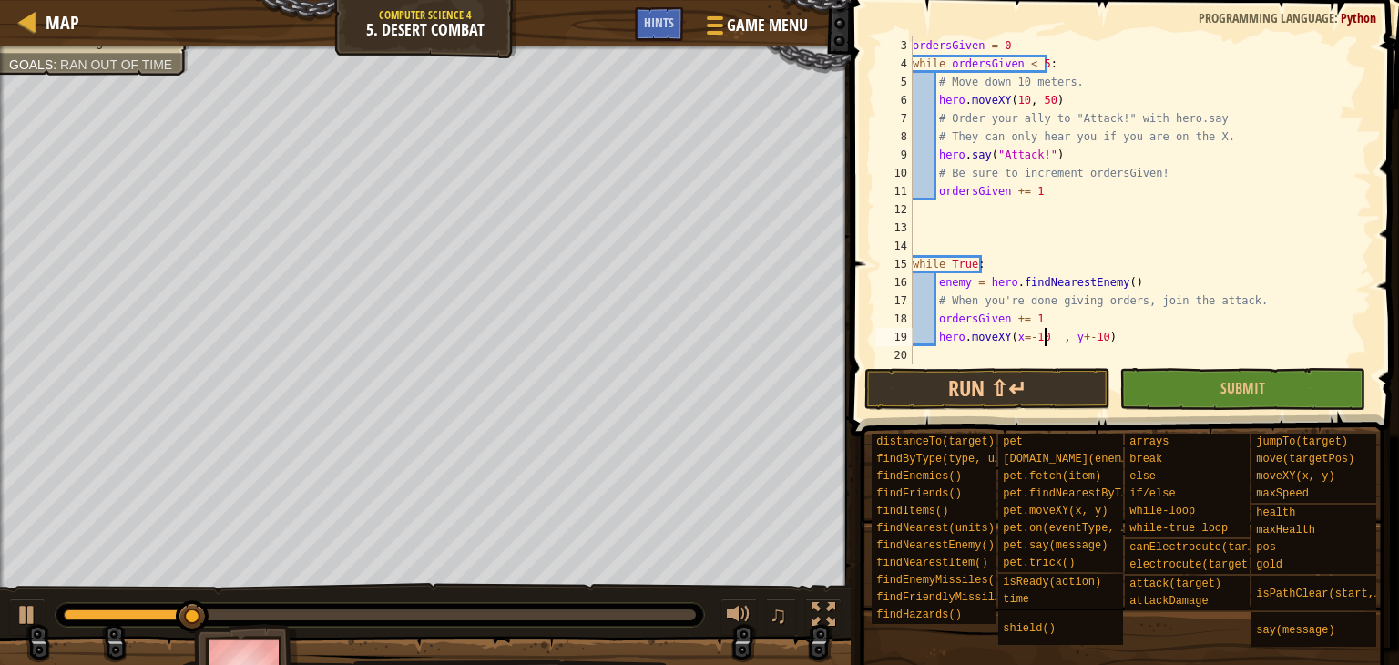
click at [1056, 338] on div "ordersGiven = 0 while ordersGiven < 5 : # Move down 10 meters. hero . moveXY ( …" at bounding box center [1133, 218] width 449 height 364
click at [1048, 383] on button "Run ⇧↵" at bounding box center [987, 389] width 246 height 42
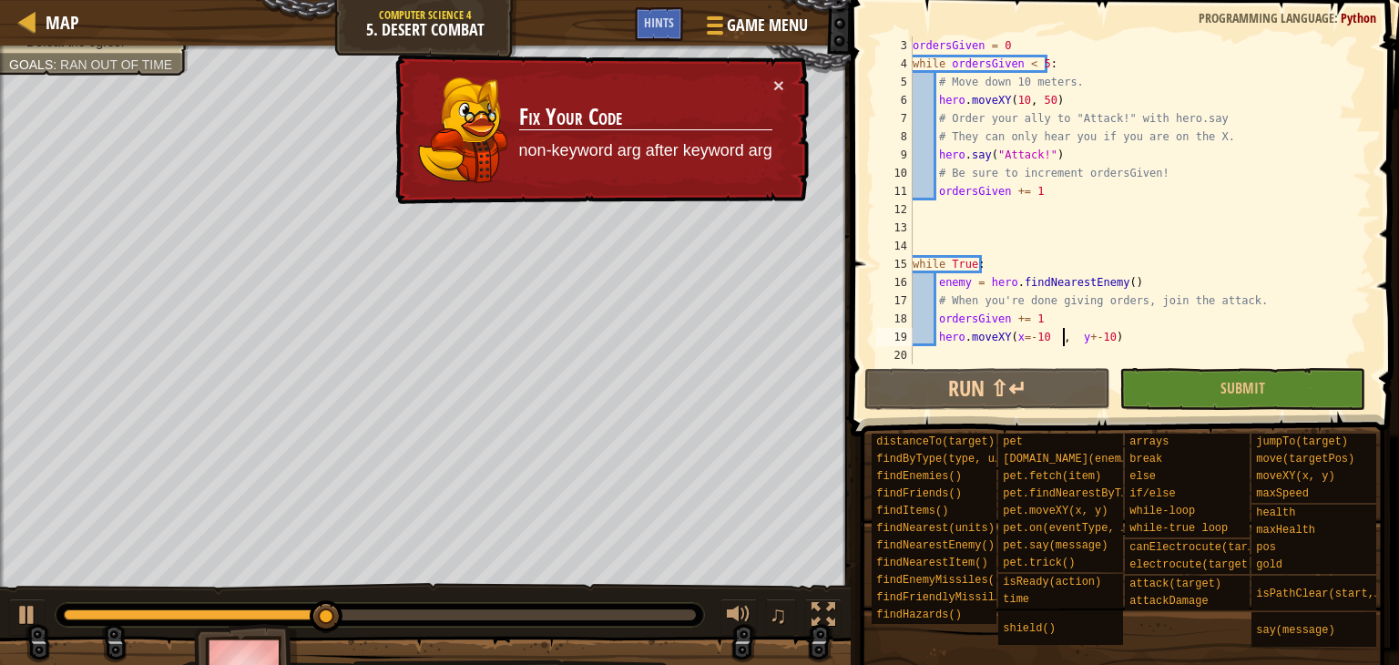
click at [1076, 341] on div "ordersGiven = 0 while ordersGiven < 5 : # Move down 10 meters. hero . moveXY ( …" at bounding box center [1133, 218] width 449 height 364
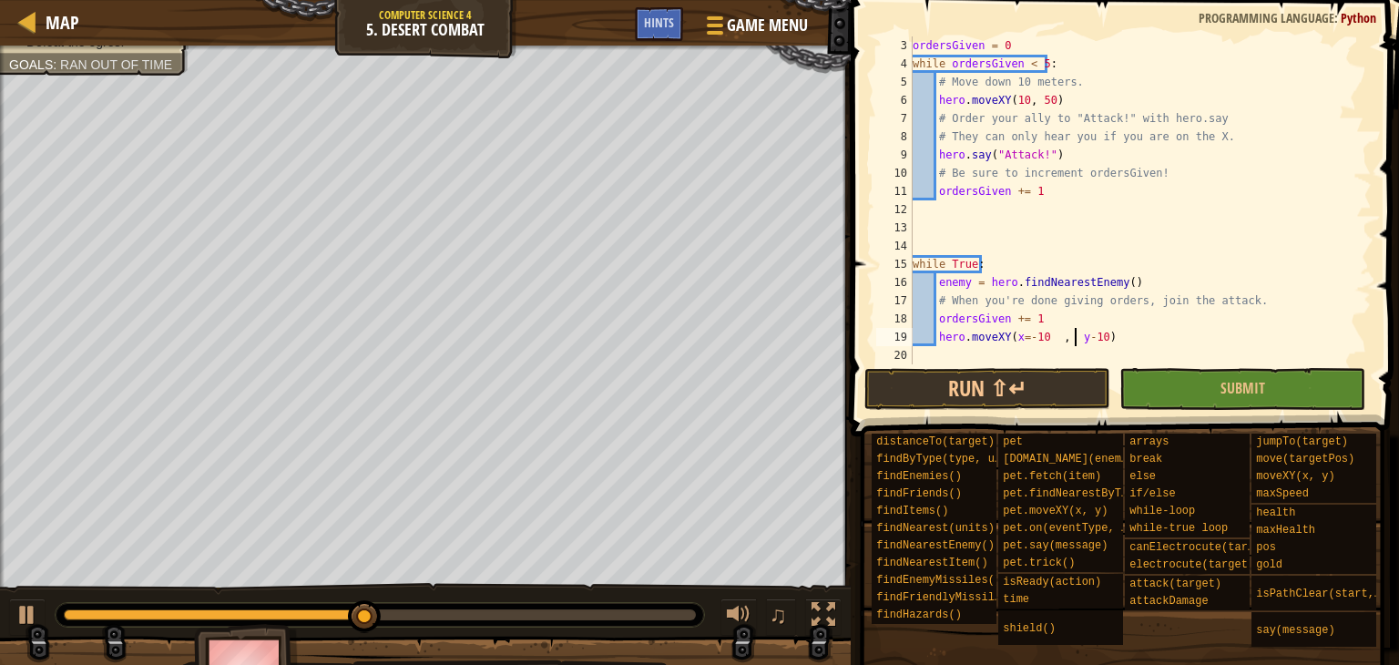
scroll to position [8, 15]
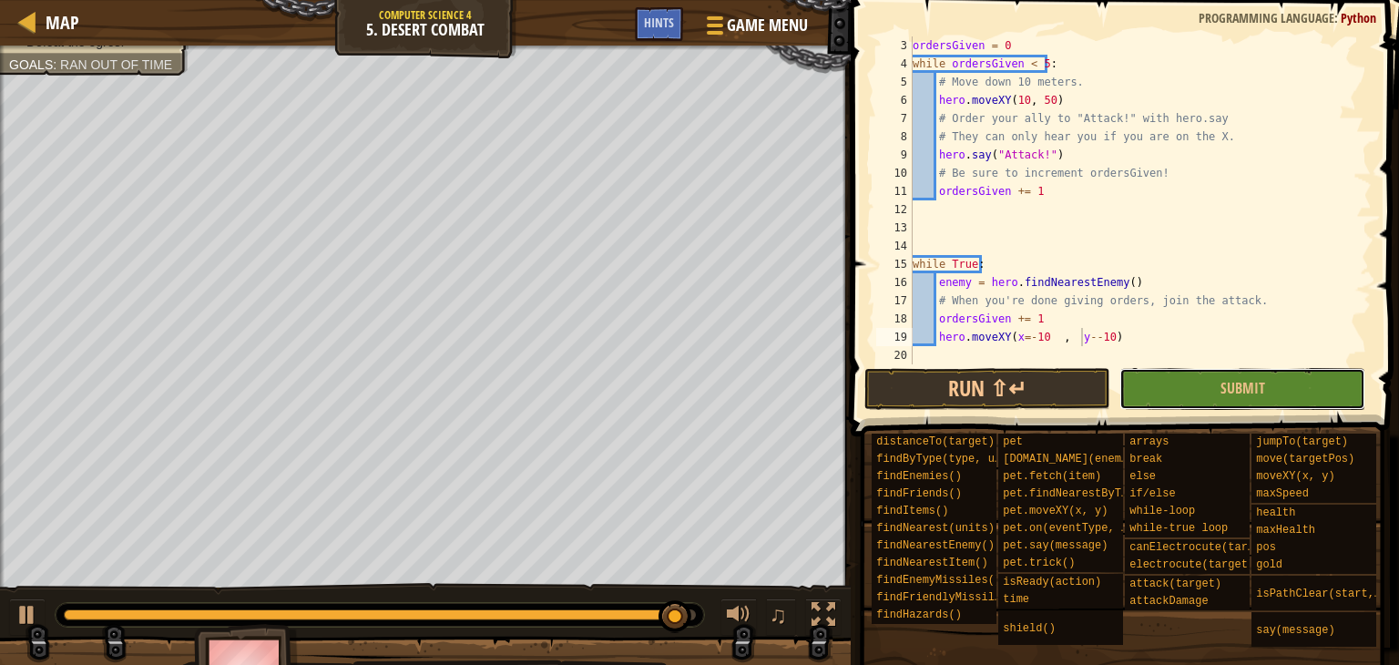
drag, startPoint x: 1121, startPoint y: 370, endPoint x: 1115, endPoint y: 331, distance: 39.7
click at [1115, 331] on div "hero.moveXY(x=-10 , y--10) 3 4 5 6 7 8 9 10 11 12 13 14 15 16 17 18 19 20 order…" at bounding box center [1122, 254] width 554 height 490
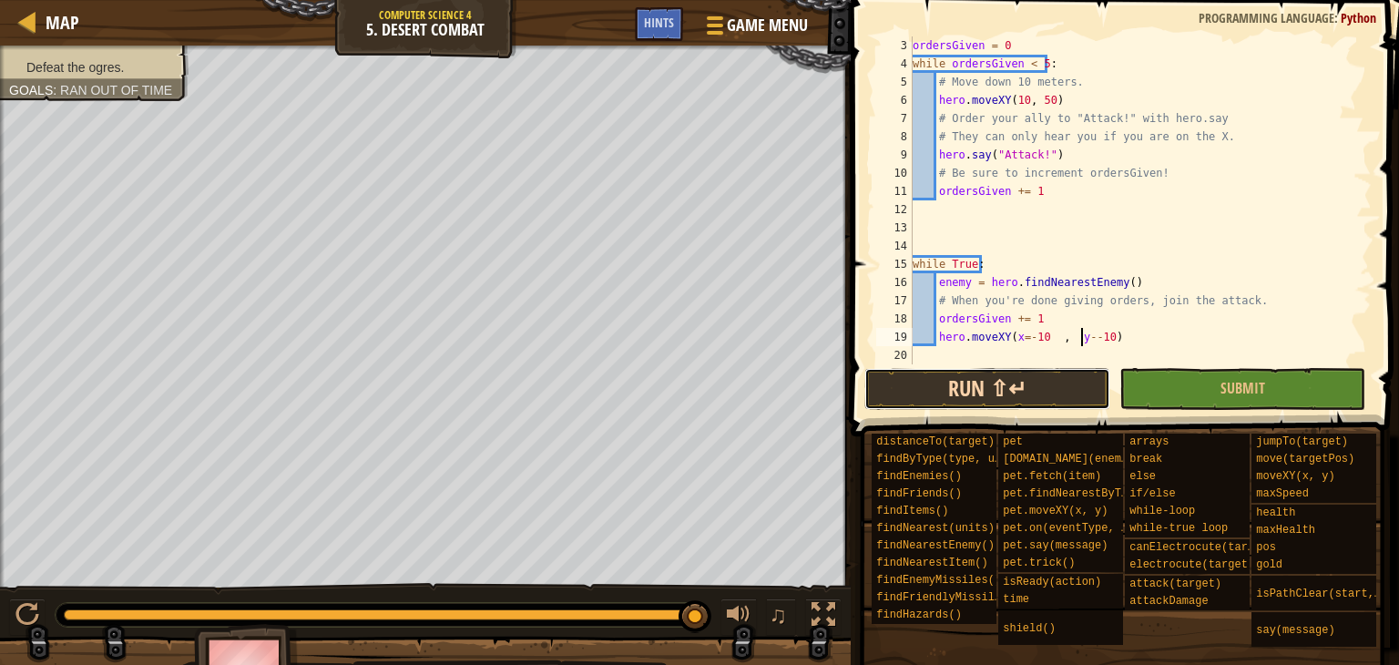
click at [1030, 387] on button "Run ⇧↵" at bounding box center [987, 389] width 246 height 42
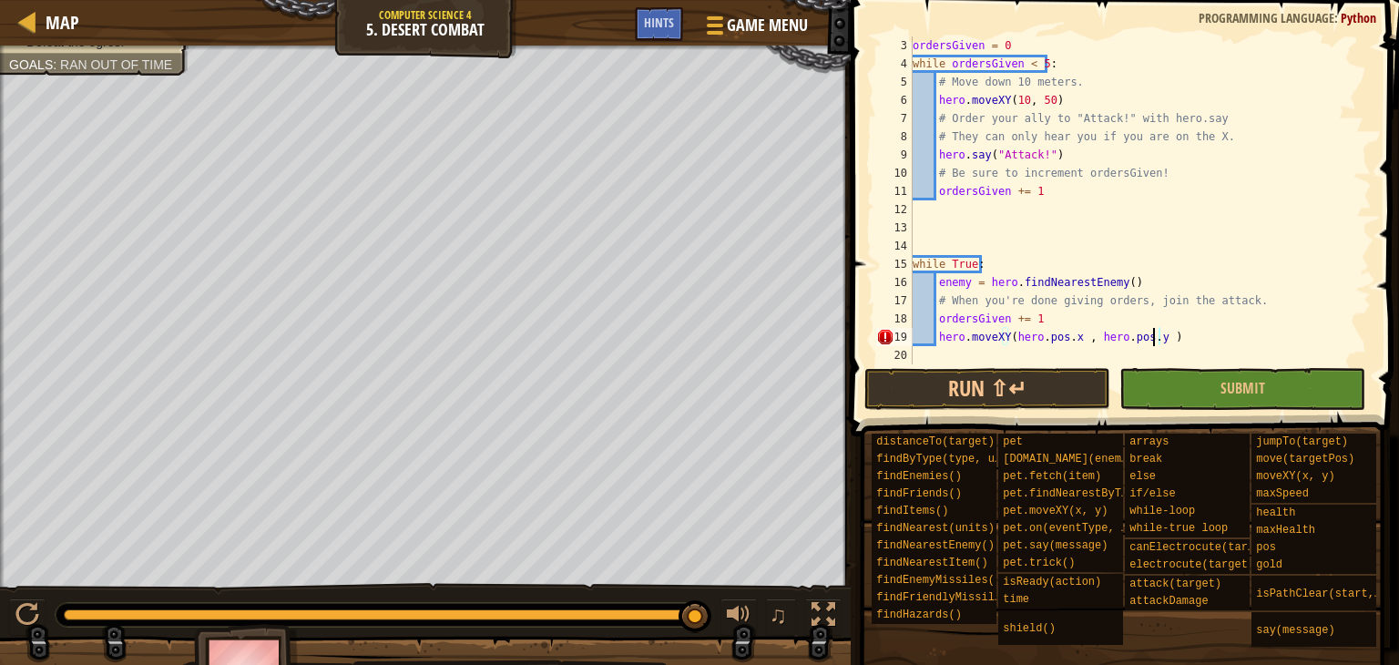
scroll to position [8, 18]
click at [1074, 341] on div "ordersGiven = 0 while ordersGiven < 5 : # Move down 10 meters. hero . moveXY ( …" at bounding box center [1133, 218] width 449 height 364
click at [1146, 337] on div "ordersGiven = 0 while ordersGiven < 5 : # Move down 10 meters. hero . moveXY ( …" at bounding box center [1133, 218] width 449 height 364
type textarea "hero.moveXY(hero.pos.x , hero.pos.y -10)"
click at [1164, 360] on div "ordersGiven = 0 while ordersGiven < 5 : # Move down 10 meters. hero . moveXY ( …" at bounding box center [1133, 218] width 449 height 364
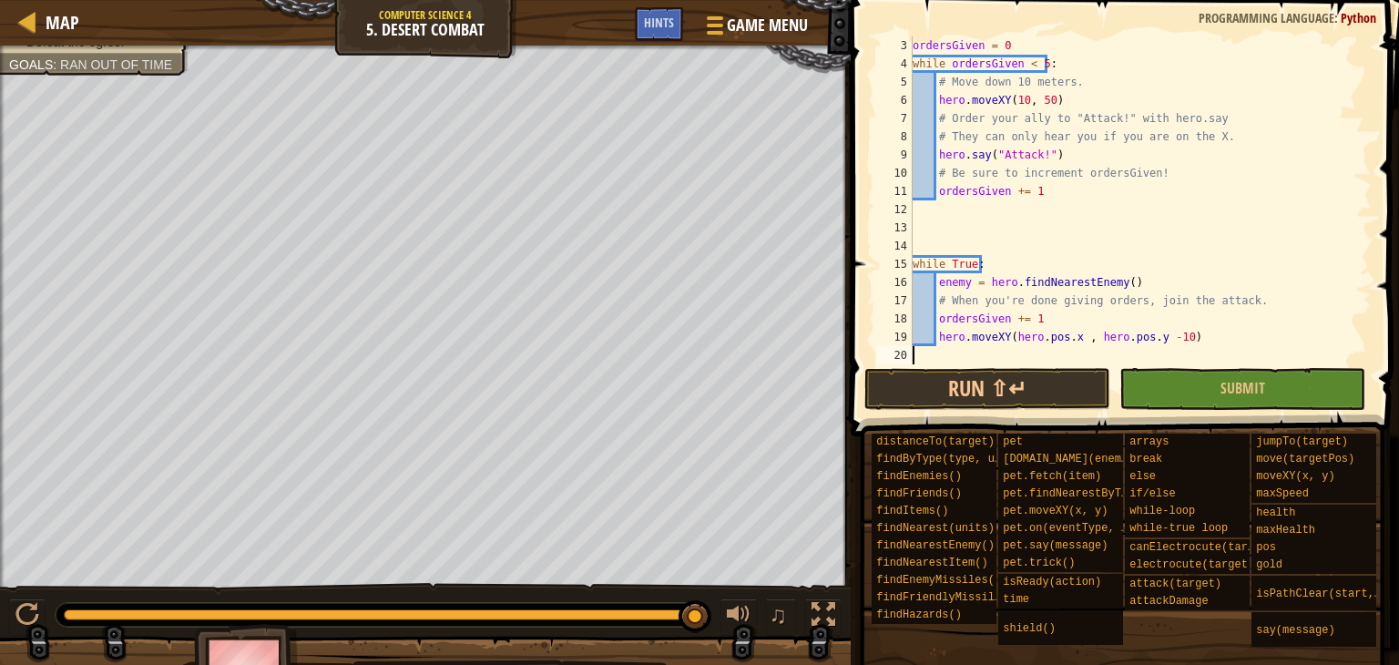
scroll to position [8, 0]
click at [1172, 339] on div "ordersGiven = 0 while ordersGiven < 5 : # Move down 10 meters. hero . moveXY ( …" at bounding box center [1133, 218] width 449 height 364
click at [1151, 332] on div "ordersGiven = 0 while ordersGiven < 5 : # Move down 10 meters. hero . moveXY ( …" at bounding box center [1133, 218] width 449 height 364
click at [1082, 390] on button "Run ⇧↵" at bounding box center [987, 389] width 246 height 42
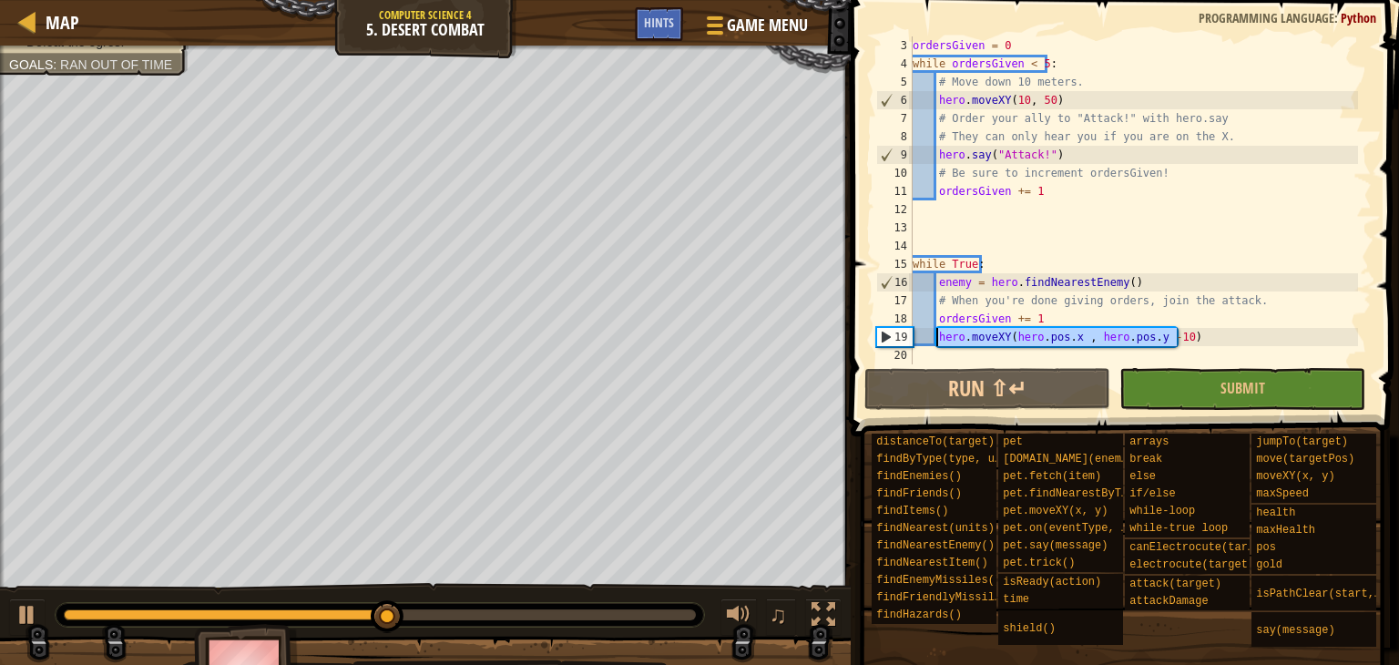
drag, startPoint x: 1180, startPoint y: 336, endPoint x: 937, endPoint y: 343, distance: 243.3
click at [937, 343] on div "ordersGiven = 0 while ordersGiven < 5 : # Move down 10 meters. hero . moveXY ( …" at bounding box center [1133, 218] width 449 height 364
click at [955, 333] on div "ordersGiven = 0 while ordersGiven < 5 : # Move down 10 meters. hero . moveXY ( …" at bounding box center [1133, 200] width 449 height 328
click at [1078, 82] on div "ordersGiven = 0 while ordersGiven < 5 : # Move down 10 meters. hero . moveXY ( …" at bounding box center [1133, 218] width 449 height 364
type textarea "# Move down 10 meters."
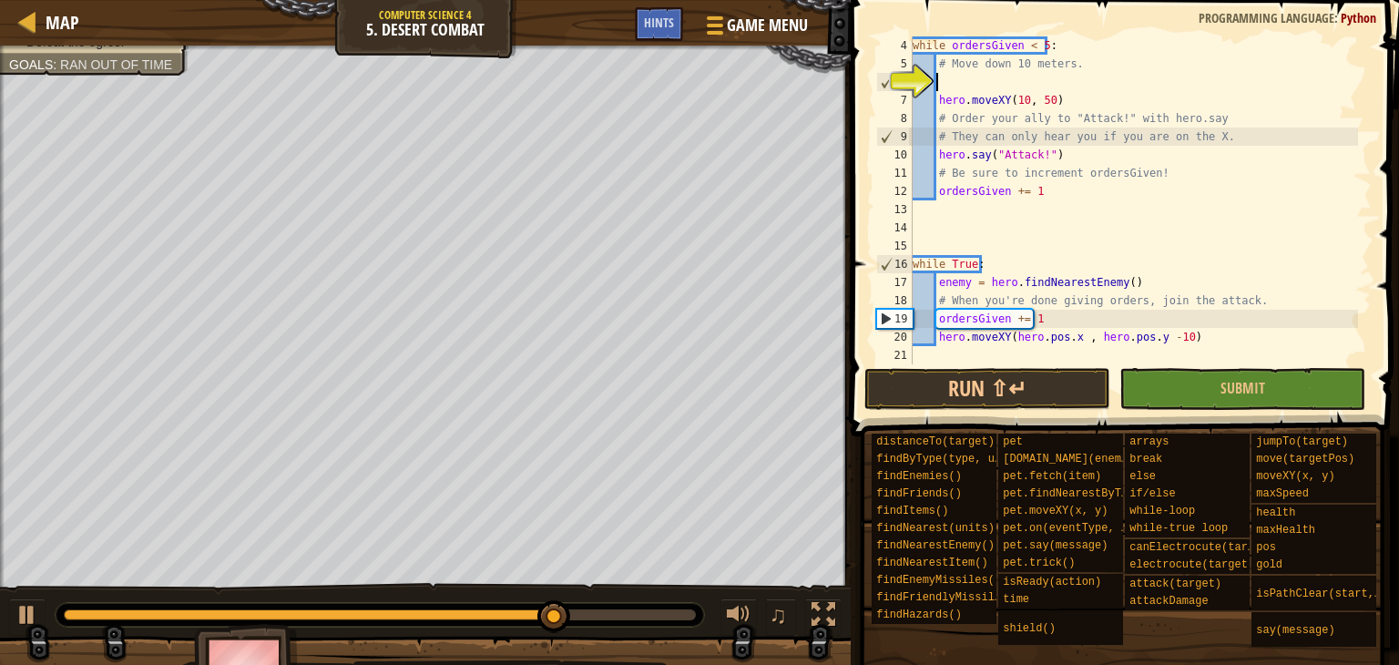
scroll to position [55, 0]
drag, startPoint x: 1178, startPoint y: 339, endPoint x: 938, endPoint y: 341, distance: 239.5
click at [938, 341] on div "while ordersGiven < 5 : # Move down 10 meters. hero . moveXY ( 10 , 50 ) # Orde…" at bounding box center [1133, 218] width 449 height 364
type textarea "hero.moveXY(hero.pos.x , hero.pos.y -10)"
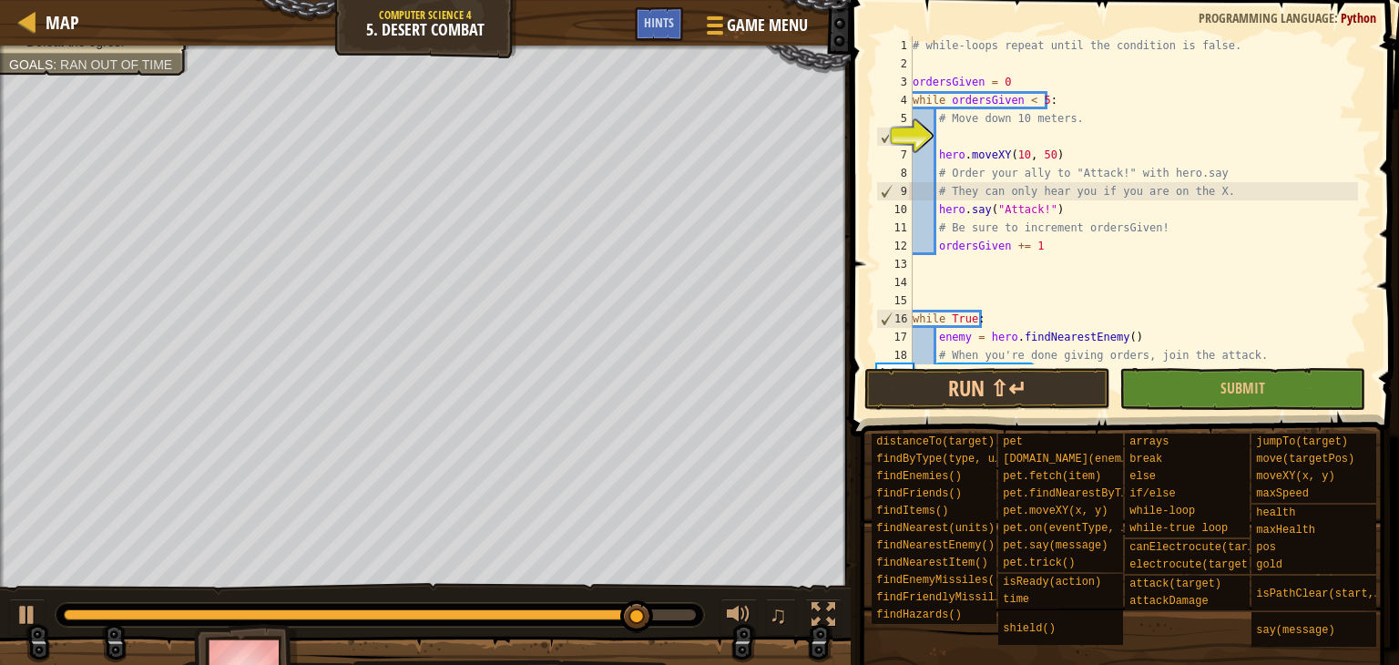
scroll to position [0, 0]
click at [1004, 132] on div "# while-loops repeat until the condition is false. ordersGiven = 0 while orders…" at bounding box center [1133, 218] width 449 height 364
paste textarea "hero.moveXY(hero.pos.x , hero.pos.y -10)"
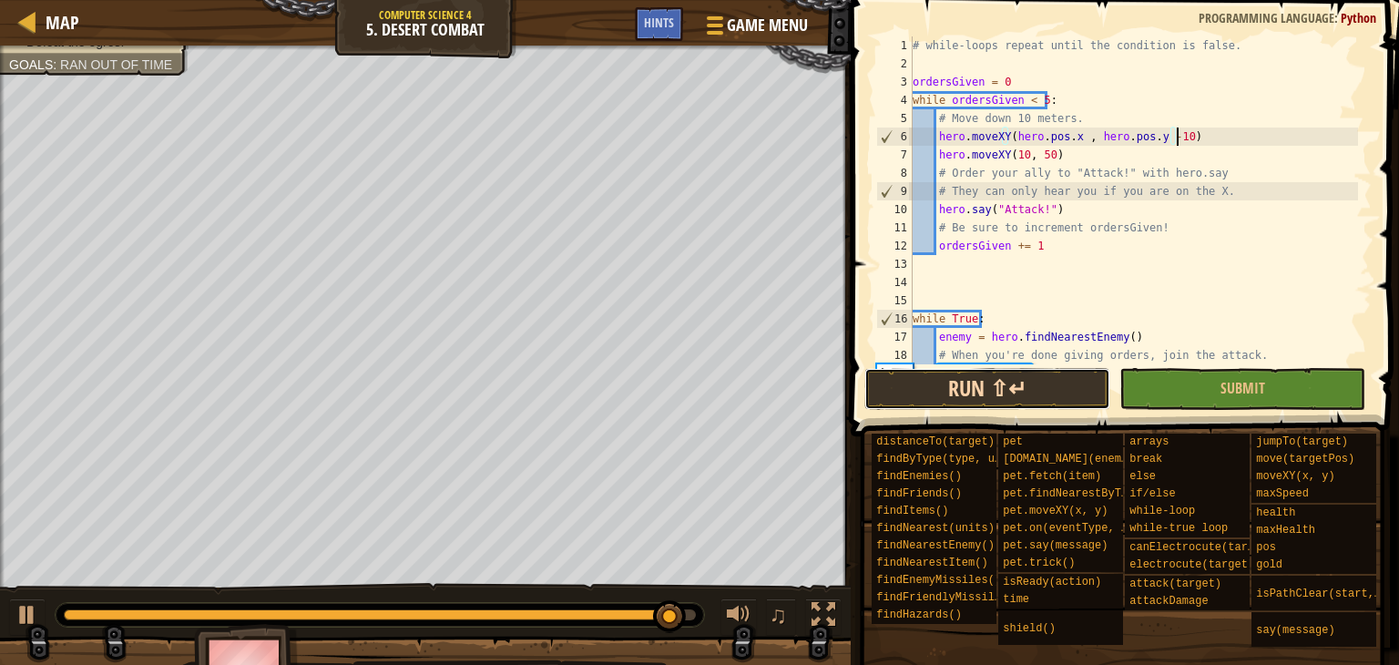
click at [964, 383] on button "Run ⇧↵" at bounding box center [987, 389] width 246 height 42
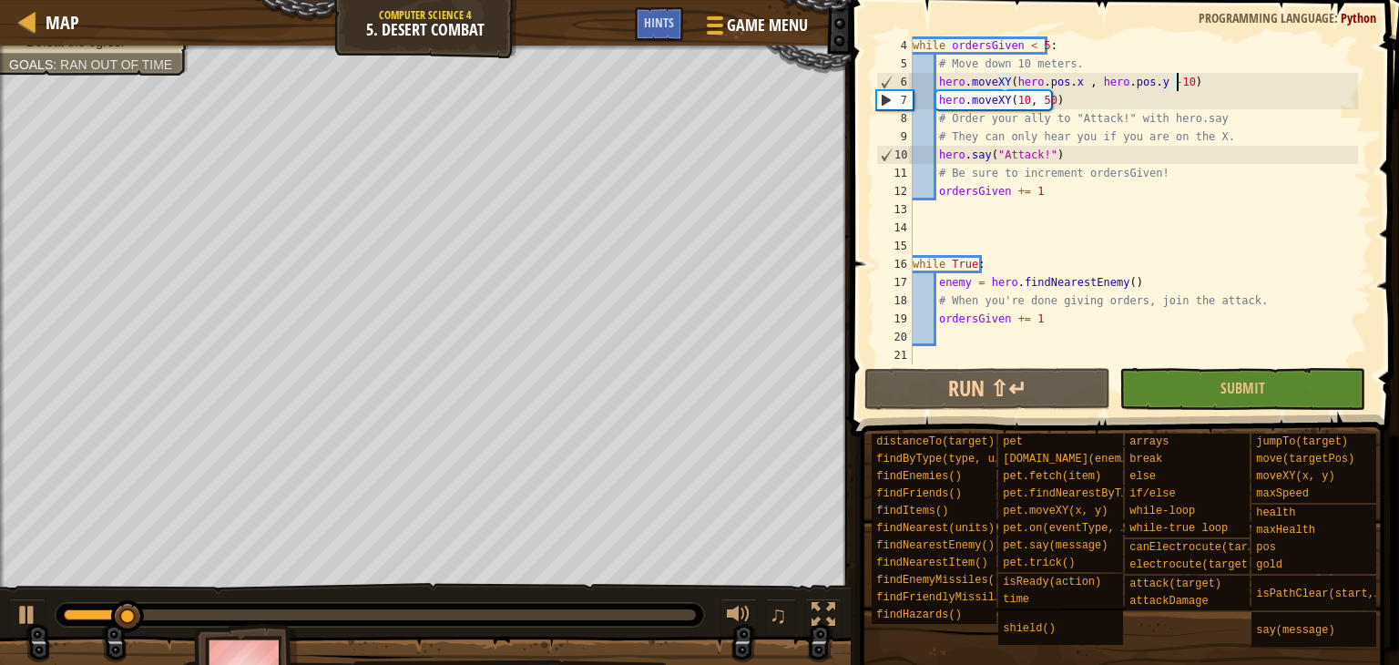
scroll to position [55, 0]
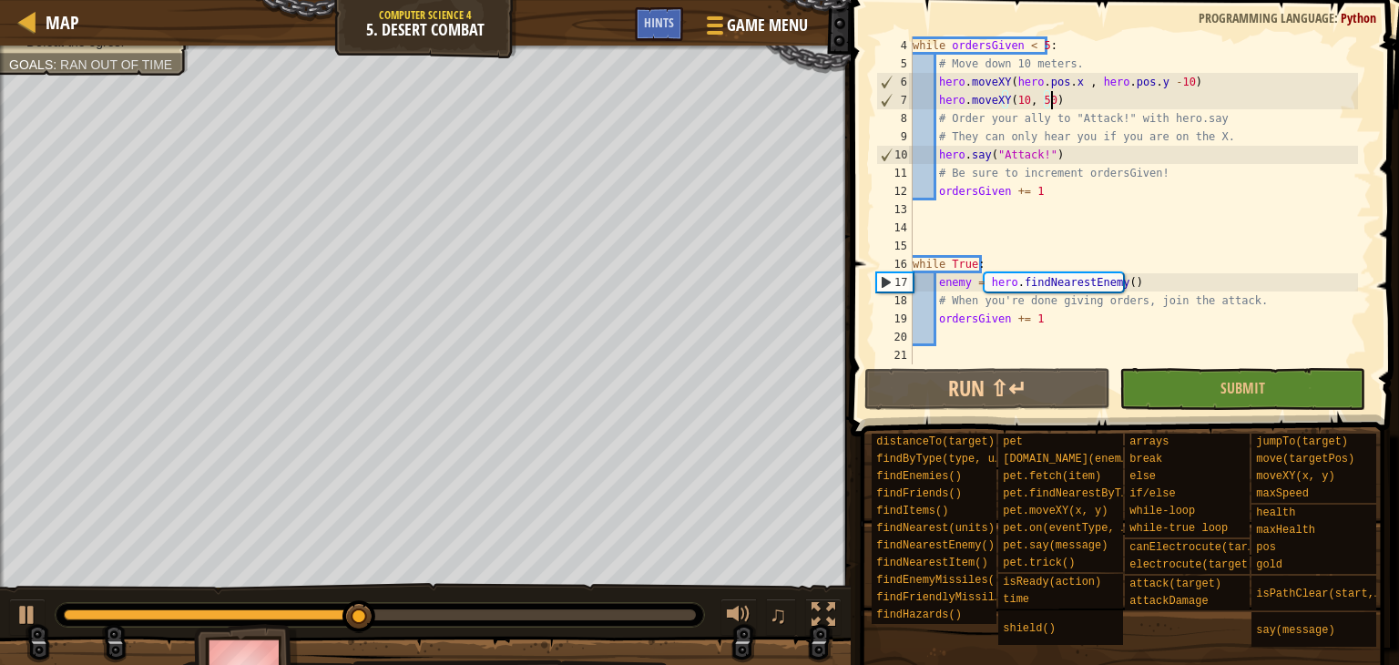
click at [1052, 94] on div "while ordersGiven < 5 : # Move down 10 meters. hero . moveXY ( hero . pos . x ,…" at bounding box center [1133, 218] width 449 height 364
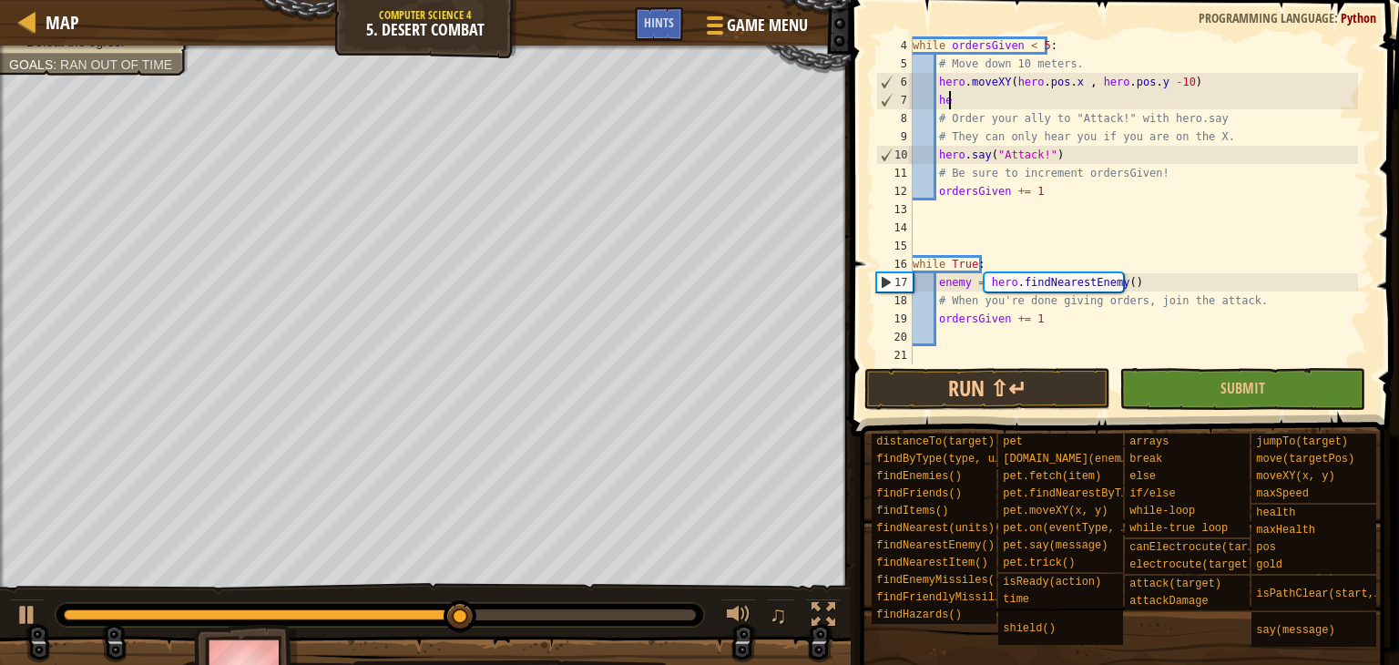
type textarea "h"
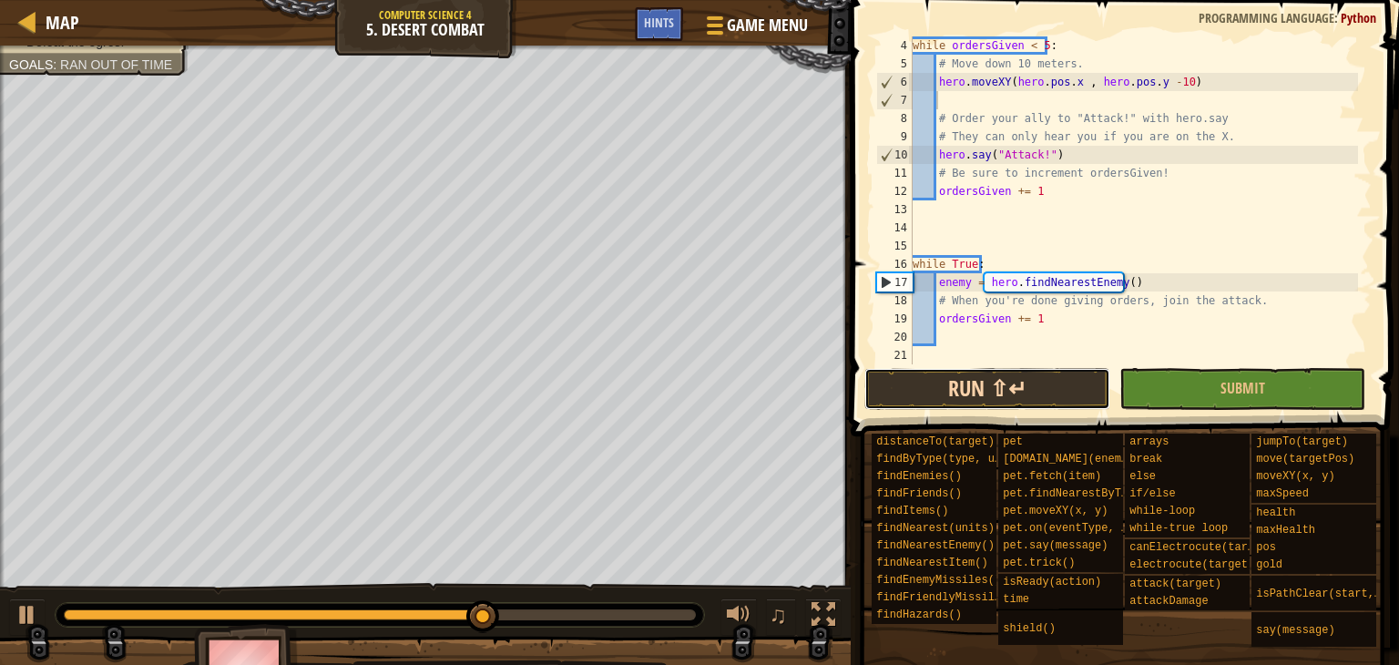
click at [973, 393] on button "Run ⇧↵" at bounding box center [987, 389] width 246 height 42
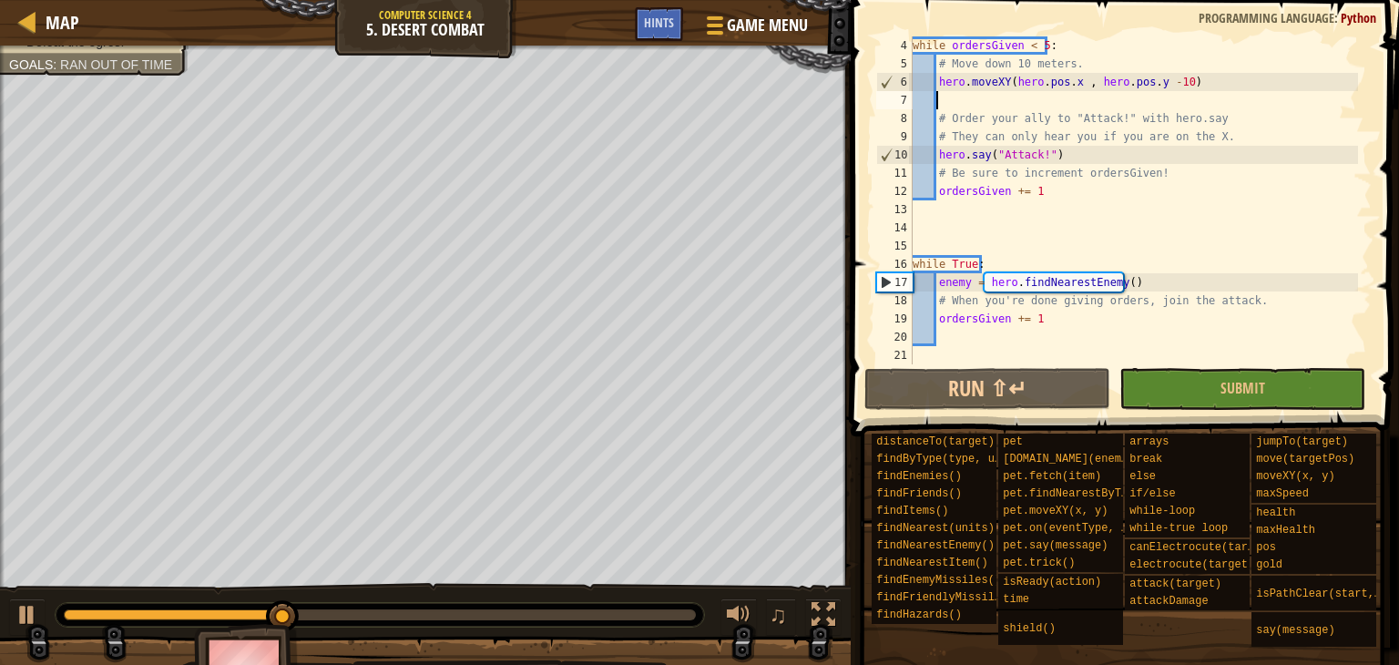
click at [1057, 336] on div "while ordersGiven < 5 : # Move down 10 meters. hero . moveXY ( hero . pos . x ,…" at bounding box center [1133, 218] width 449 height 364
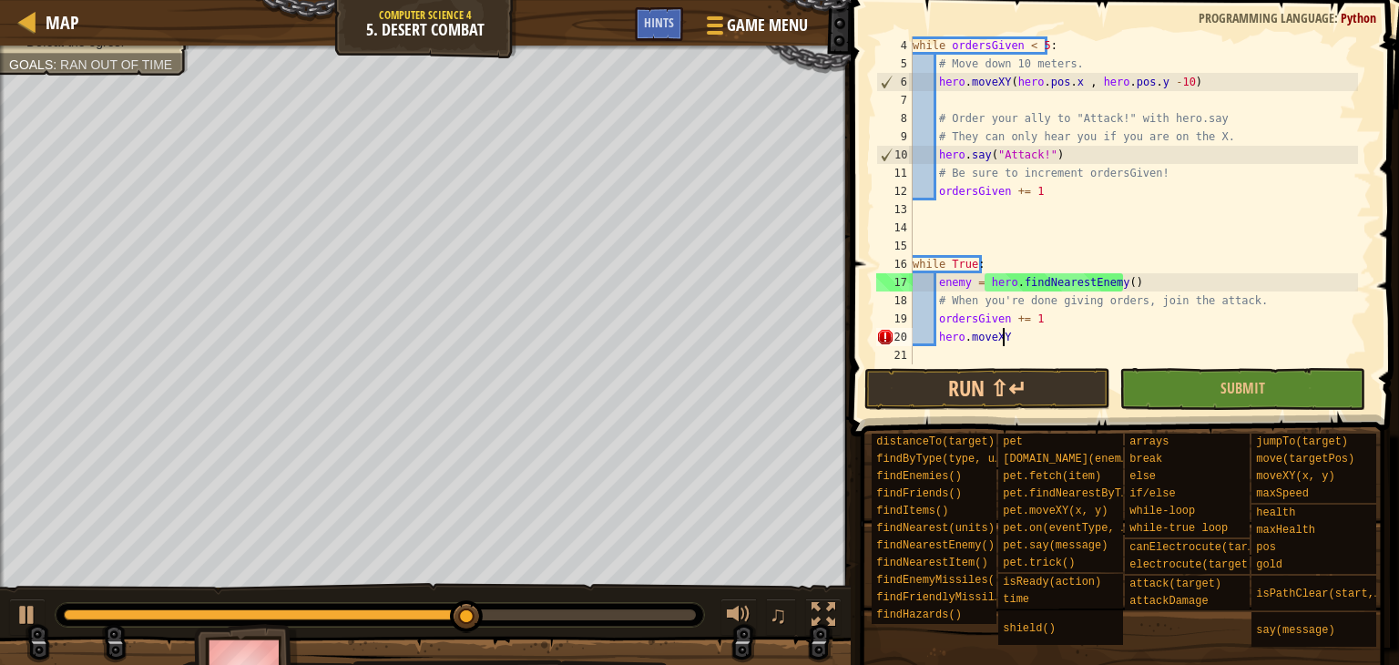
scroll to position [8, 6]
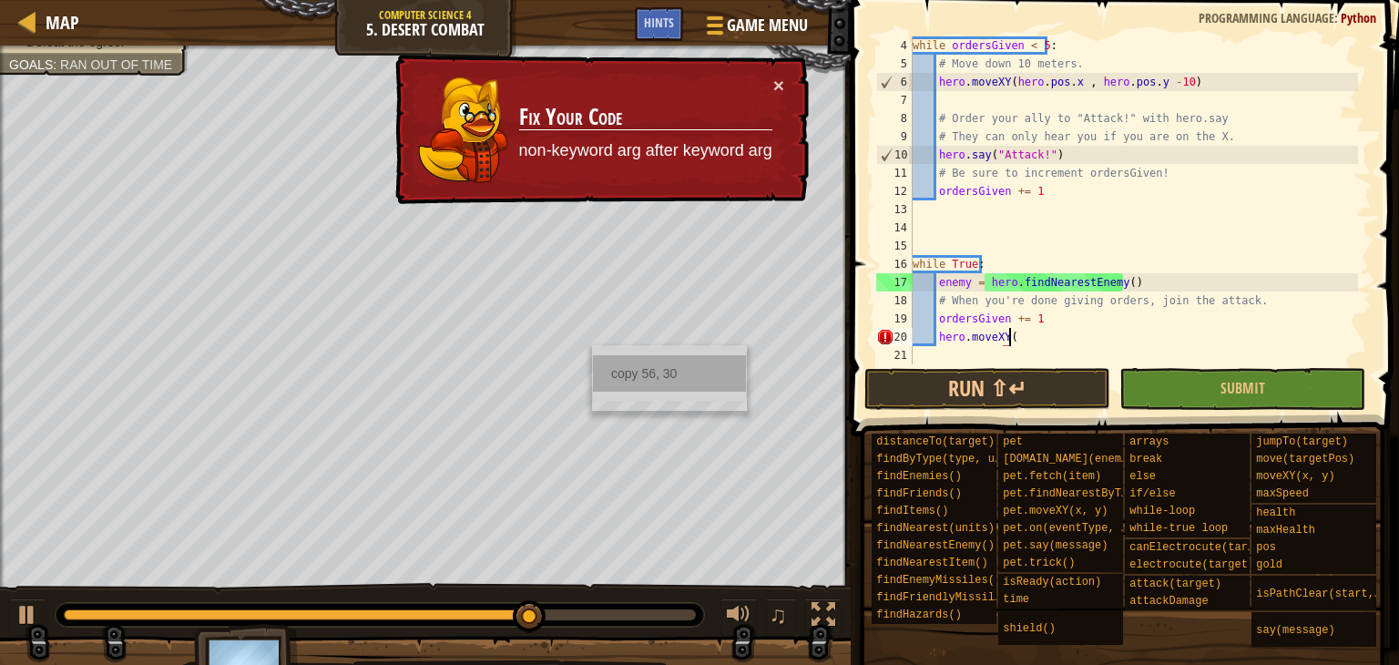
click at [628, 380] on div "copy 56, 30" at bounding box center [669, 373] width 153 height 36
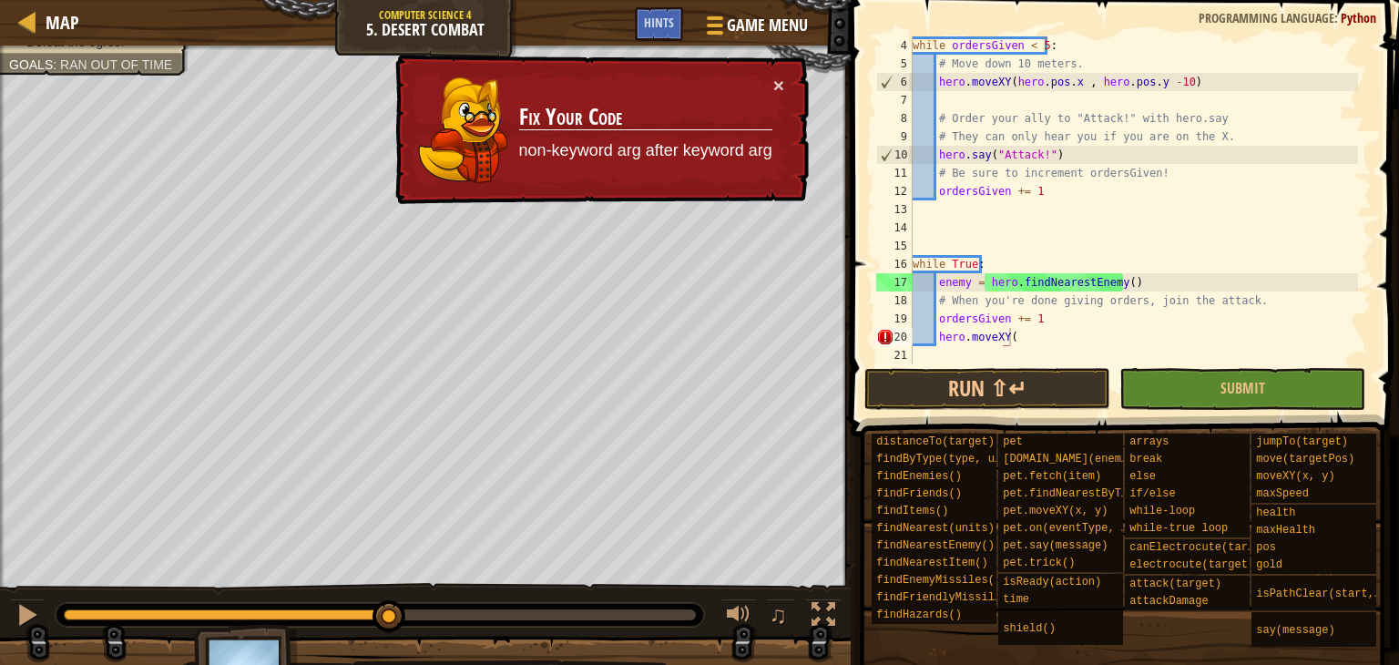
drag, startPoint x: 558, startPoint y: 615, endPoint x: 390, endPoint y: 686, distance: 182.8
click at [390, 0] on html "Map Computer Science 4 5. Desert Combat Game Menu Done Hints 1 הההההההההההההההה…" at bounding box center [699, 0] width 1399 height 0
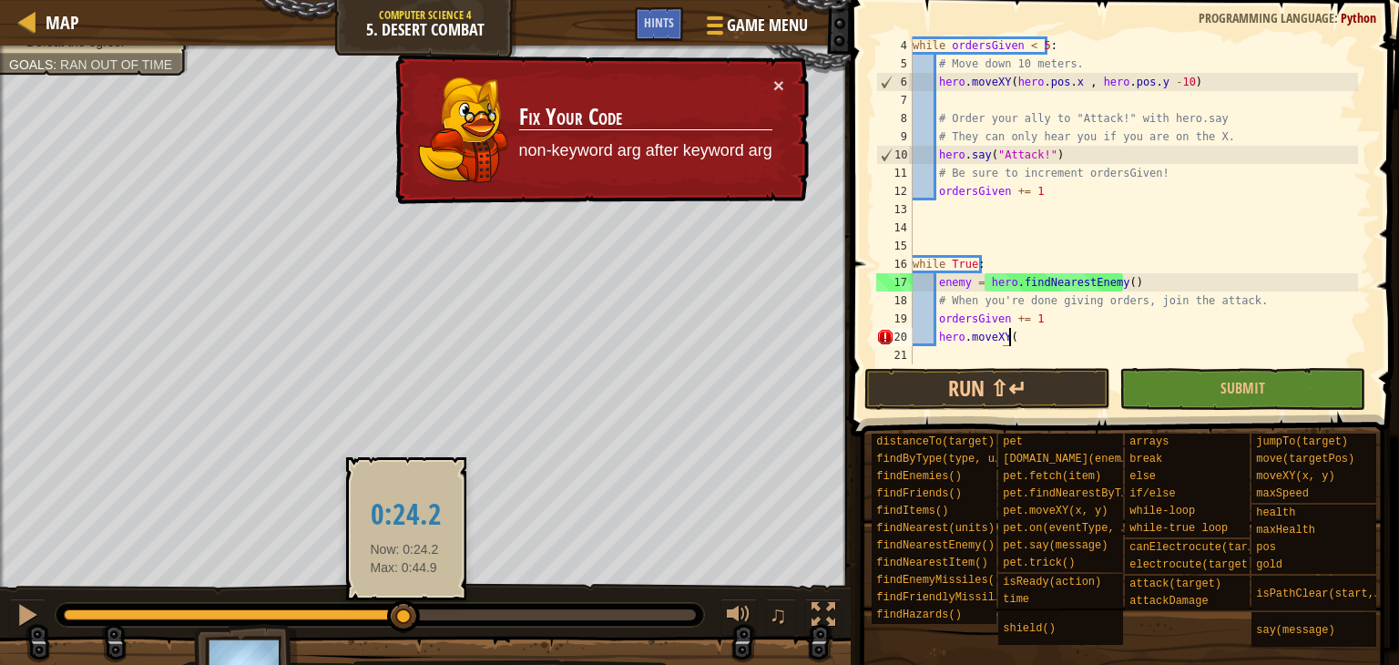
drag, startPoint x: 423, startPoint y: 612, endPoint x: 309, endPoint y: 626, distance: 115.6
click at [387, 626] on div at bounding box center [403, 616] width 33 height 33
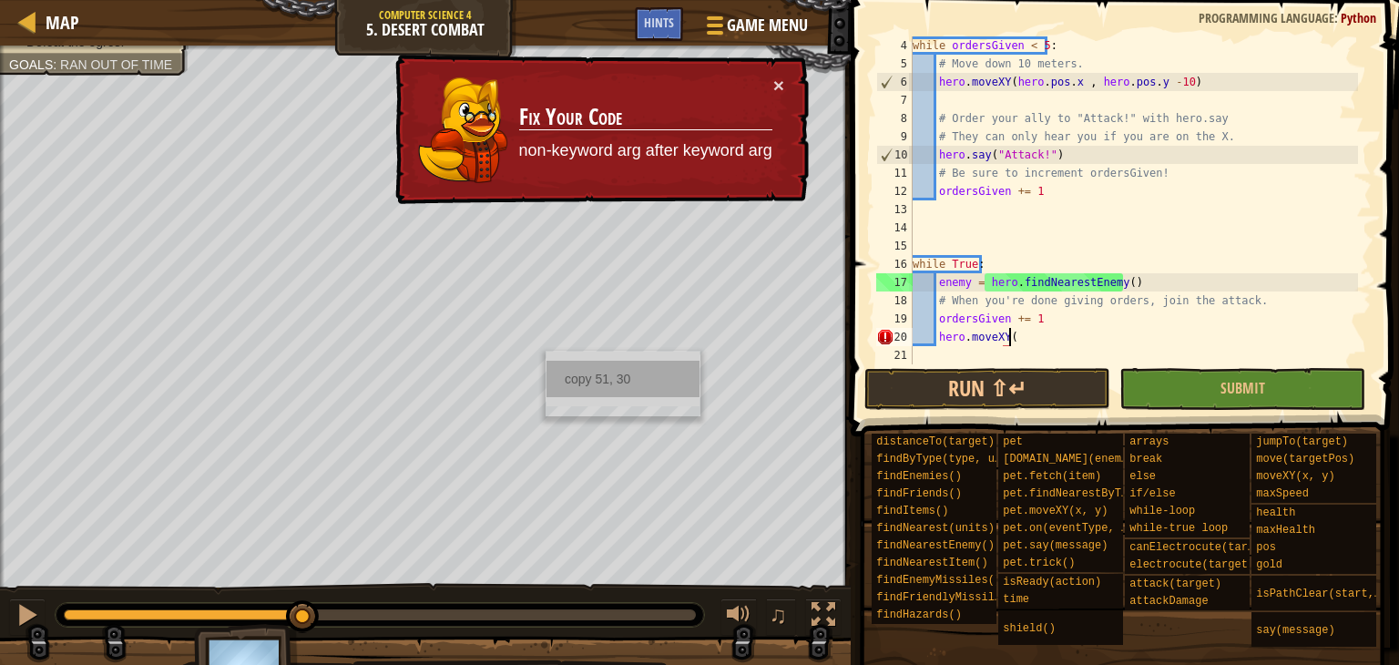
click at [583, 373] on div "copy 51, 30" at bounding box center [622, 379] width 153 height 36
click at [1087, 343] on div "while ordersGiven < 5 : # Move down 10 meters. hero . moveXY ( hero . pos . x ,…" at bounding box center [1133, 218] width 449 height 364
paste textarea "51, 30"
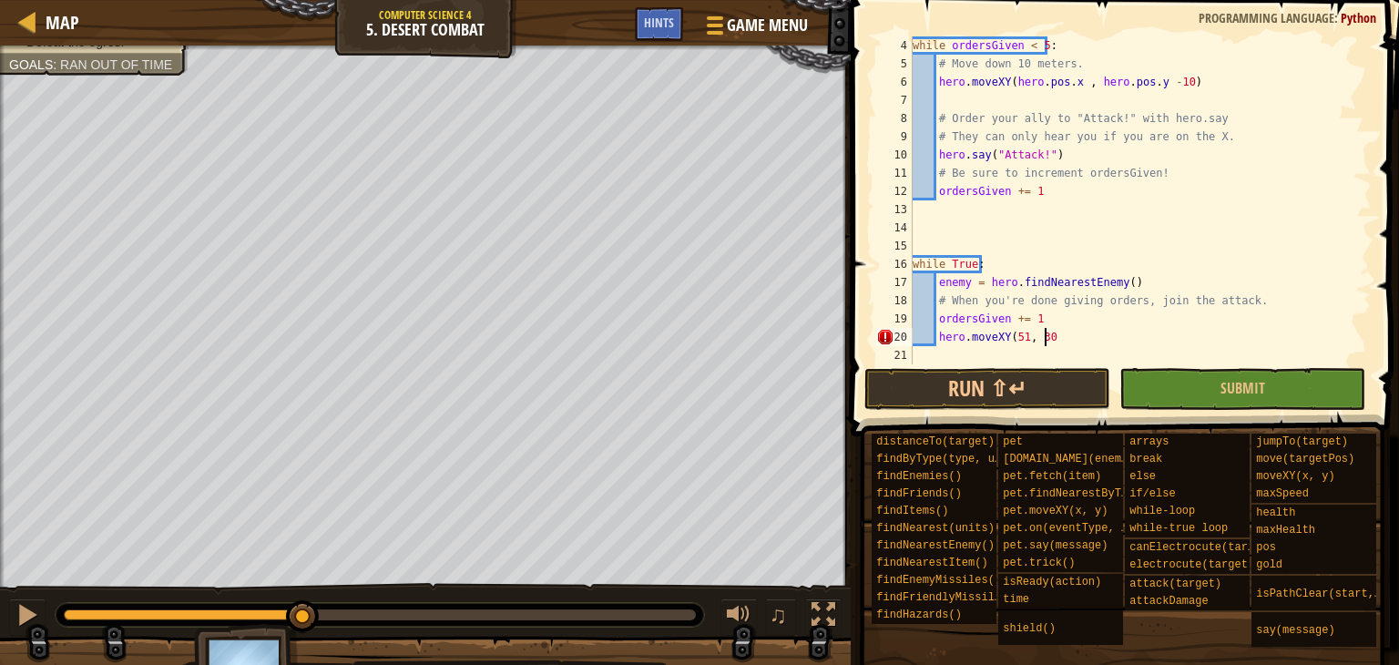
type textarea "hero.moveXY(51, 30)"
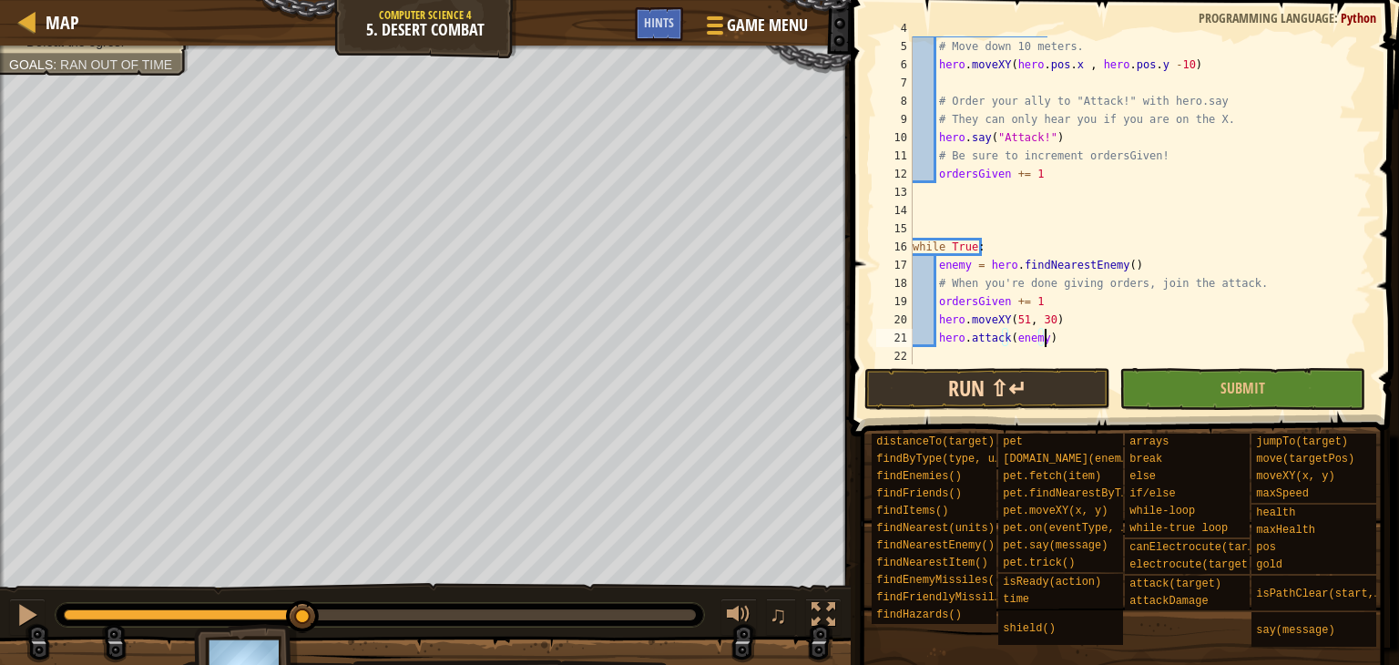
scroll to position [72, 0]
type textarea "hero.attack(enemy)"
click at [943, 400] on button "Run ⇧↵" at bounding box center [987, 389] width 246 height 42
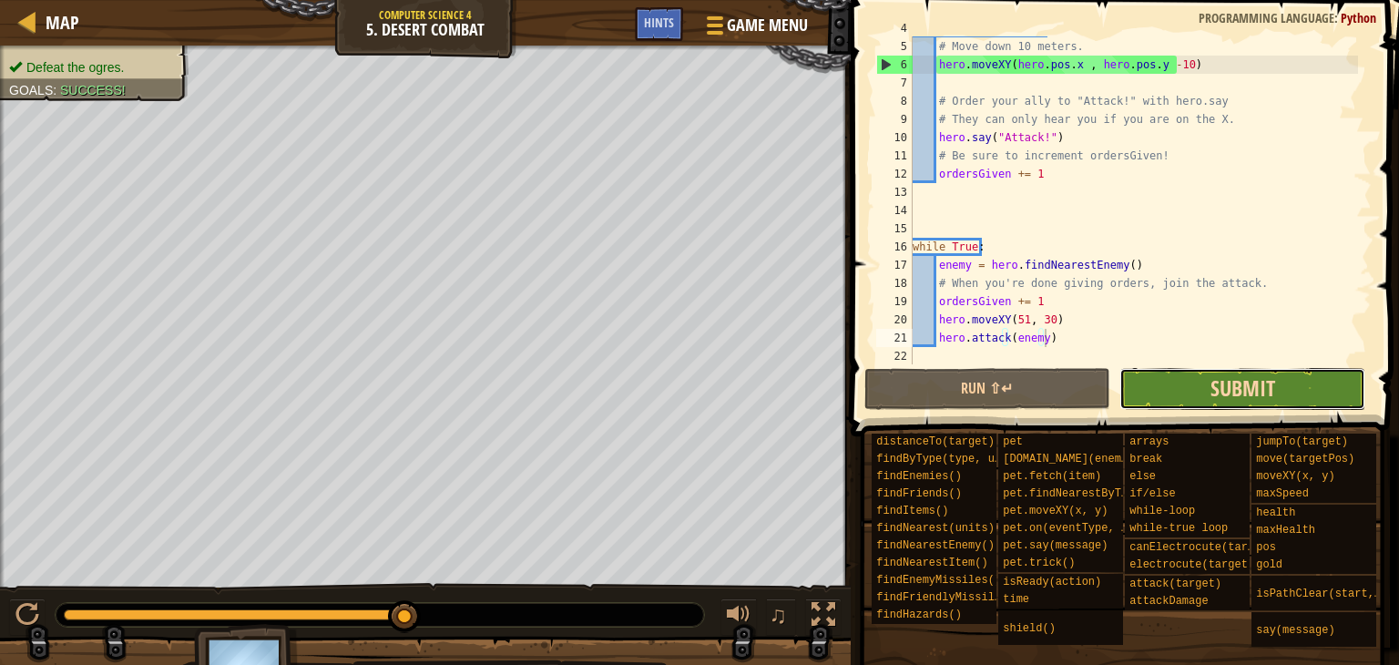
click at [1218, 387] on span "Submit" at bounding box center [1242, 387] width 65 height 29
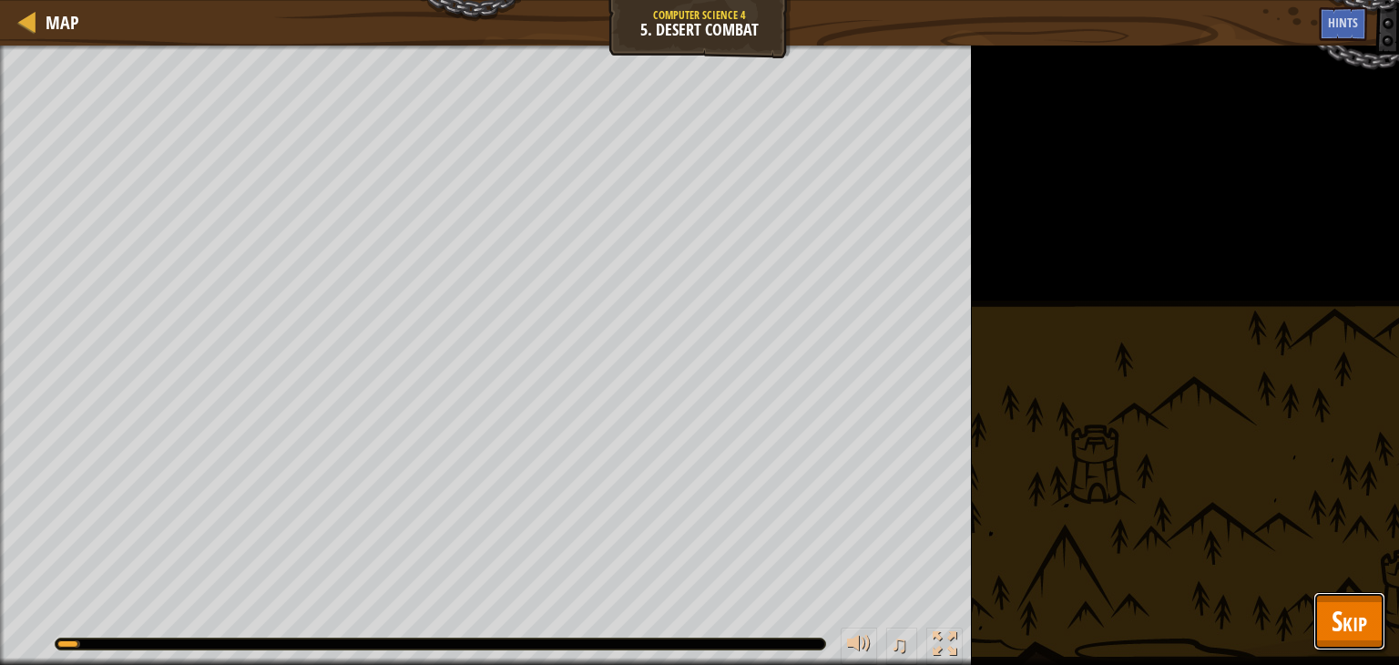
click at [1347, 621] on span "Skip" at bounding box center [1349, 620] width 36 height 37
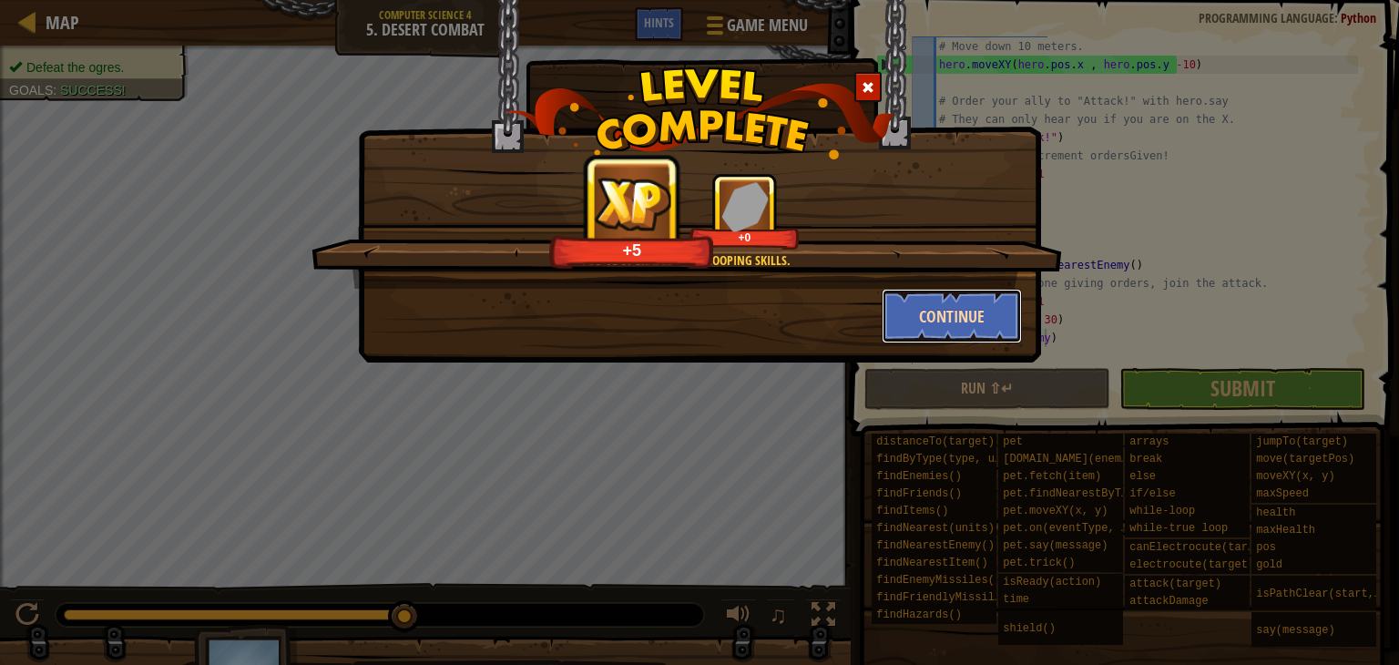
click at [912, 317] on button "Continue" at bounding box center [952, 316] width 141 height 55
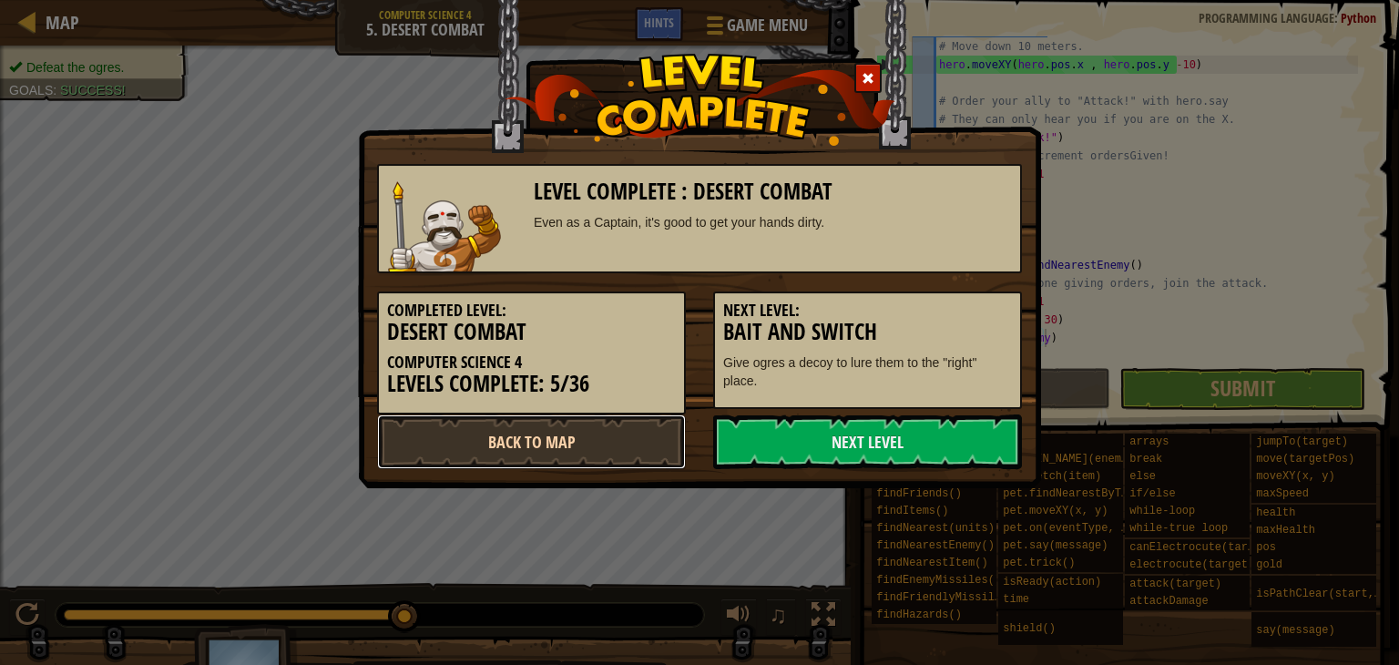
click at [590, 436] on link "Back to Map" at bounding box center [531, 441] width 309 height 55
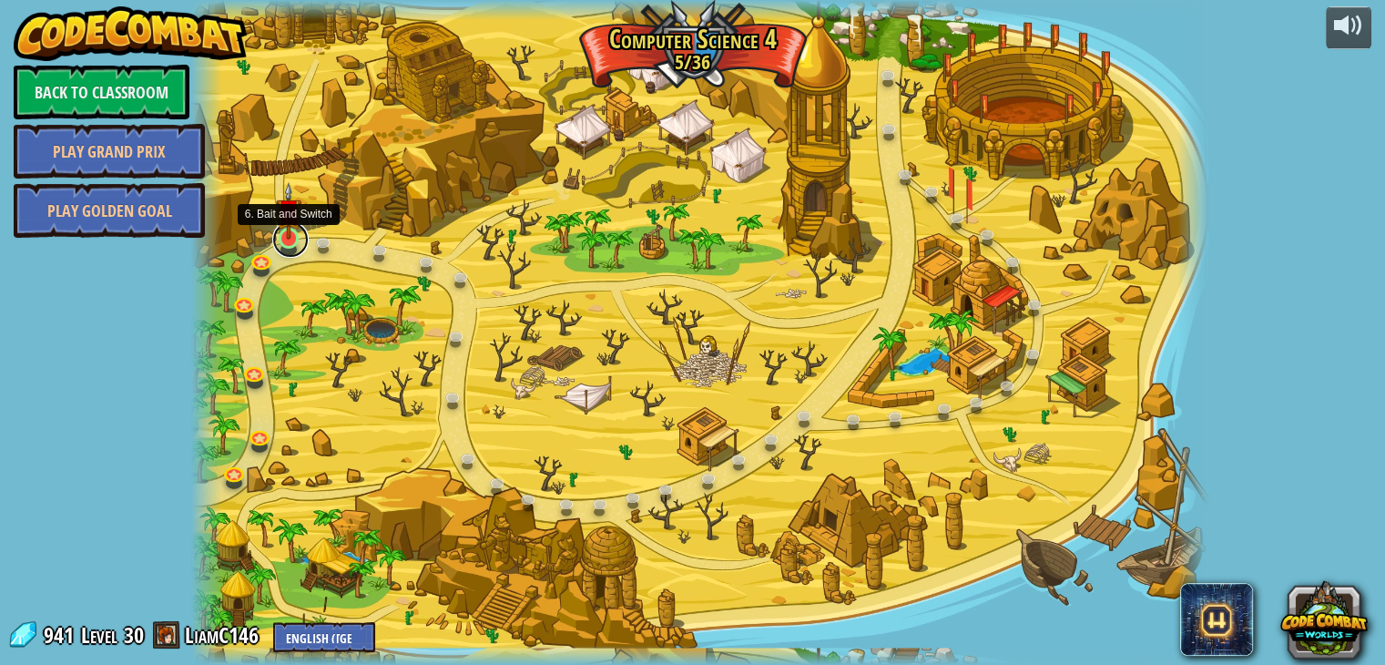
click at [296, 249] on link at bounding box center [290, 239] width 36 height 36
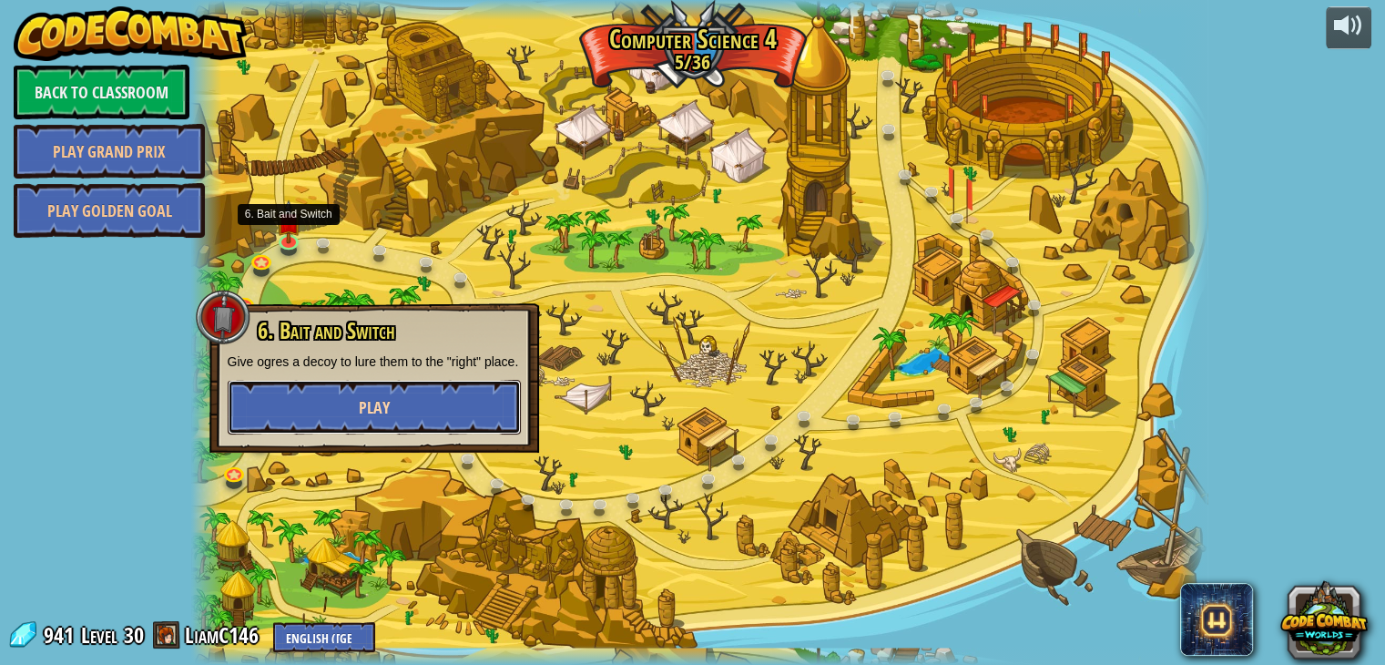
click at [497, 402] on button "Play" at bounding box center [374, 407] width 293 height 55
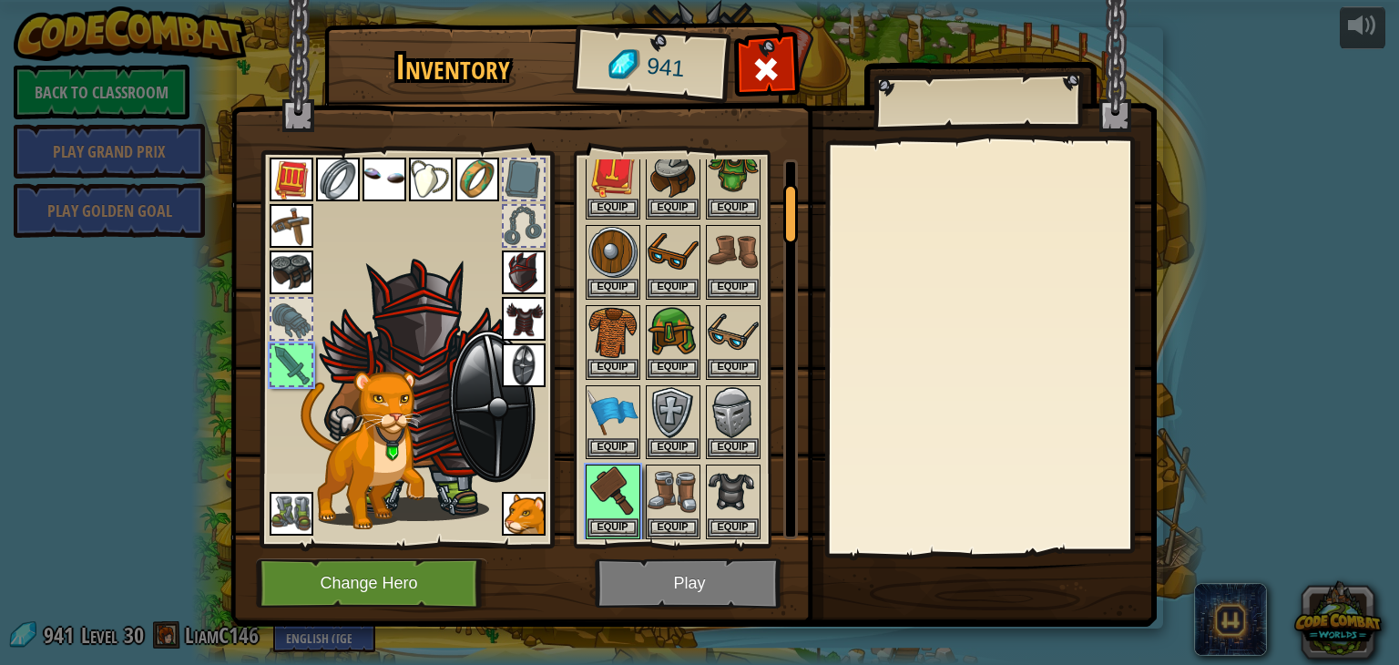
scroll to position [149, 0]
click at [621, 516] on button "Equip" at bounding box center [612, 525] width 51 height 19
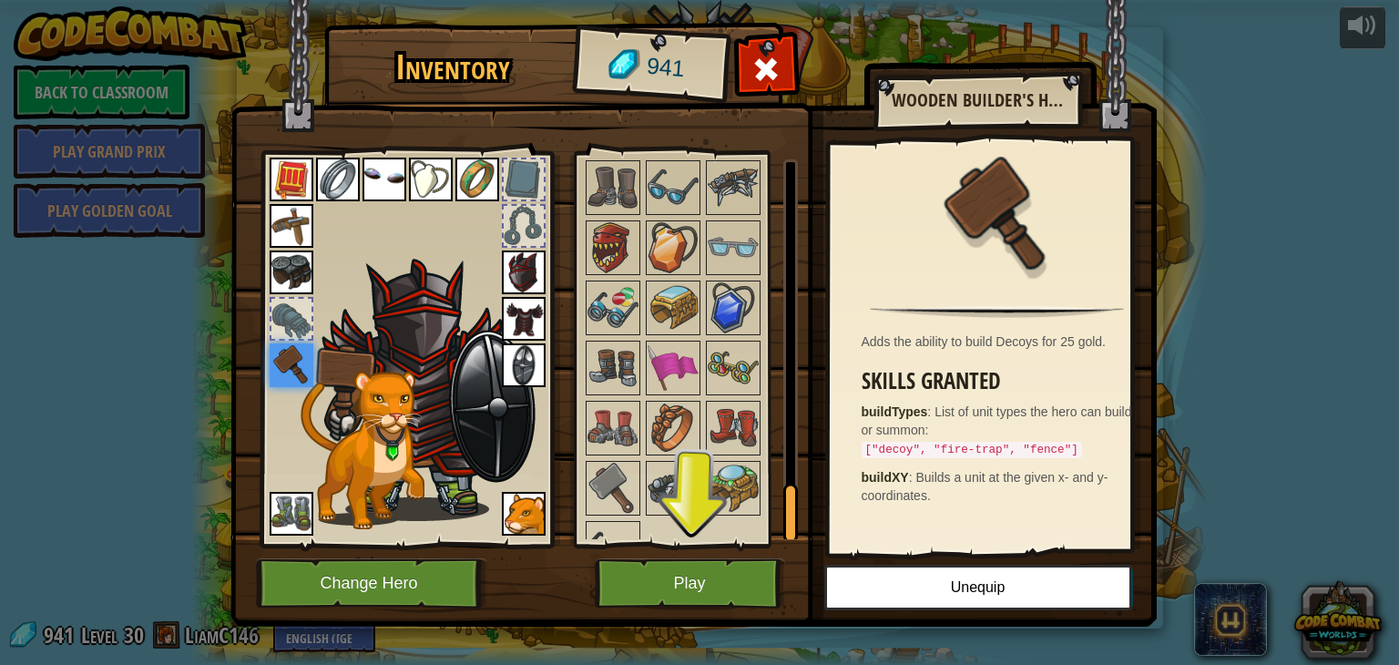
scroll to position [2207, 0]
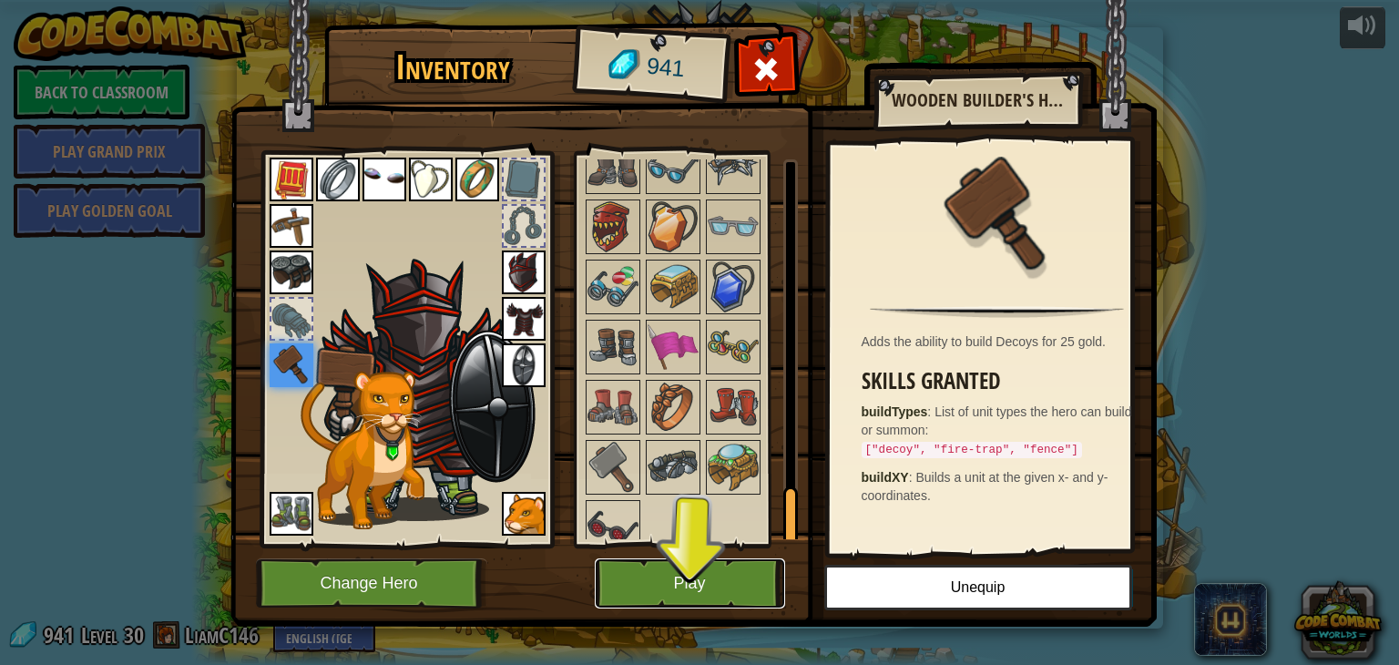
click at [678, 579] on button "Play" at bounding box center [690, 583] width 190 height 50
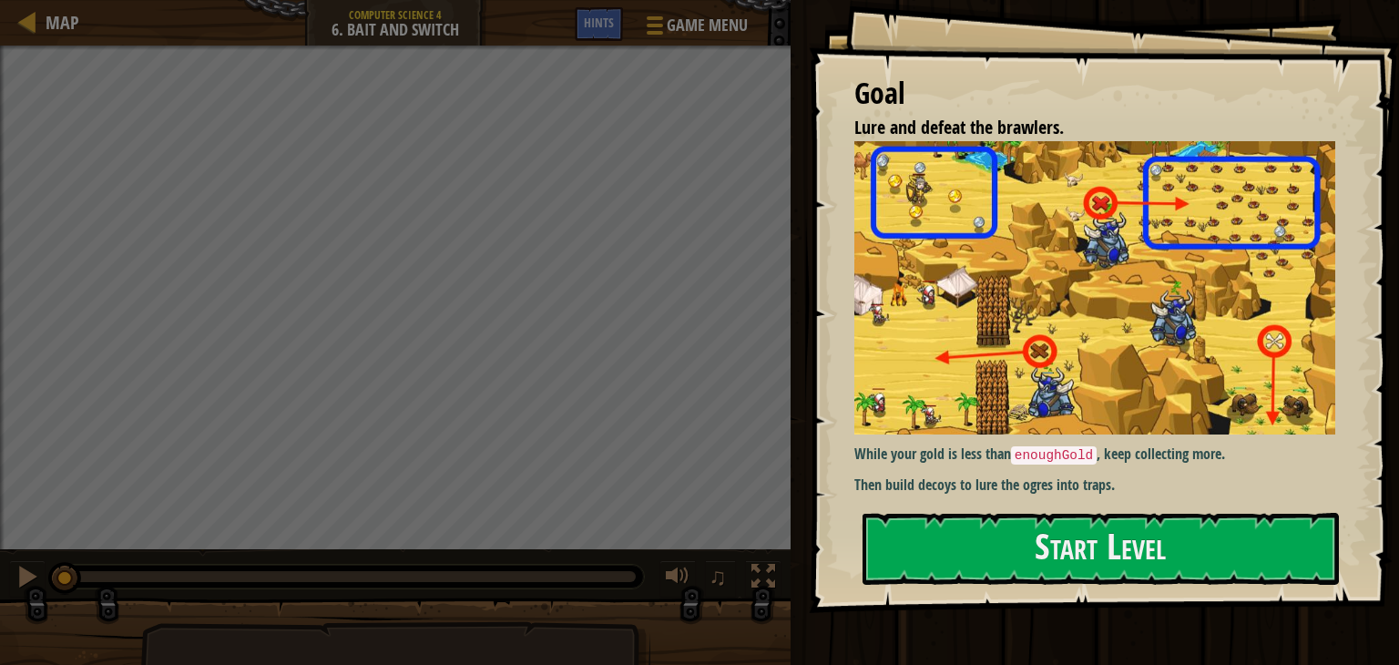
click at [1225, 335] on img at bounding box center [1101, 288] width 495 height 294
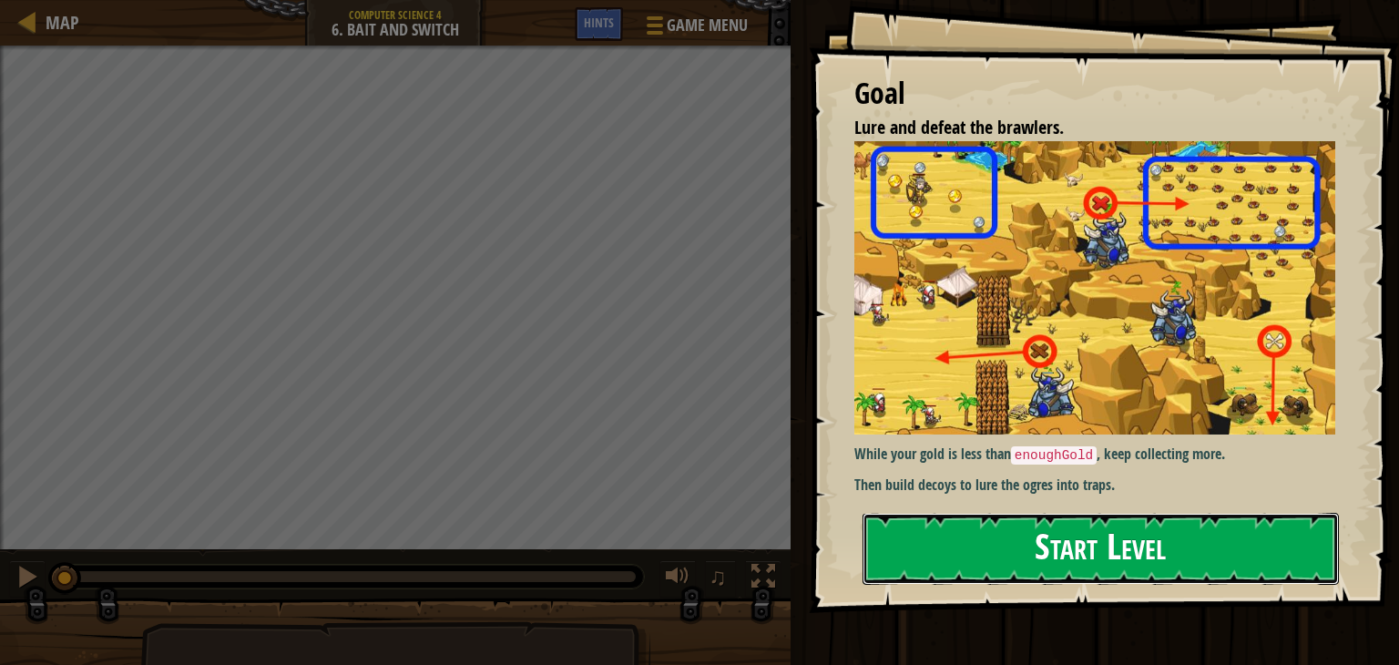
click at [1268, 550] on button "Start Level" at bounding box center [1100, 549] width 476 height 72
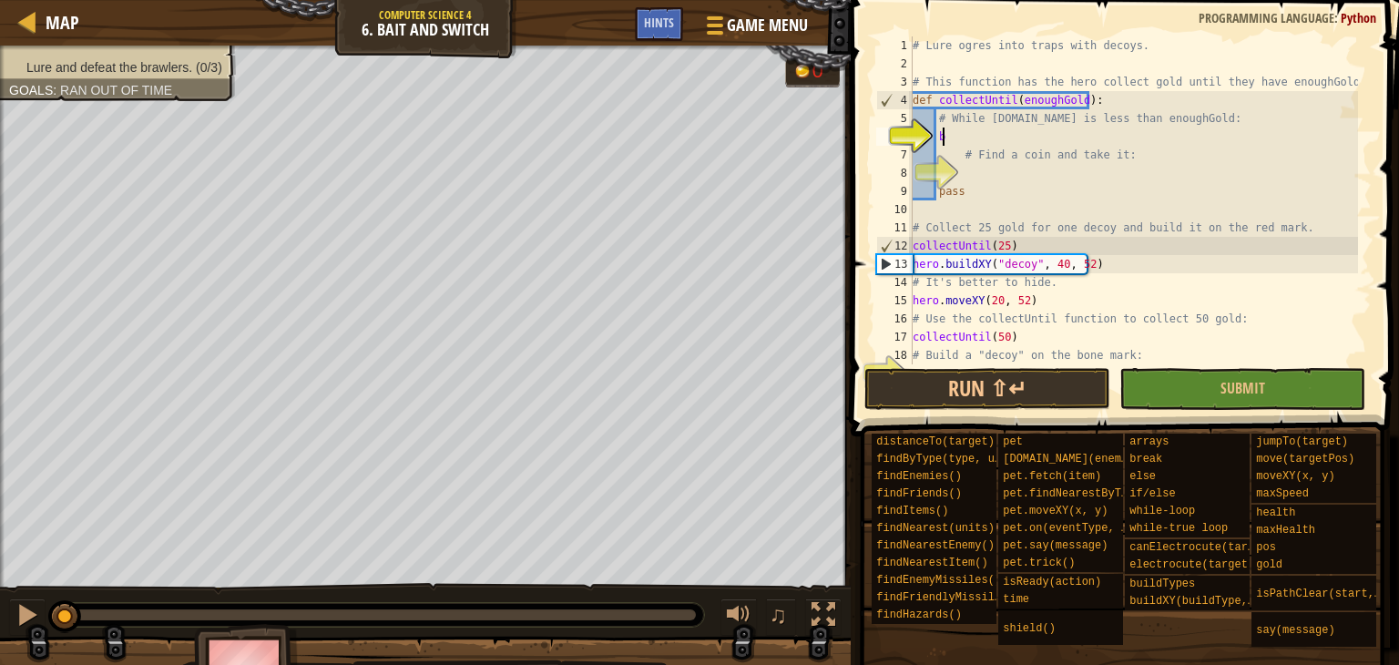
scroll to position [8, 1]
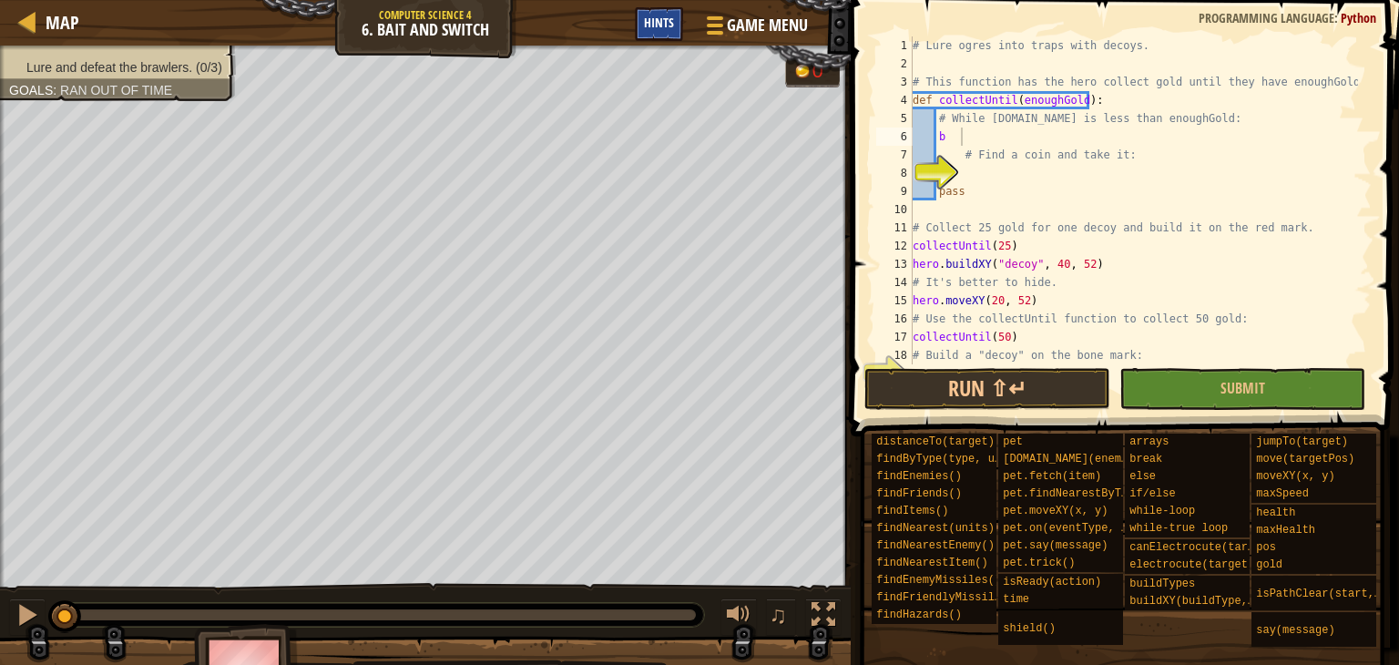
click at [665, 30] on span "Hints" at bounding box center [659, 22] width 30 height 17
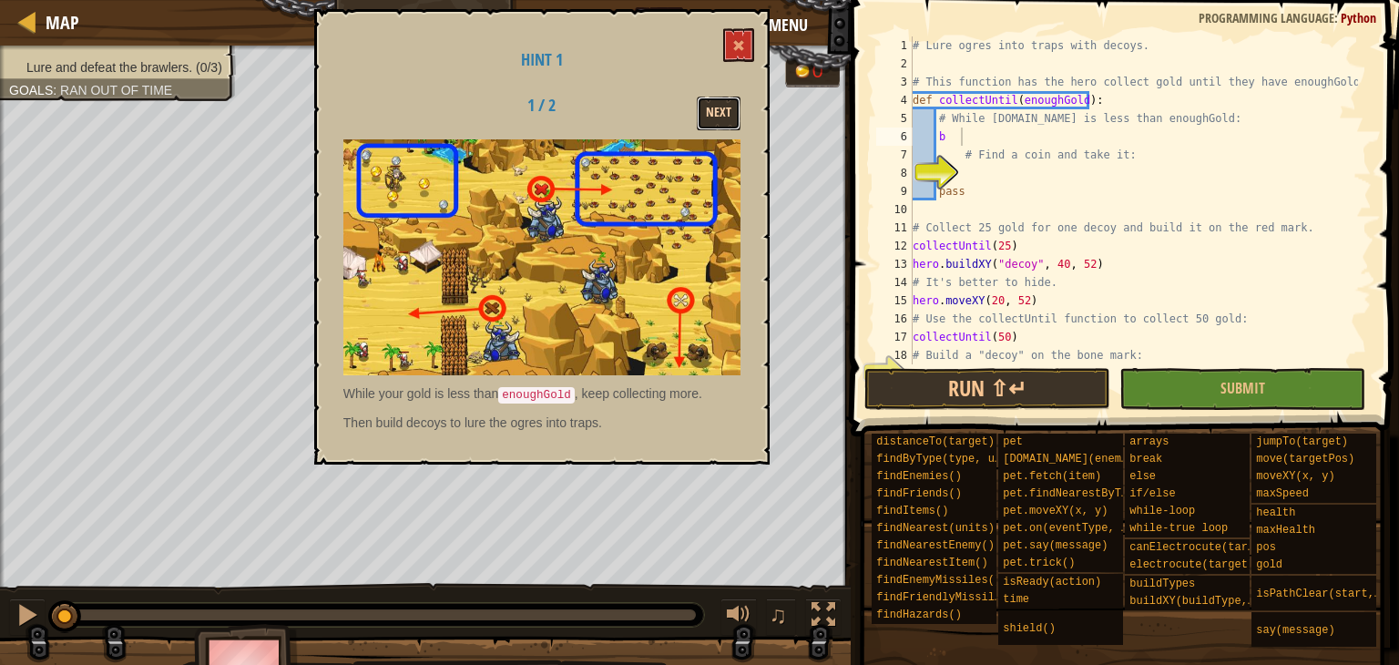
click at [719, 119] on button "Next" at bounding box center [719, 114] width 44 height 34
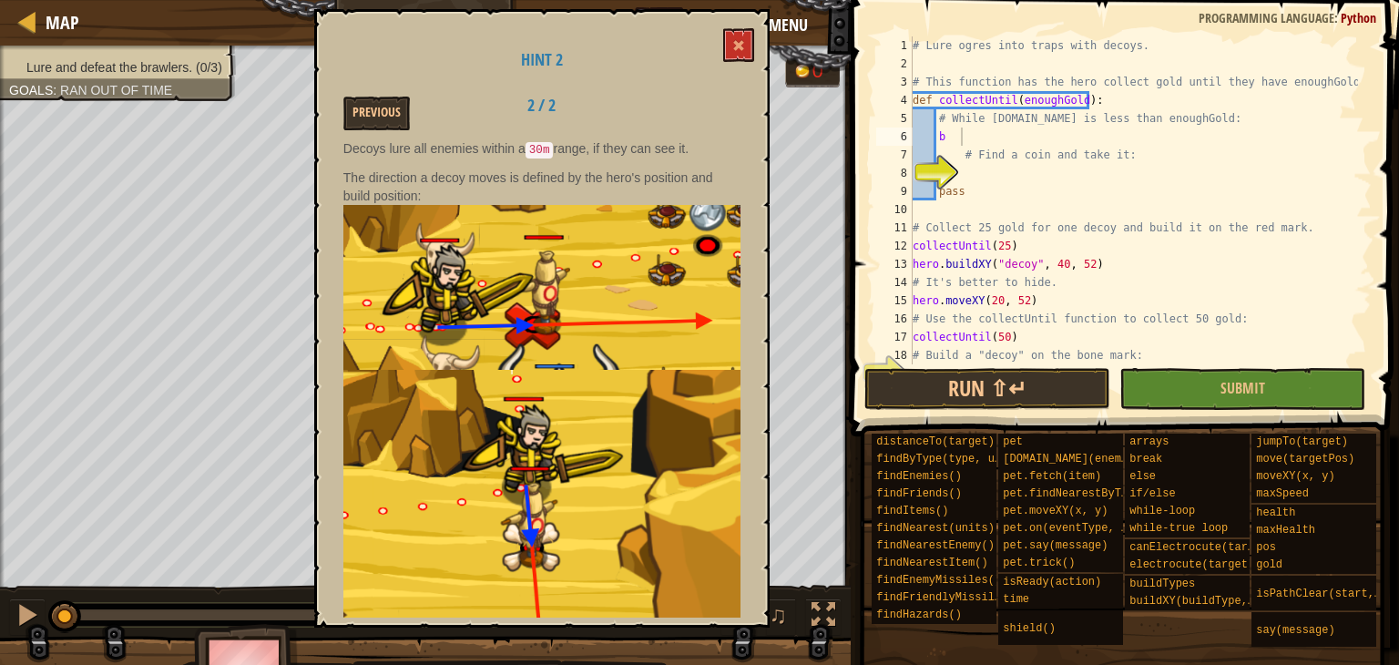
scroll to position [142, 0]
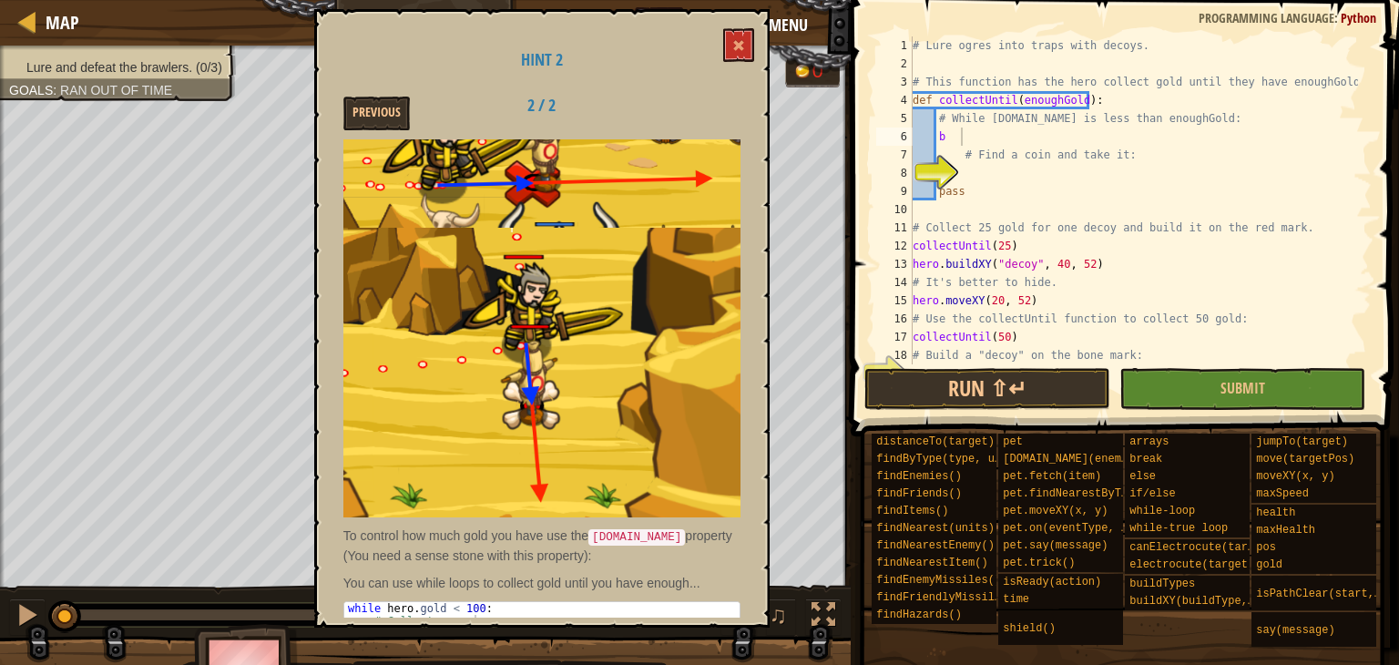
click at [974, 132] on div "# Lure ogres into traps with decoys. # This function has the hero collect gold …" at bounding box center [1133, 218] width 449 height 364
click at [739, 47] on span at bounding box center [738, 45] width 13 height 13
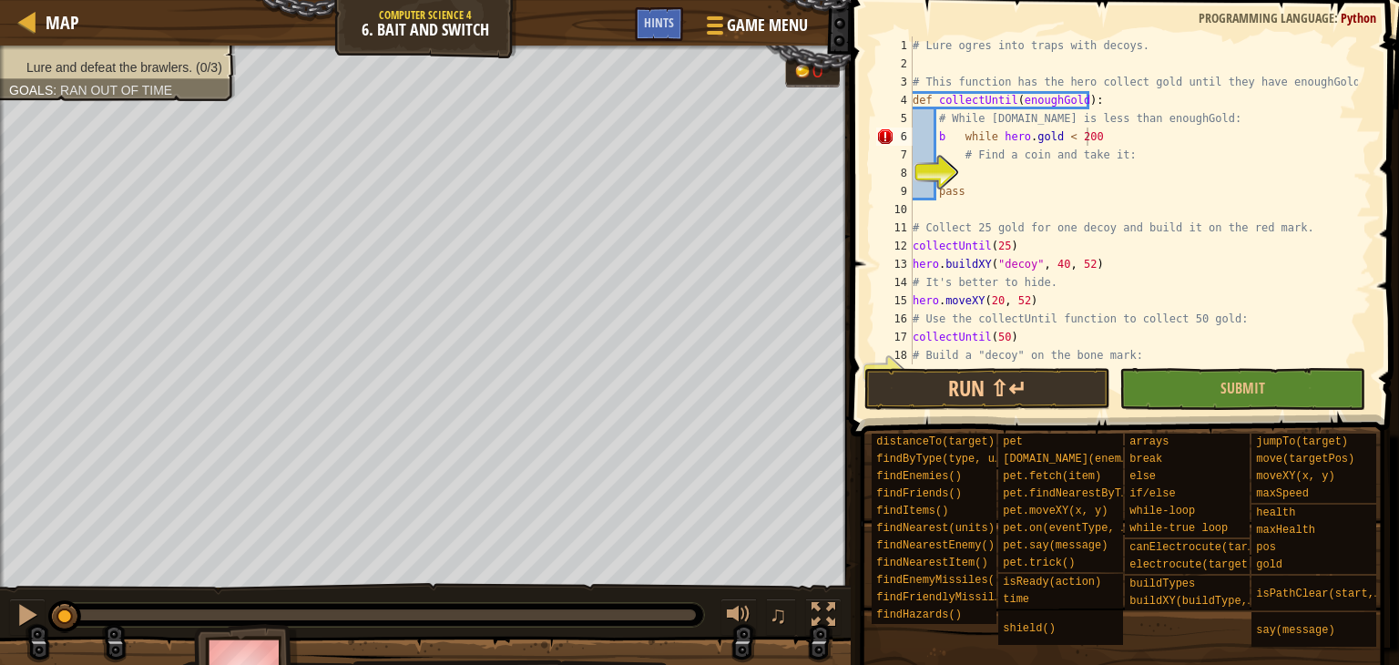
type textarea "pass"
click at [978, 184] on div "# Lure ogres into traps with decoys. # This function has the hero collect gold …" at bounding box center [1133, 218] width 449 height 364
click at [980, 176] on div "# Lure ogres into traps with decoys. # This function has the hero collect gold …" at bounding box center [1133, 218] width 449 height 364
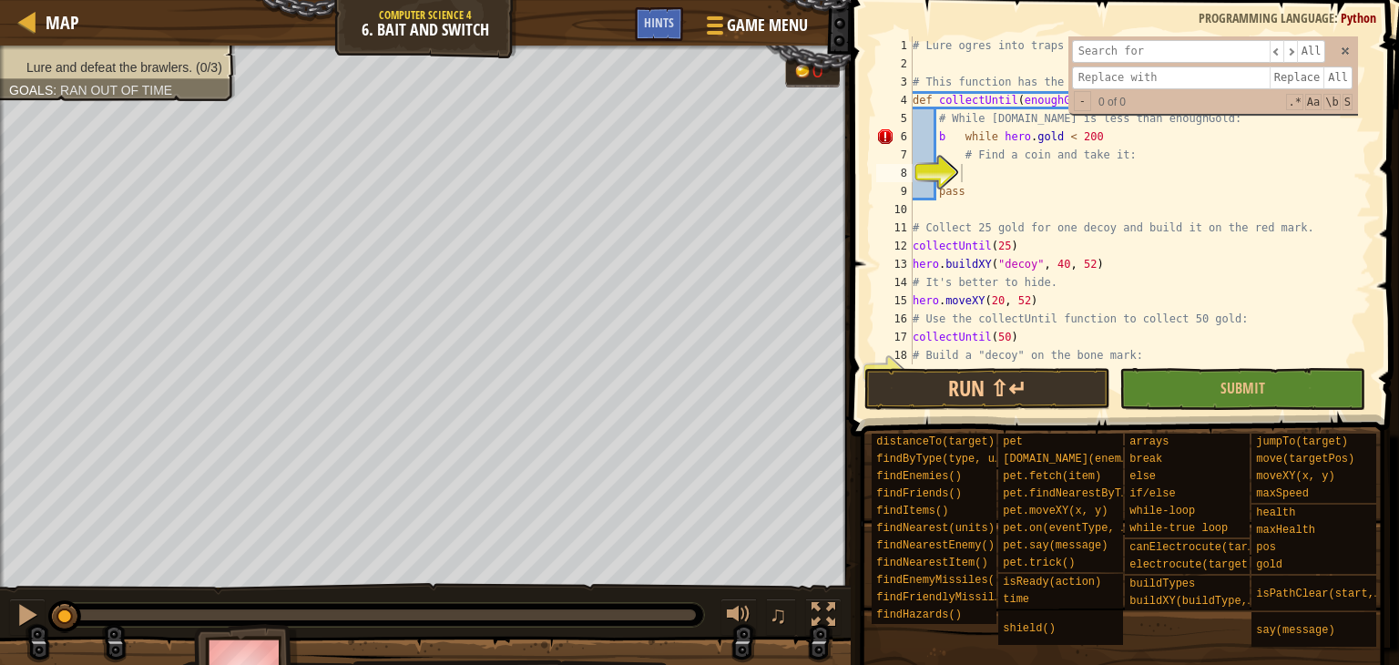
click at [1339, 46] on div "​ ​ All Replace All - 0 of 0 .* Aa \b S" at bounding box center [1213, 74] width 290 height 77
click at [1343, 53] on span at bounding box center [1345, 51] width 13 height 13
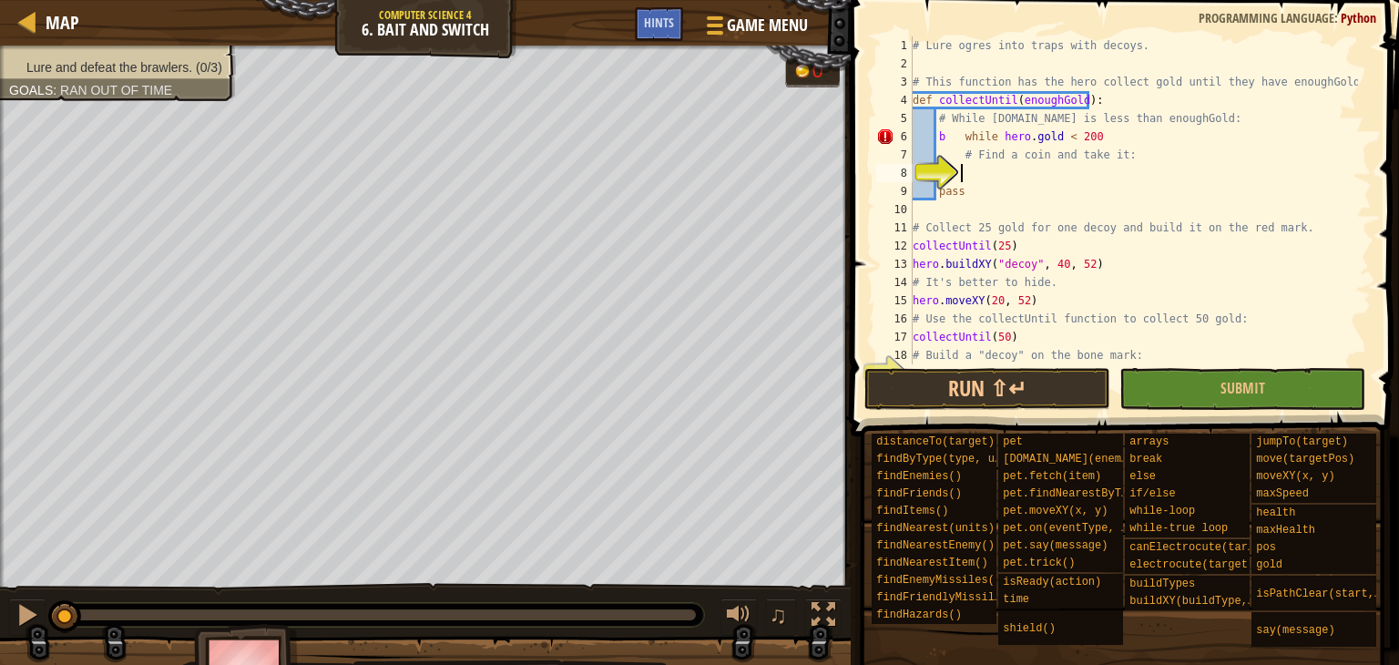
click at [1049, 180] on div "# Lure ogres into traps with decoys. # This function has the hero collect gold …" at bounding box center [1133, 218] width 449 height 364
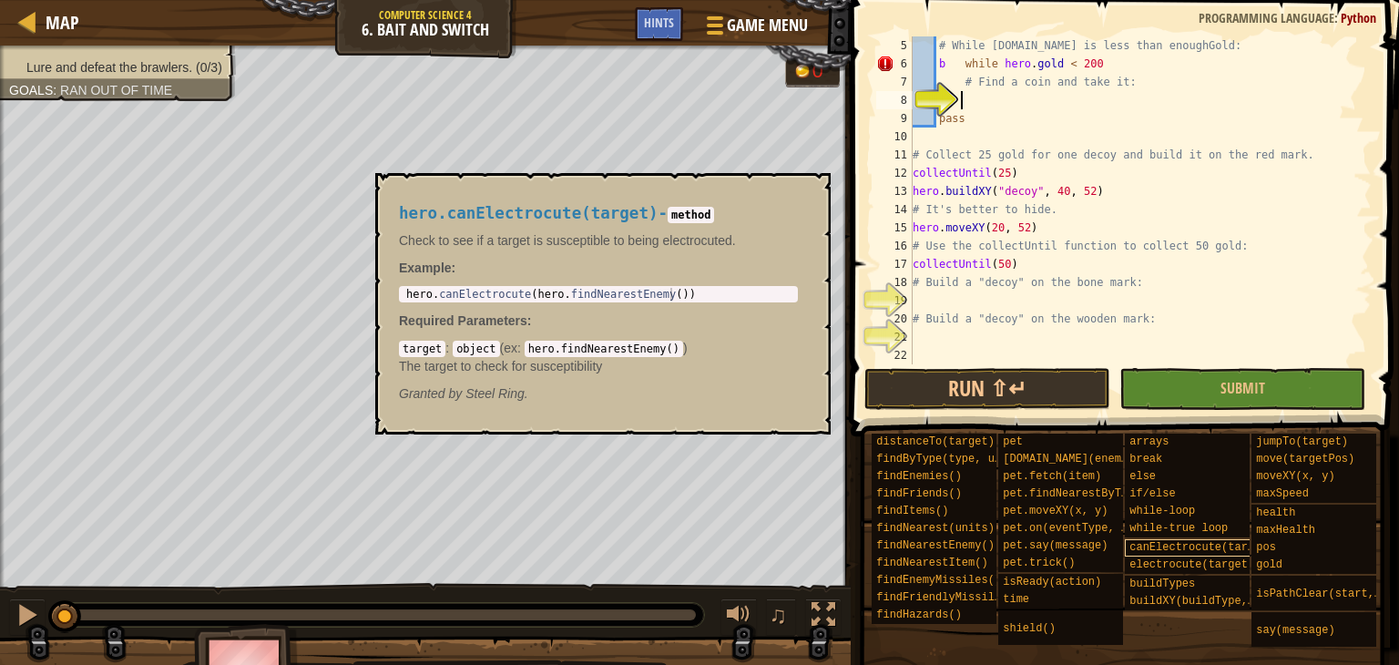
scroll to position [14, 0]
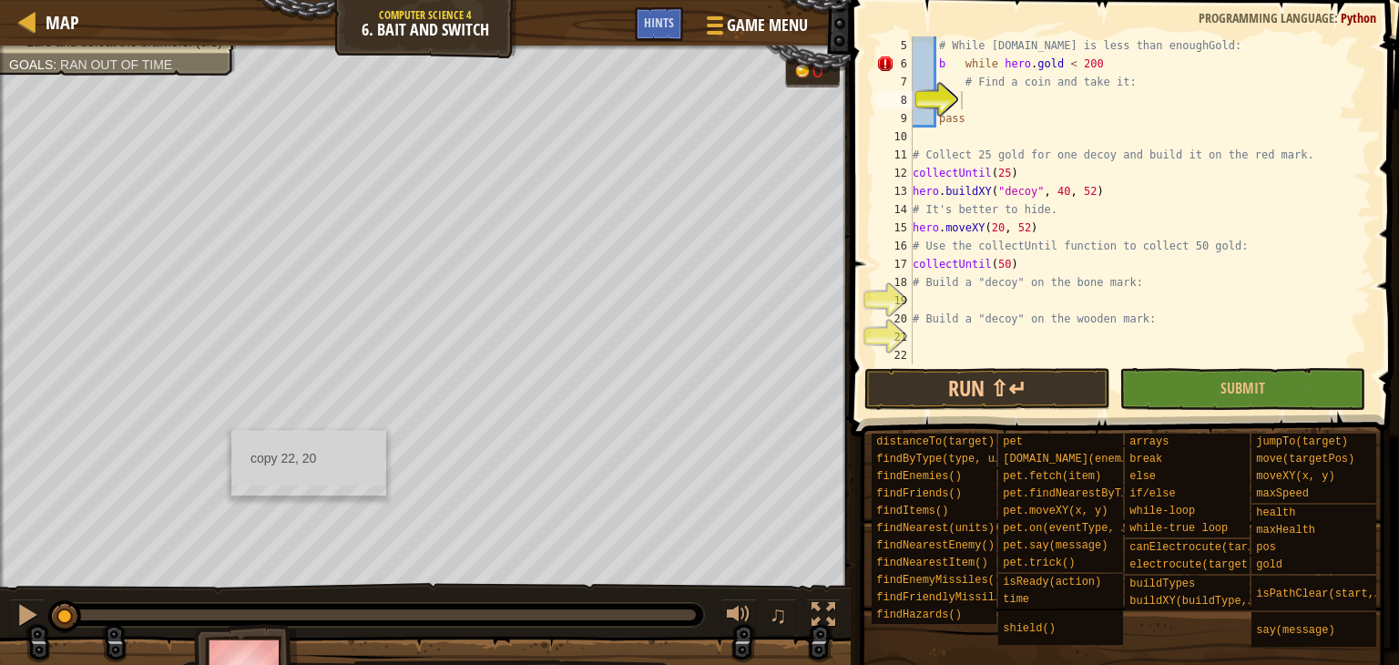
click at [232, 431] on ul "copy 22, 20" at bounding box center [308, 458] width 153 height 55
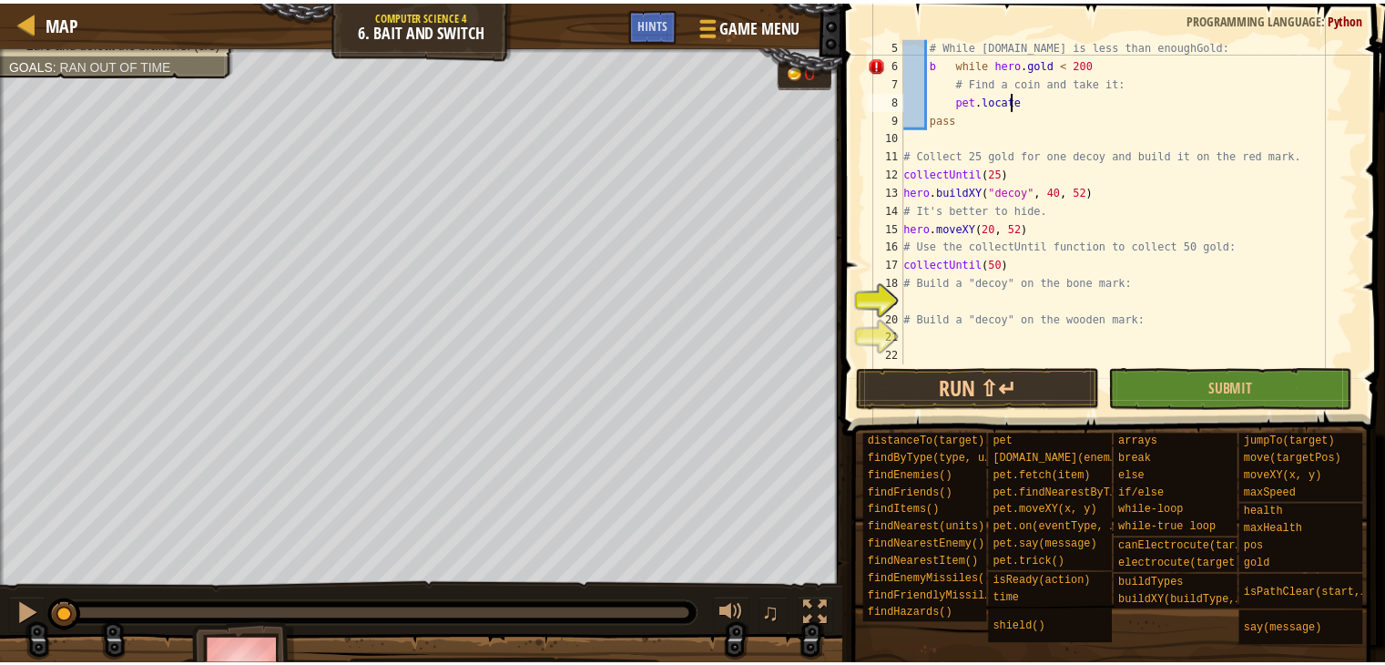
scroll to position [8, 7]
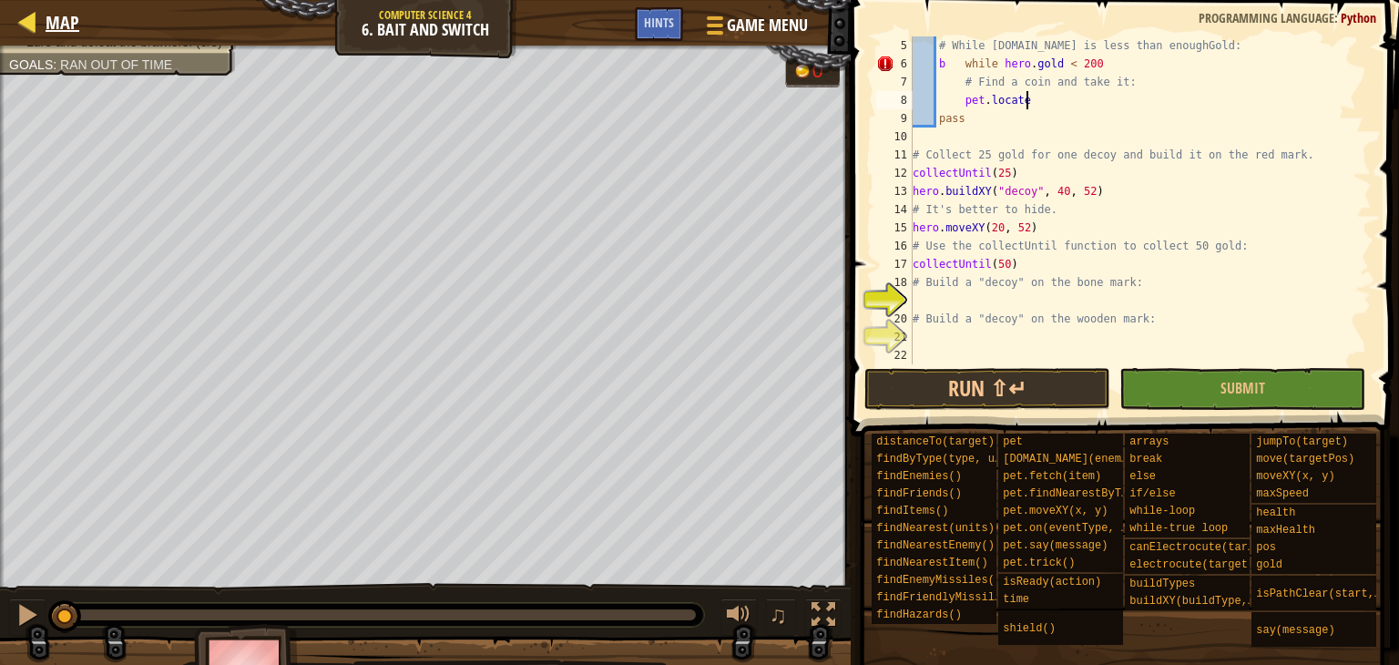
type textarea "pet.locate"
click at [55, 30] on span "Map" at bounding box center [63, 22] width 34 height 25
